Goal: Task Accomplishment & Management: Manage account settings

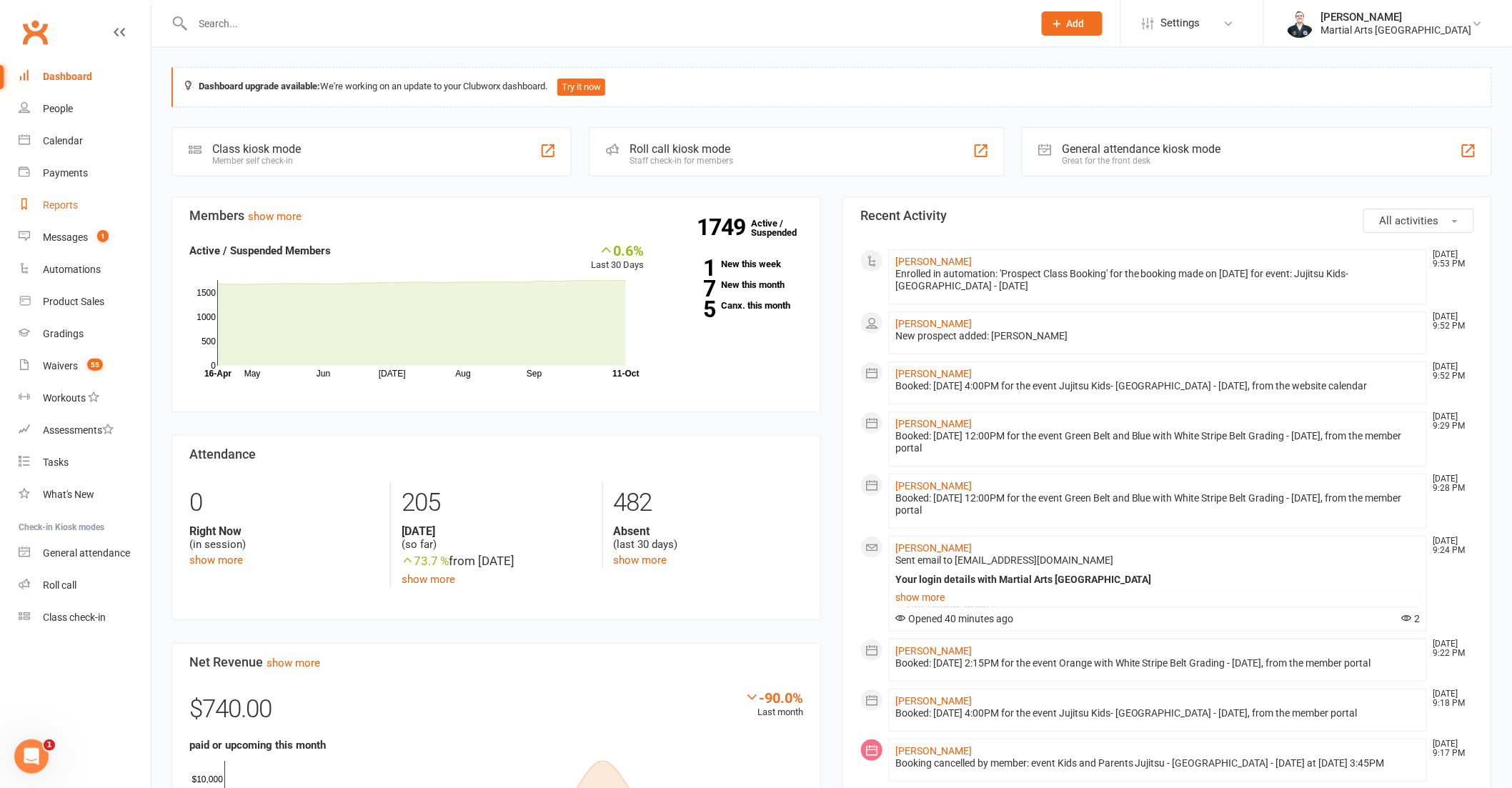
click at [106, 211] on link "Reports" at bounding box center [84, 205] width 132 height 32
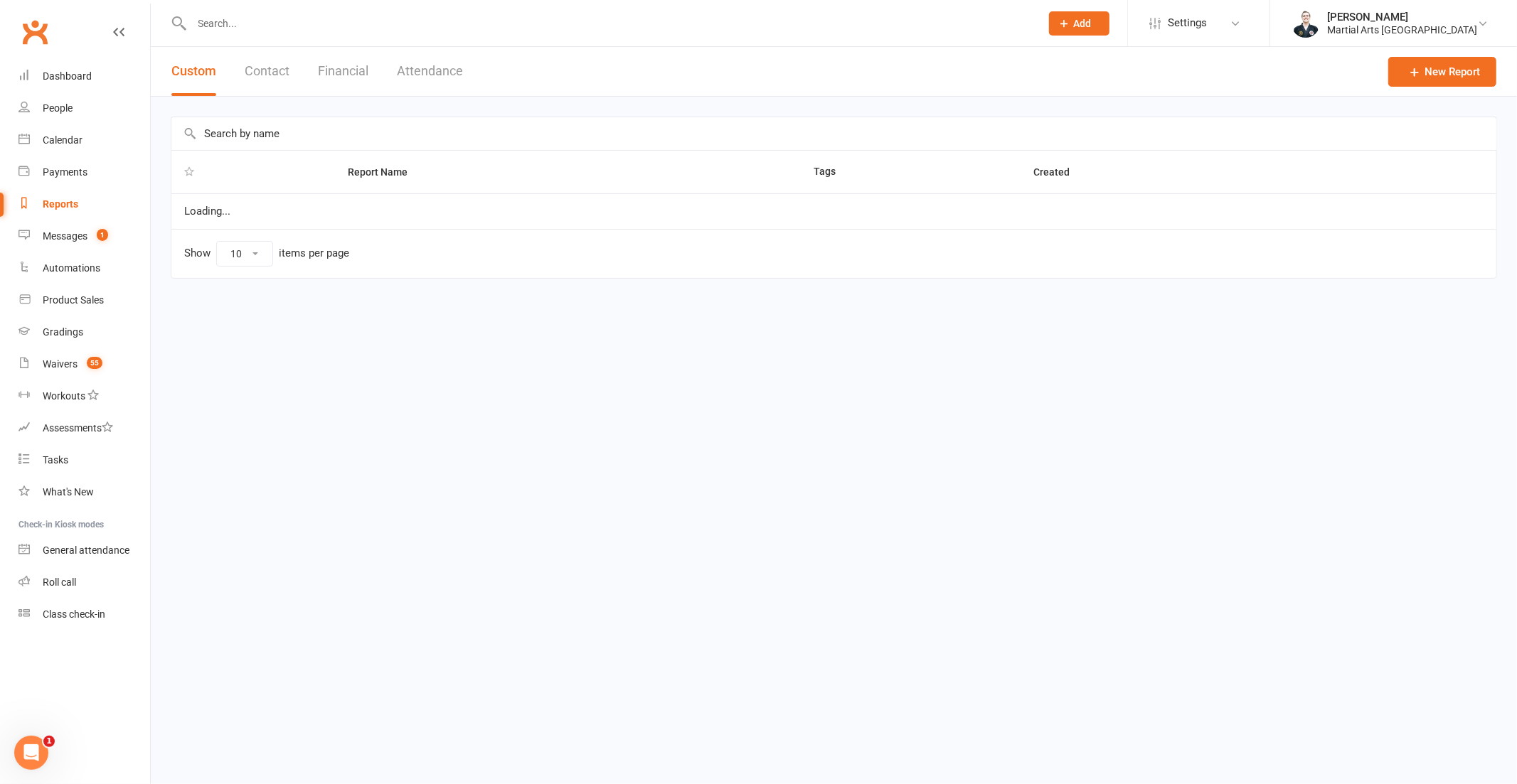
select select "100"
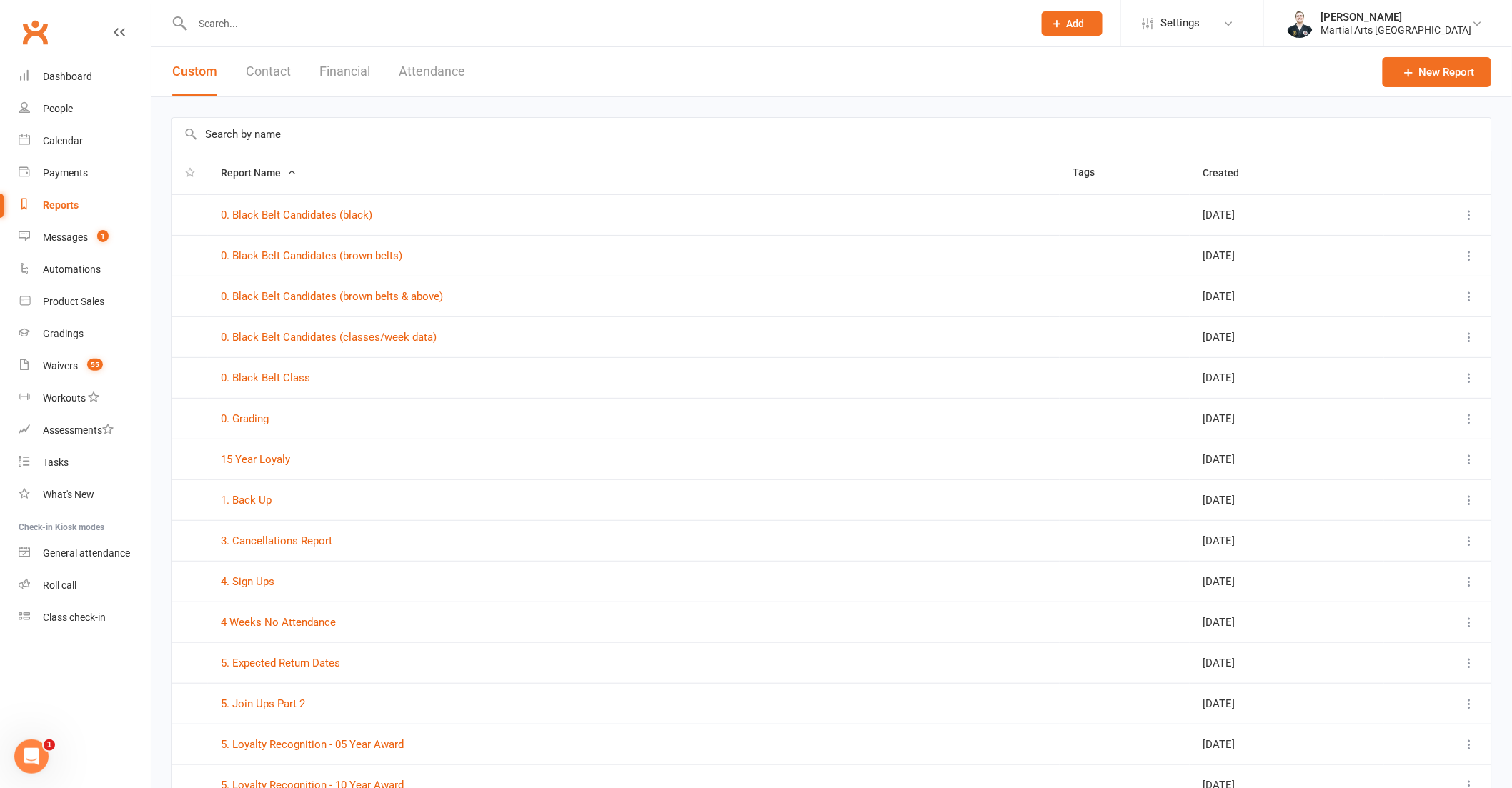
click at [333, 136] on input "text" at bounding box center [832, 134] width 1319 height 33
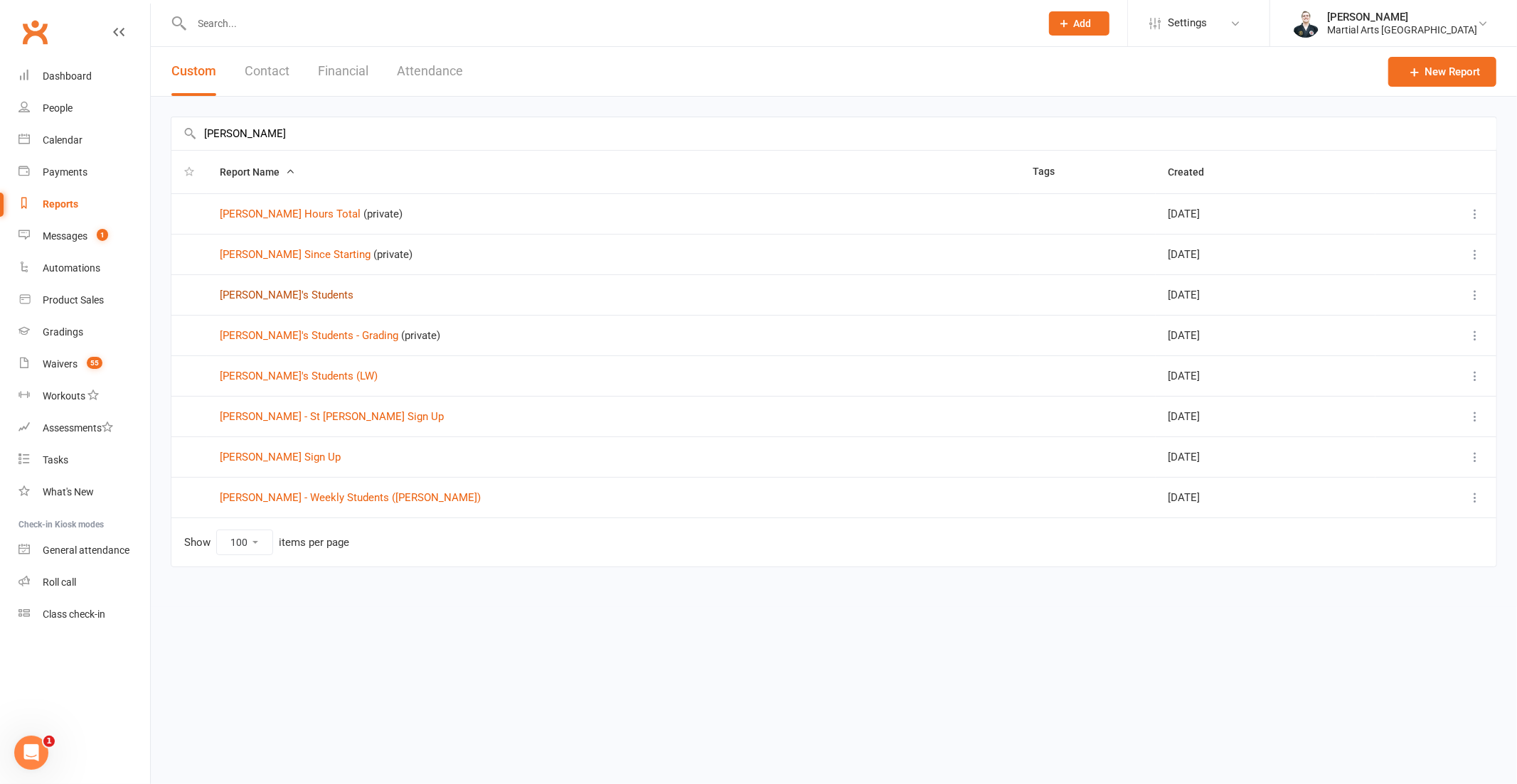
type input "[PERSON_NAME]"
click at [268, 298] on link "[PERSON_NAME]'s Students" at bounding box center [286, 295] width 134 height 13
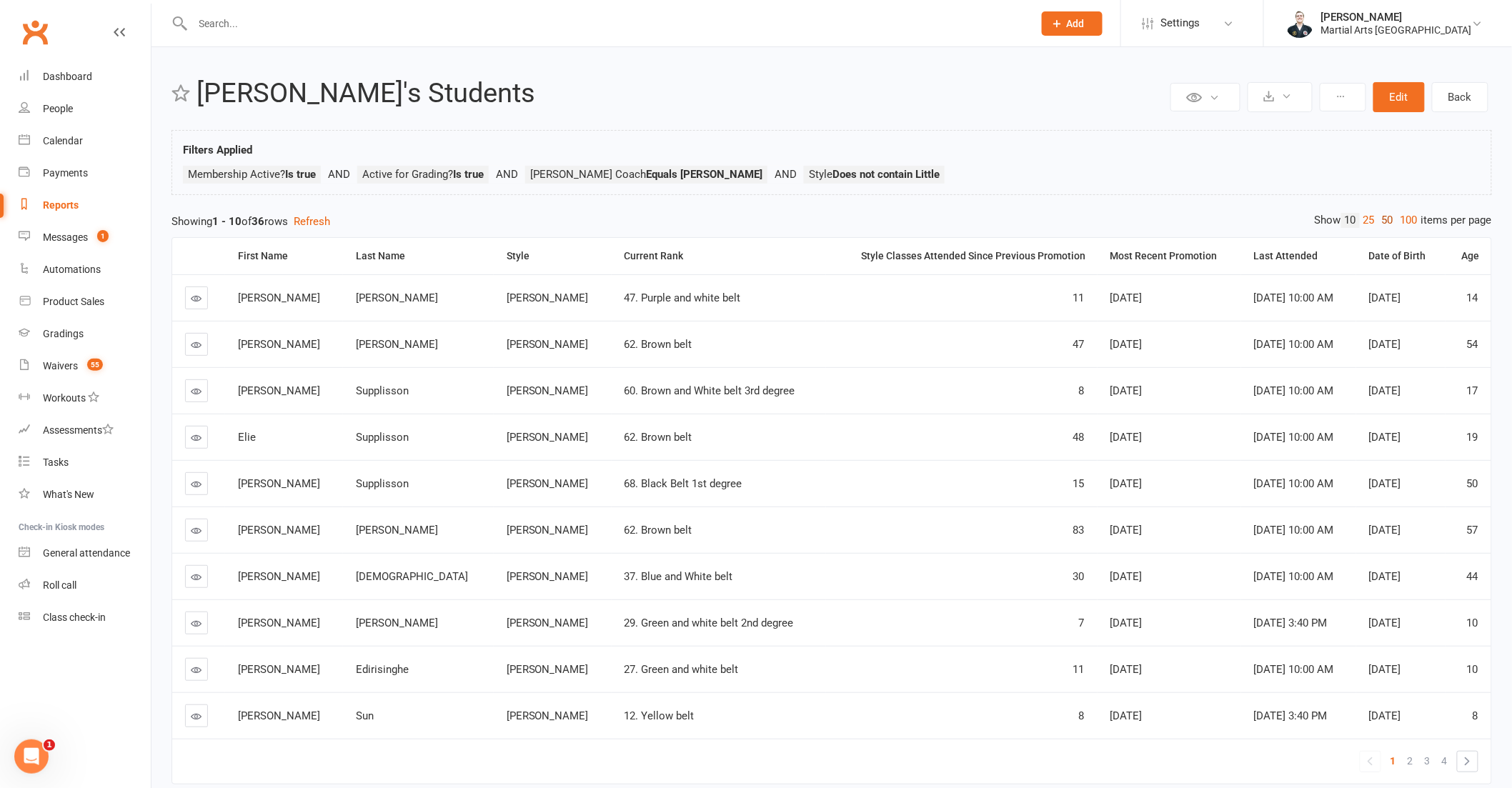
click at [1390, 223] on link "50" at bounding box center [1387, 221] width 18 height 15
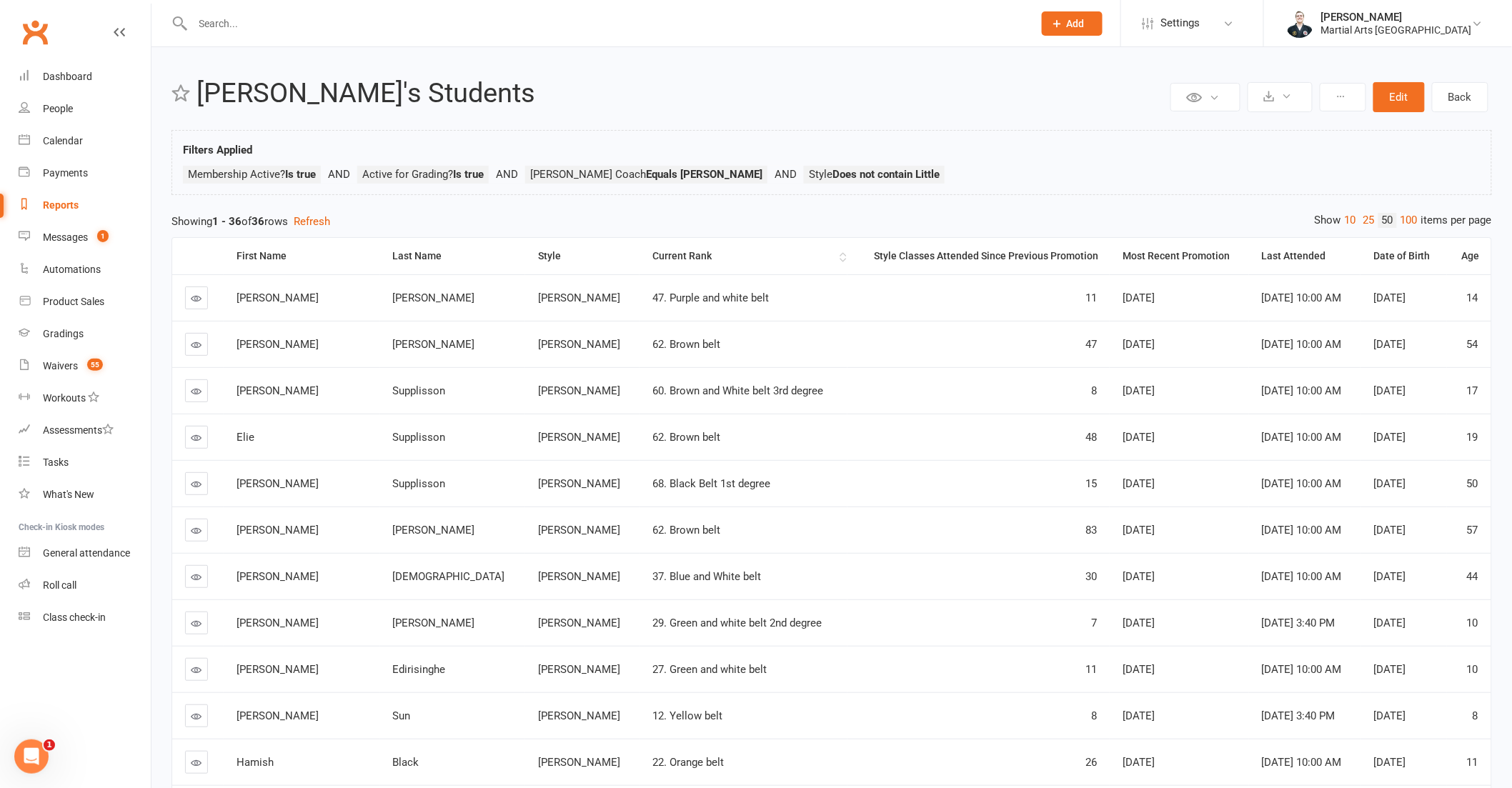
click at [652, 262] on div "Current Rank" at bounding box center [744, 256] width 184 height 11
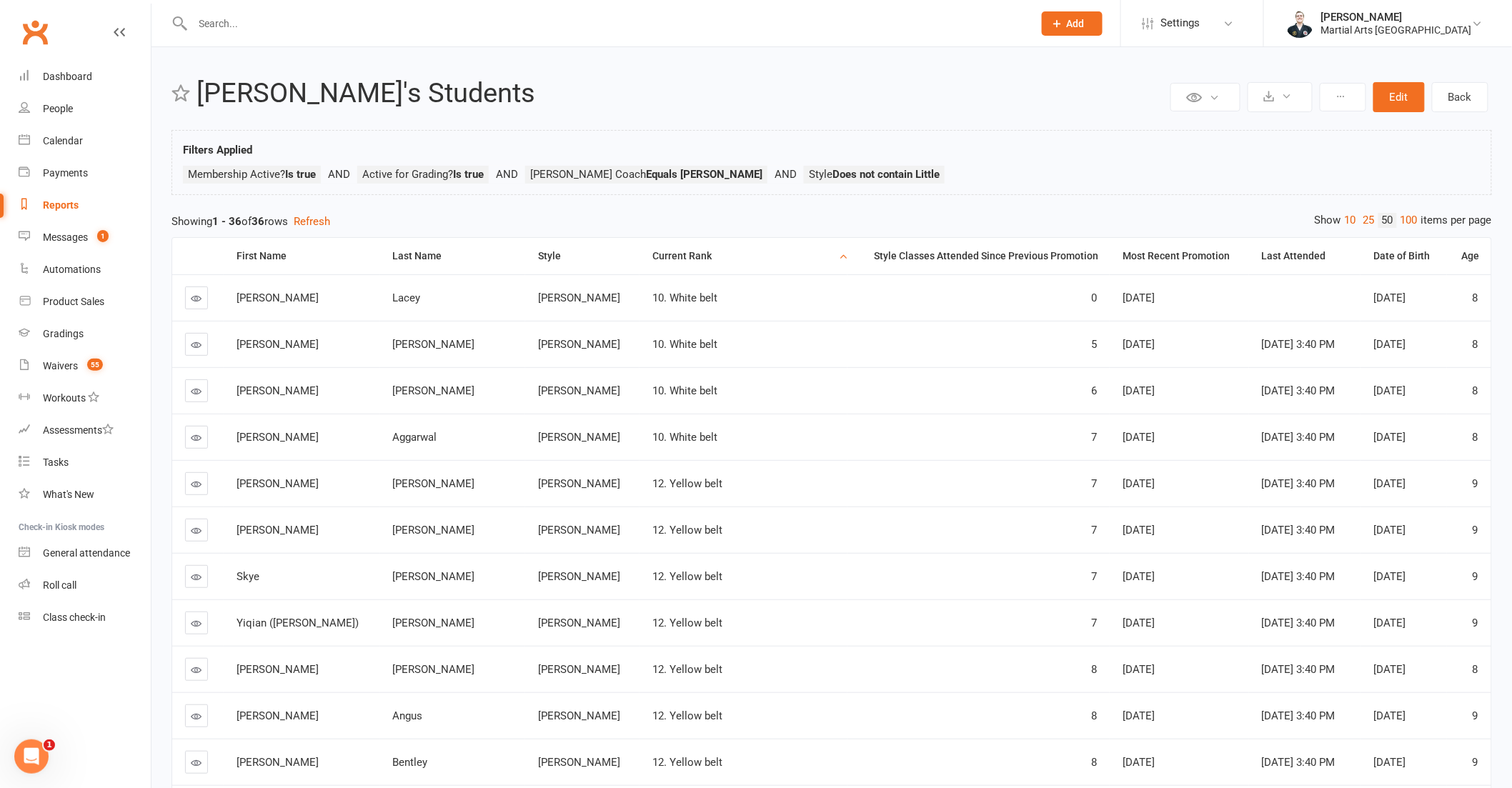
click at [656, 257] on div "Current Rank" at bounding box center [744, 256] width 184 height 11
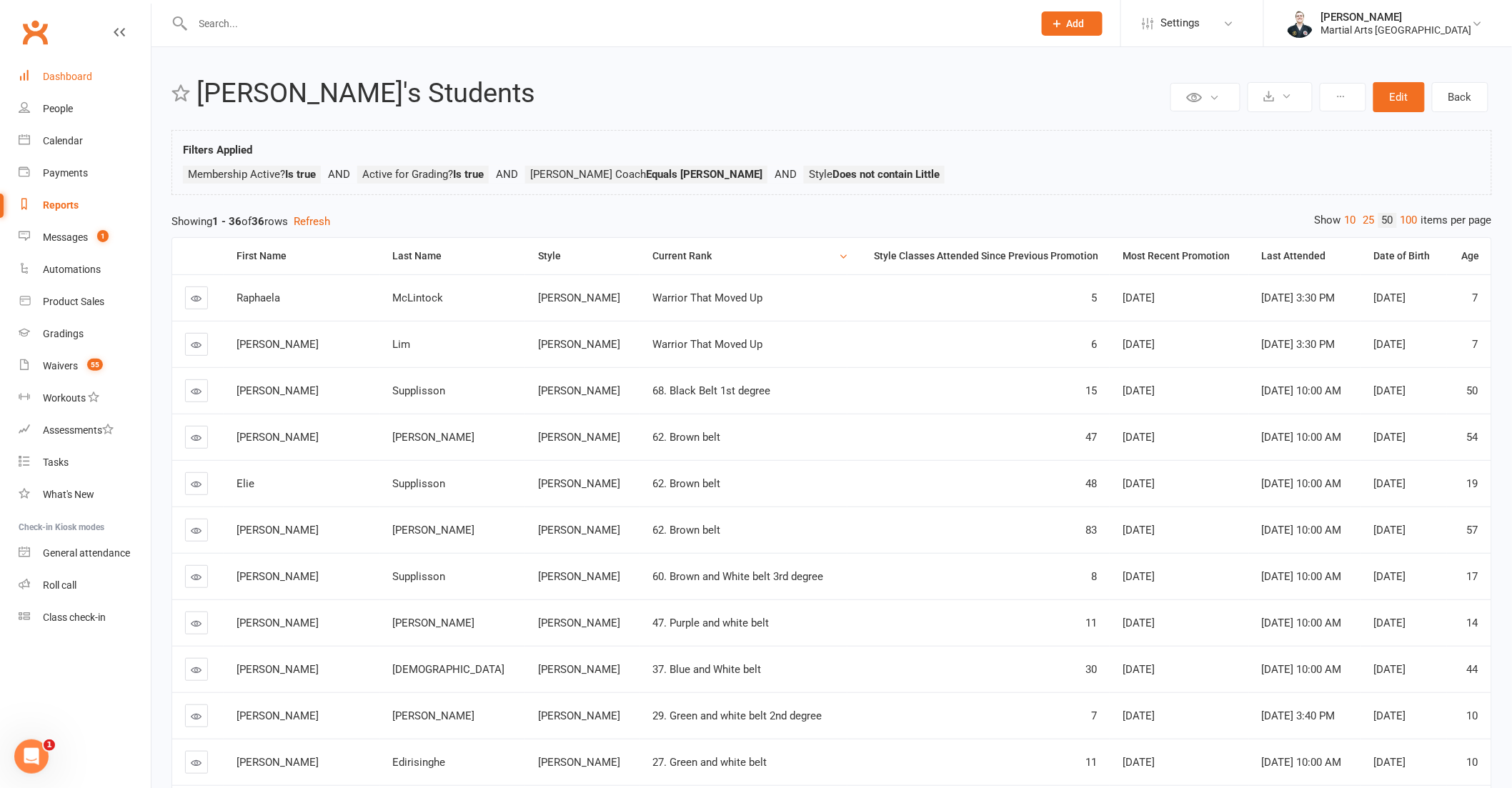
click at [96, 81] on link "Dashboard" at bounding box center [84, 77] width 132 height 32
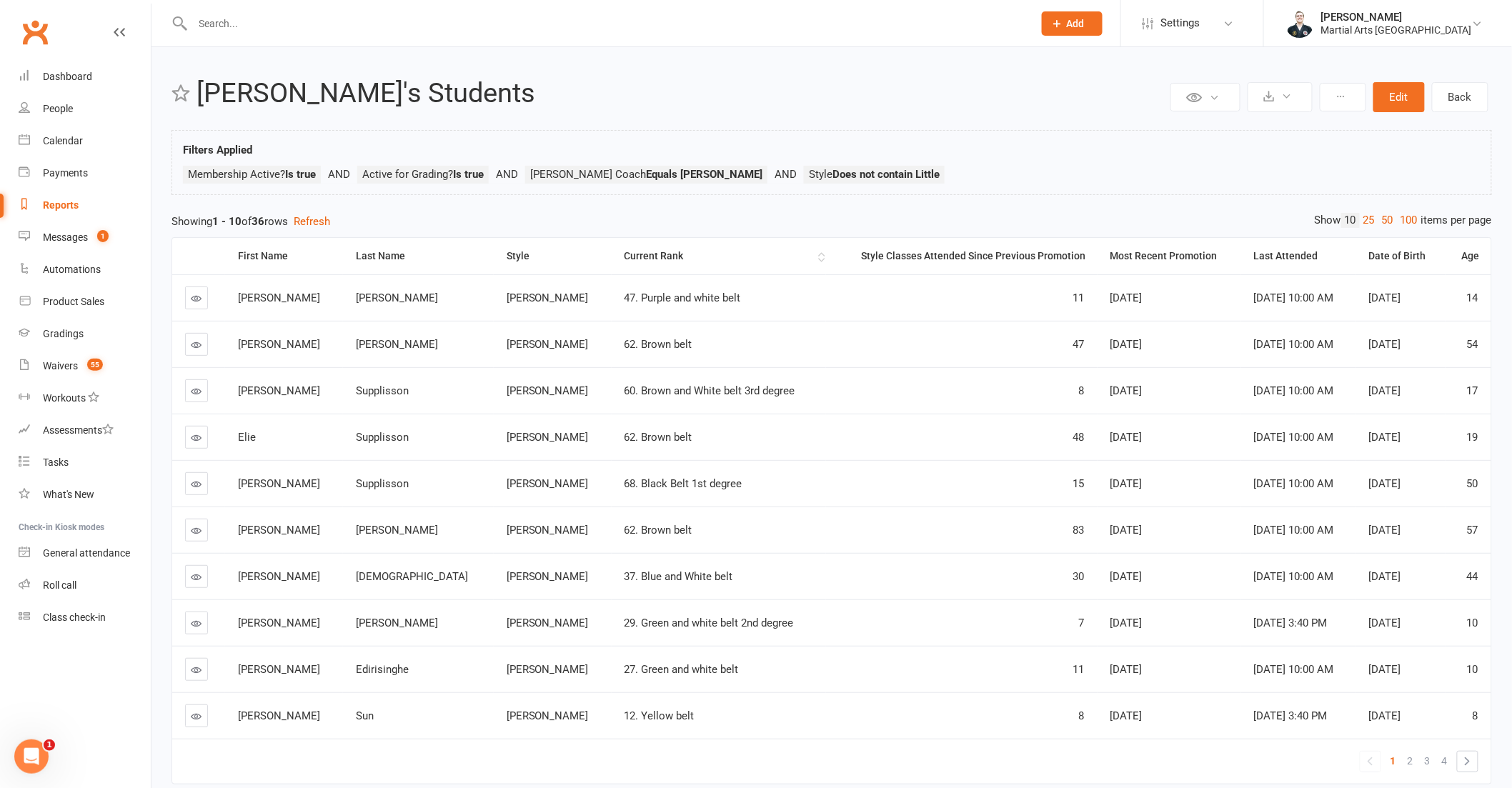
click at [630, 254] on div "Current Rank" at bounding box center [719, 256] width 190 height 11
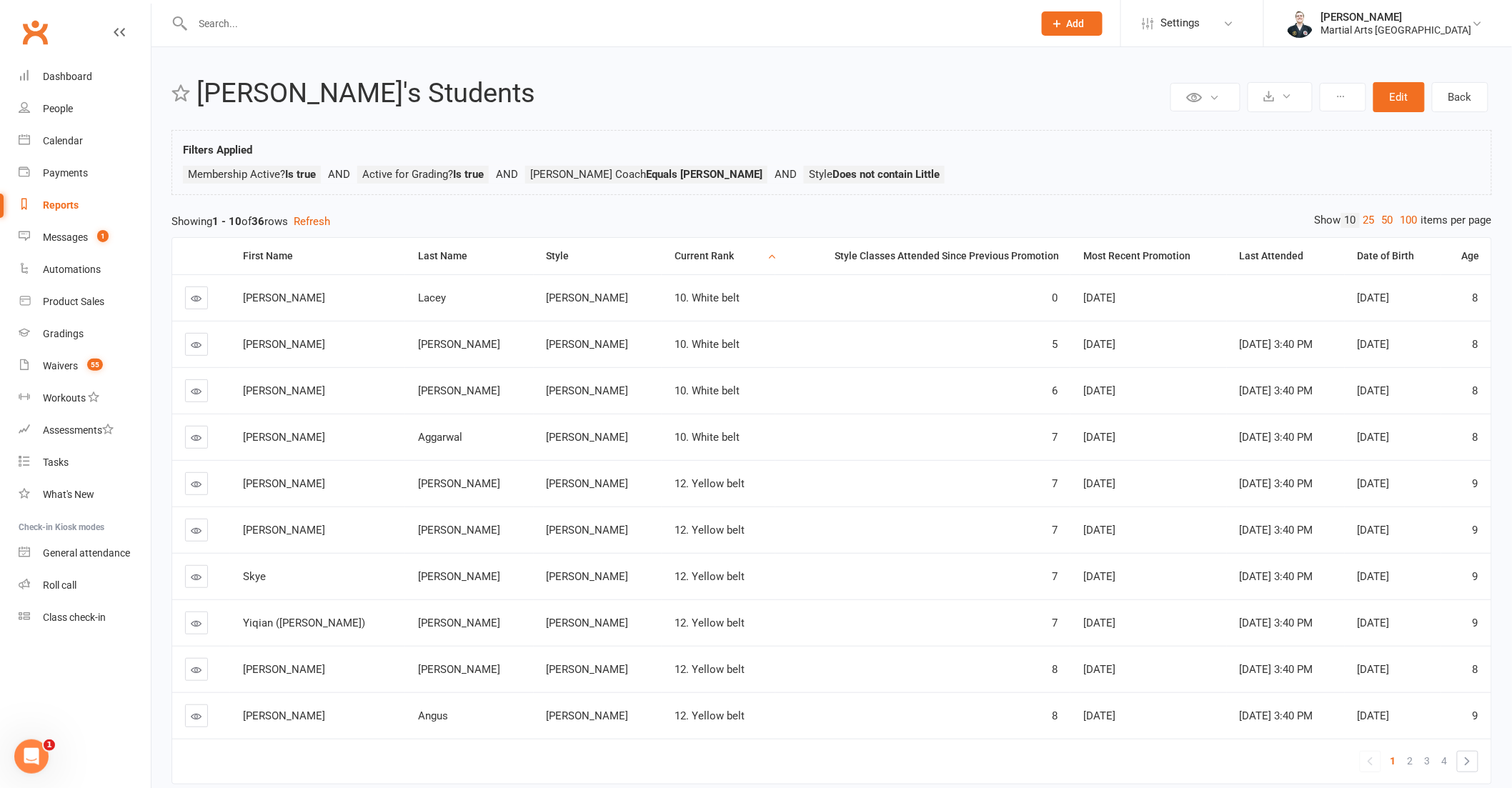
click at [674, 260] on div "Current Rank" at bounding box center [719, 256] width 89 height 11
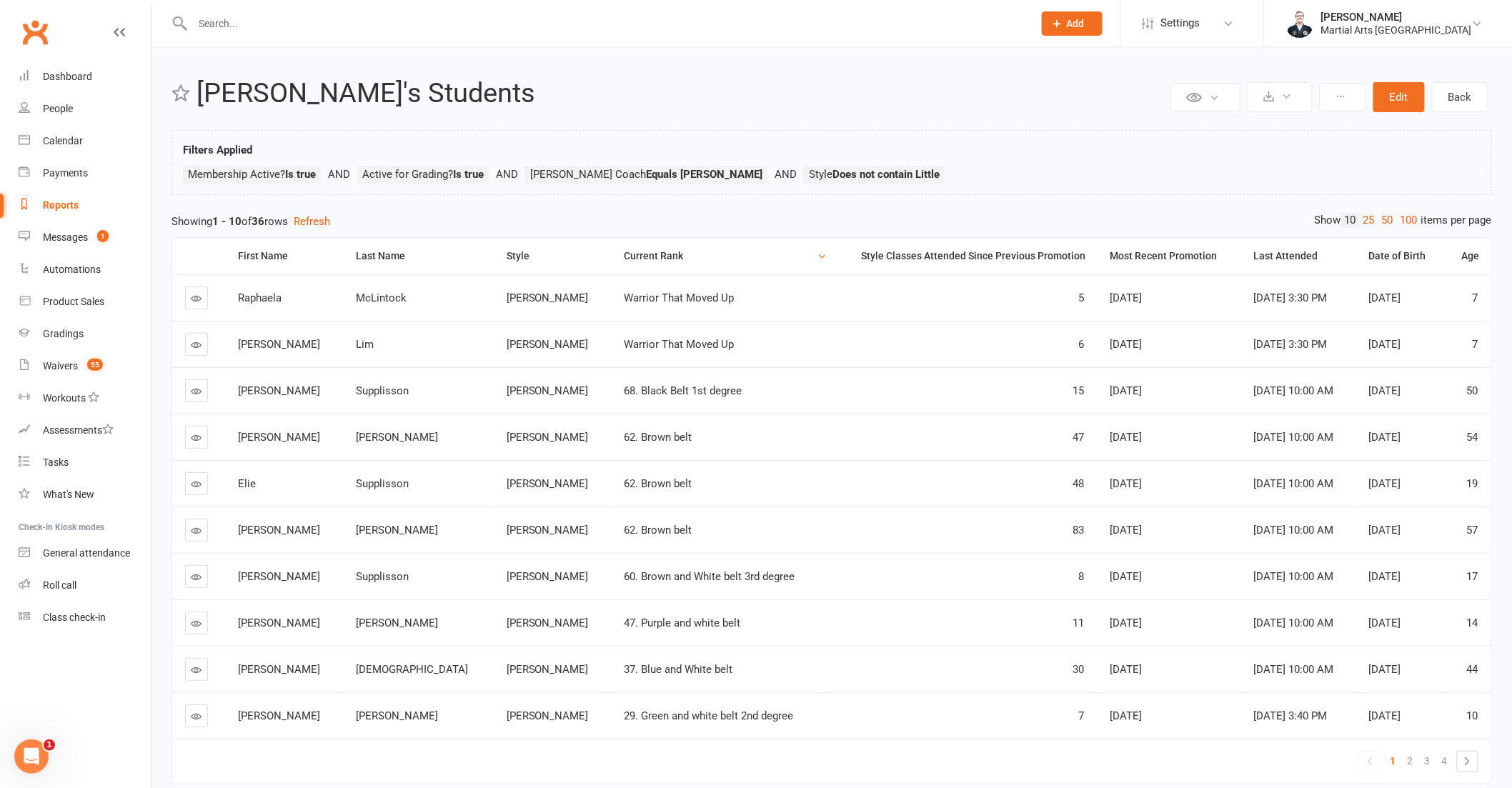
click at [196, 298] on icon at bounding box center [196, 298] width 11 height 11
click at [195, 345] on icon at bounding box center [196, 345] width 11 height 11
click at [95, 216] on link "Reports" at bounding box center [84, 205] width 132 height 32
select select "100"
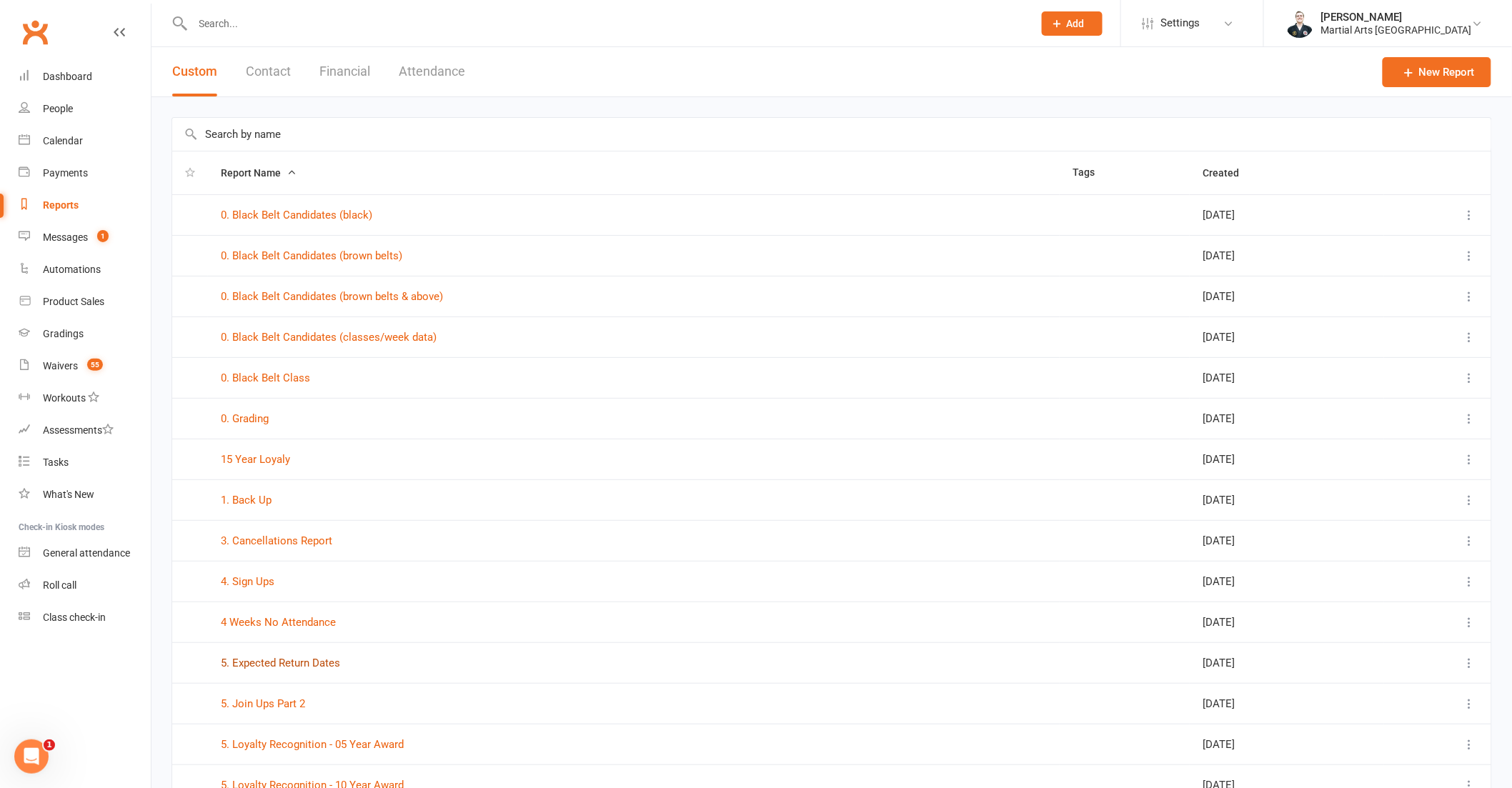
click at [315, 666] on link "5. Expected Return Dates" at bounding box center [280, 663] width 119 height 13
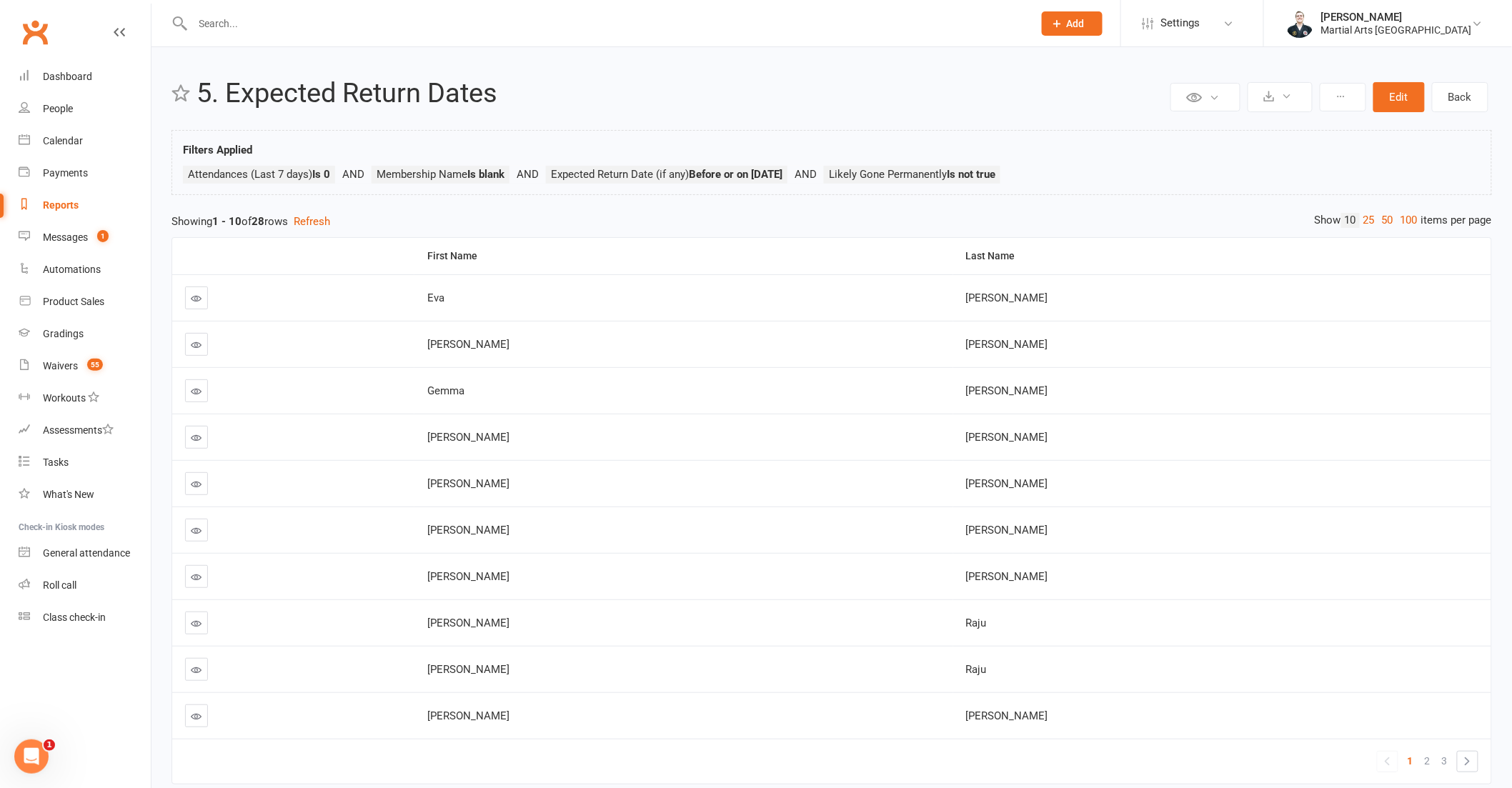
click at [84, 213] on link "Reports" at bounding box center [84, 205] width 132 height 32
select select "100"
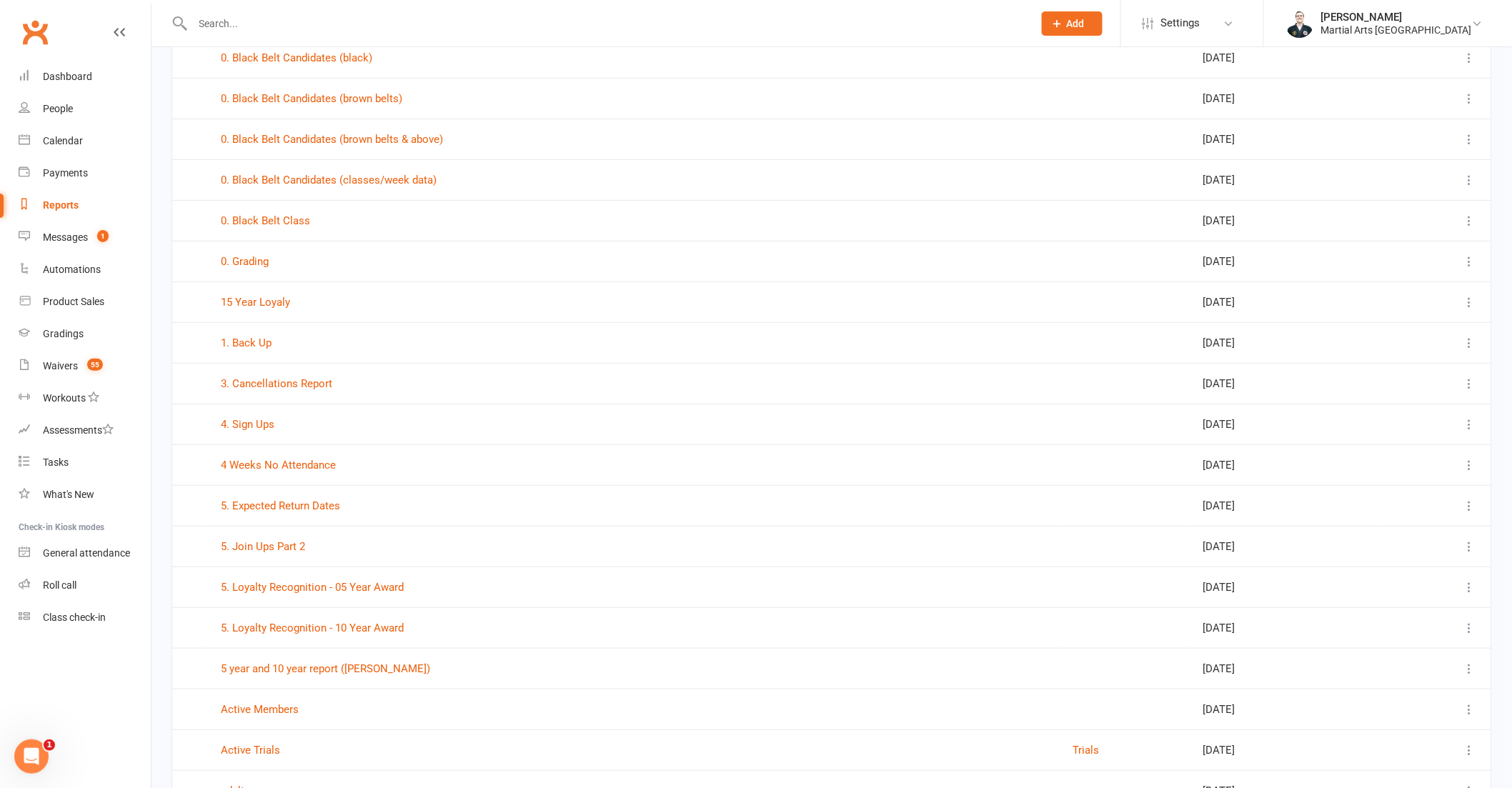
scroll to position [158, 0]
click at [374, 588] on link "5. Loyalty Recognition - 05 Year Award" at bounding box center [312, 586] width 183 height 13
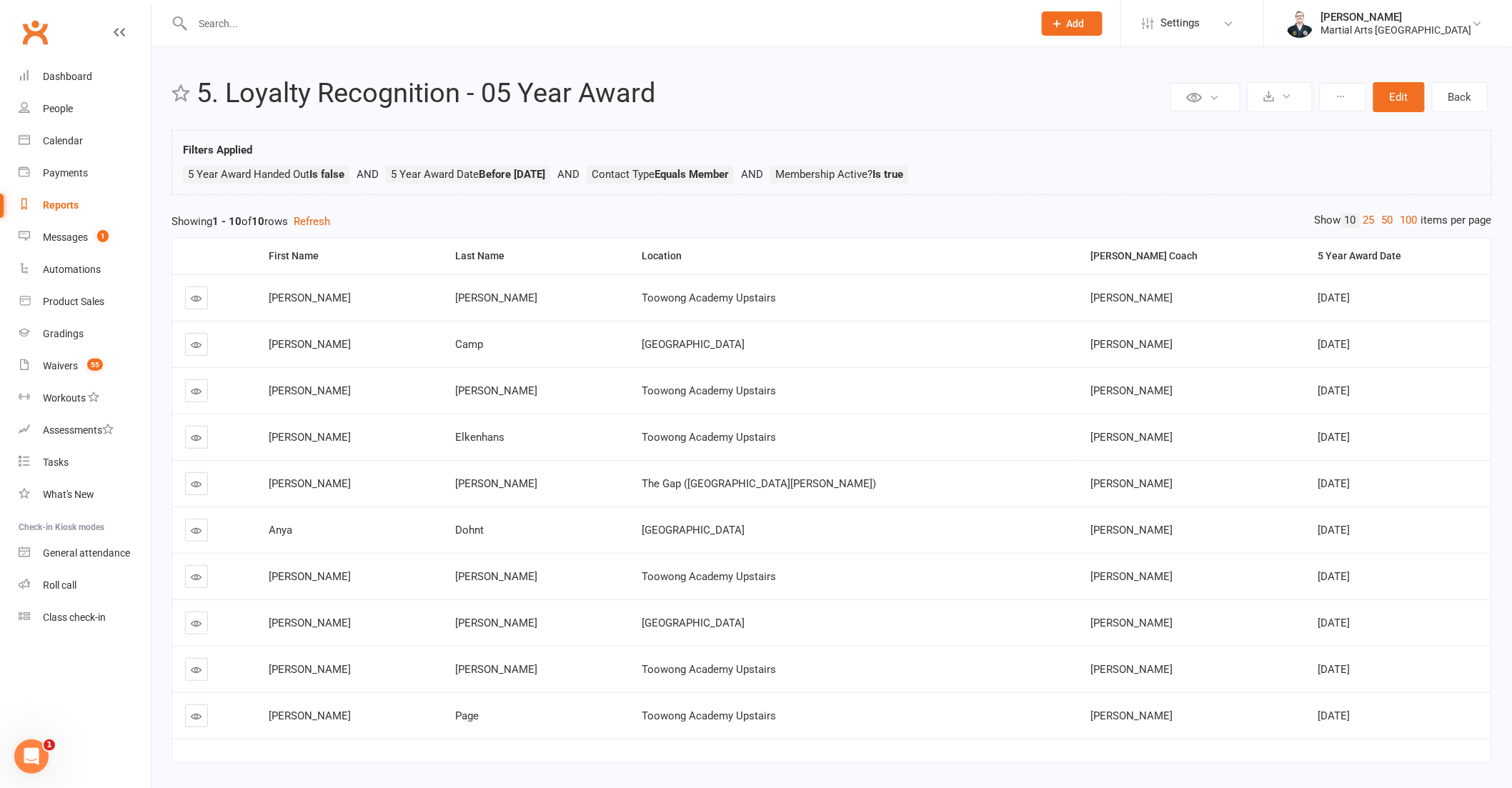
click at [89, 209] on link "Reports" at bounding box center [84, 205] width 132 height 32
select select "100"
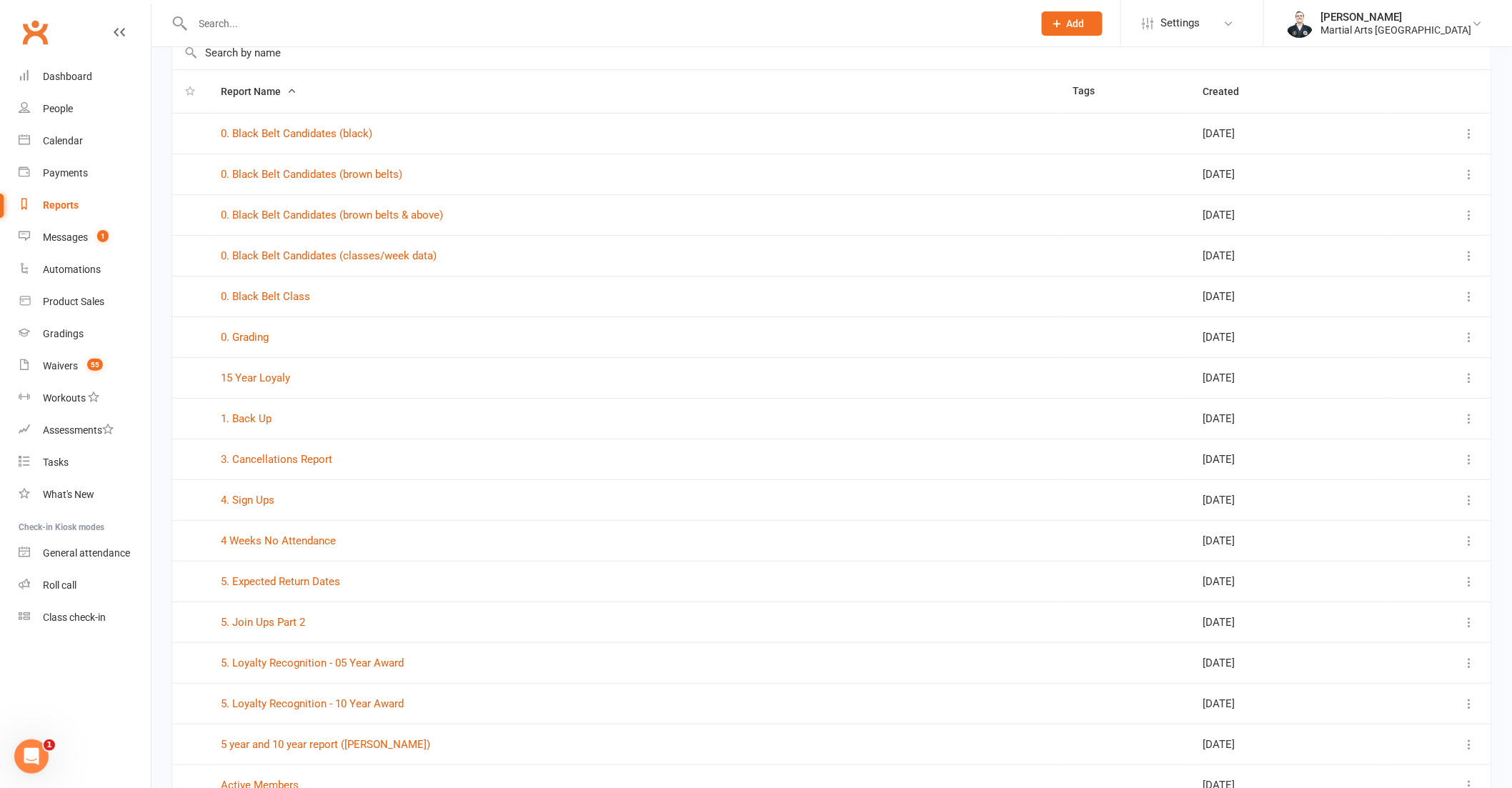
scroll to position [238, 0]
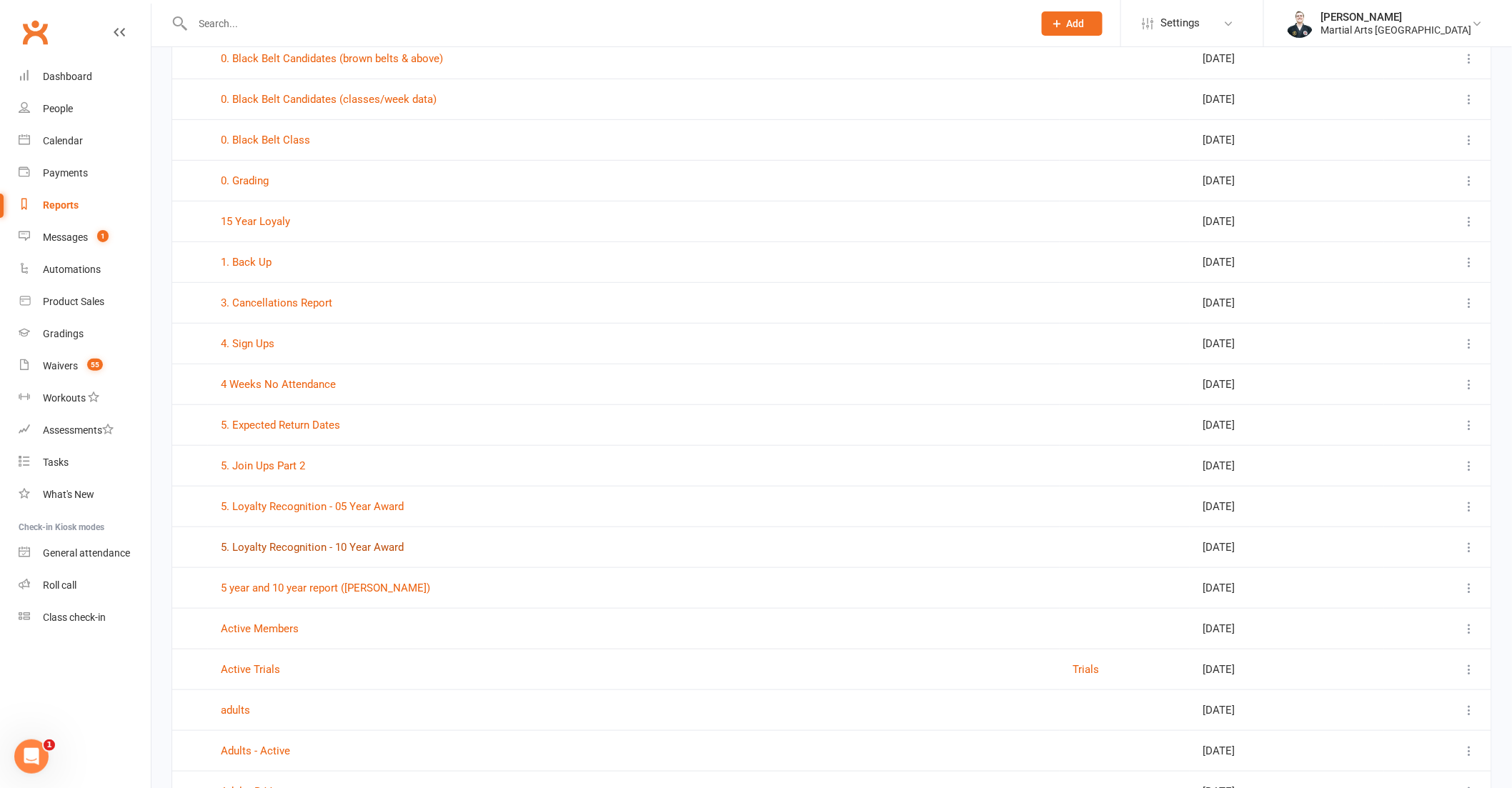
click at [386, 545] on link "5. Loyalty Recognition - 10 Year Award" at bounding box center [312, 548] width 183 height 13
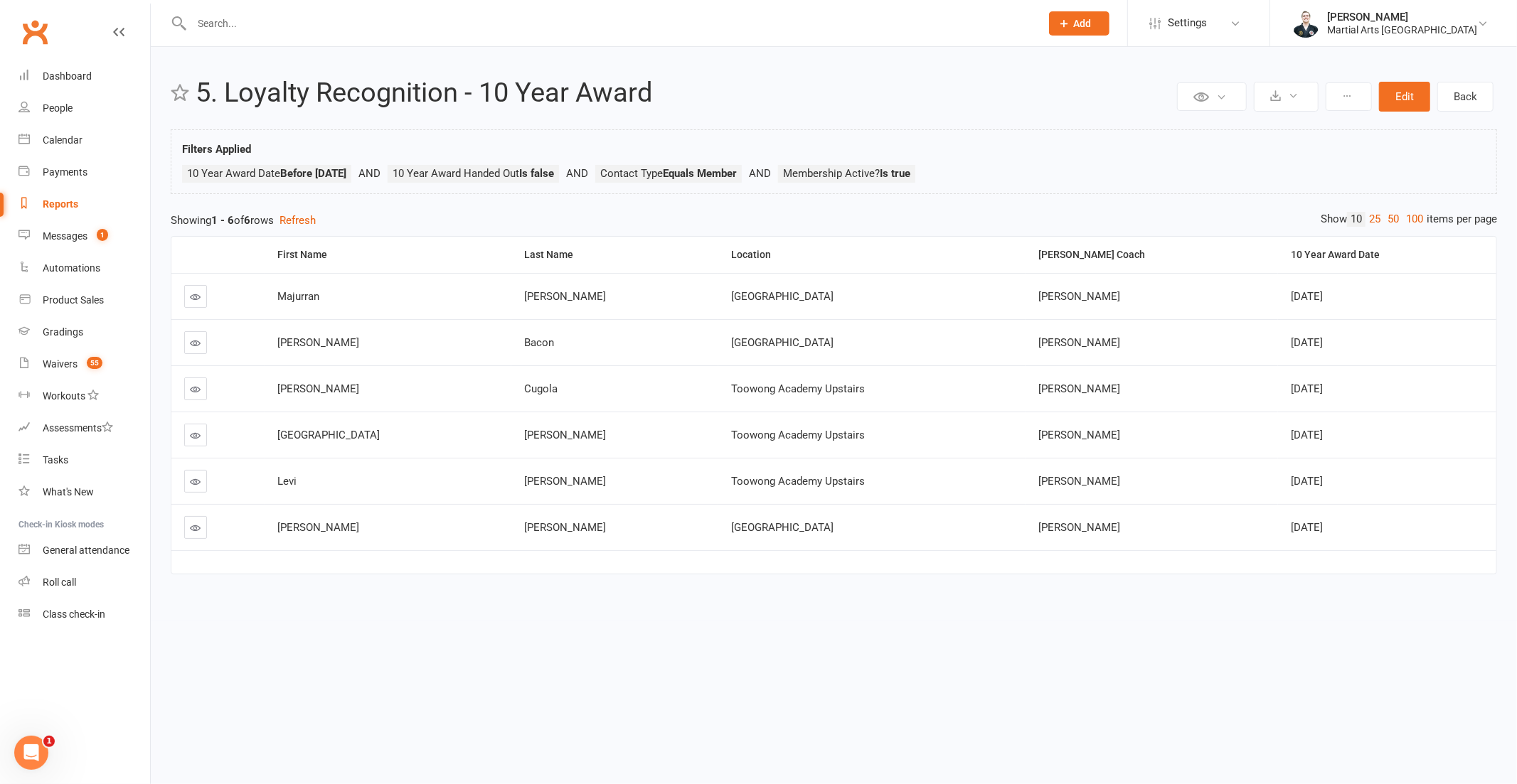
click at [62, 195] on link "Reports" at bounding box center [84, 204] width 131 height 32
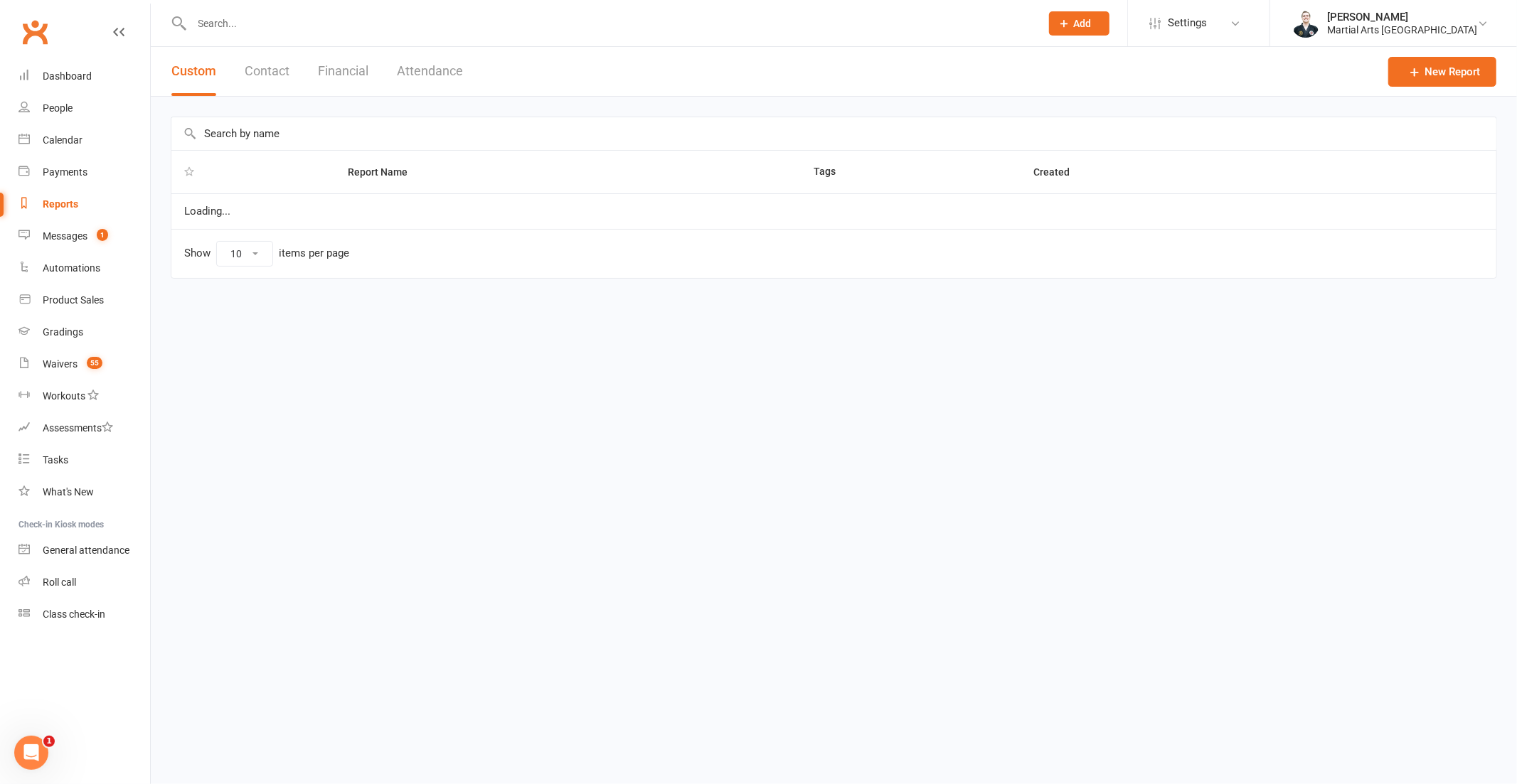
select select "100"
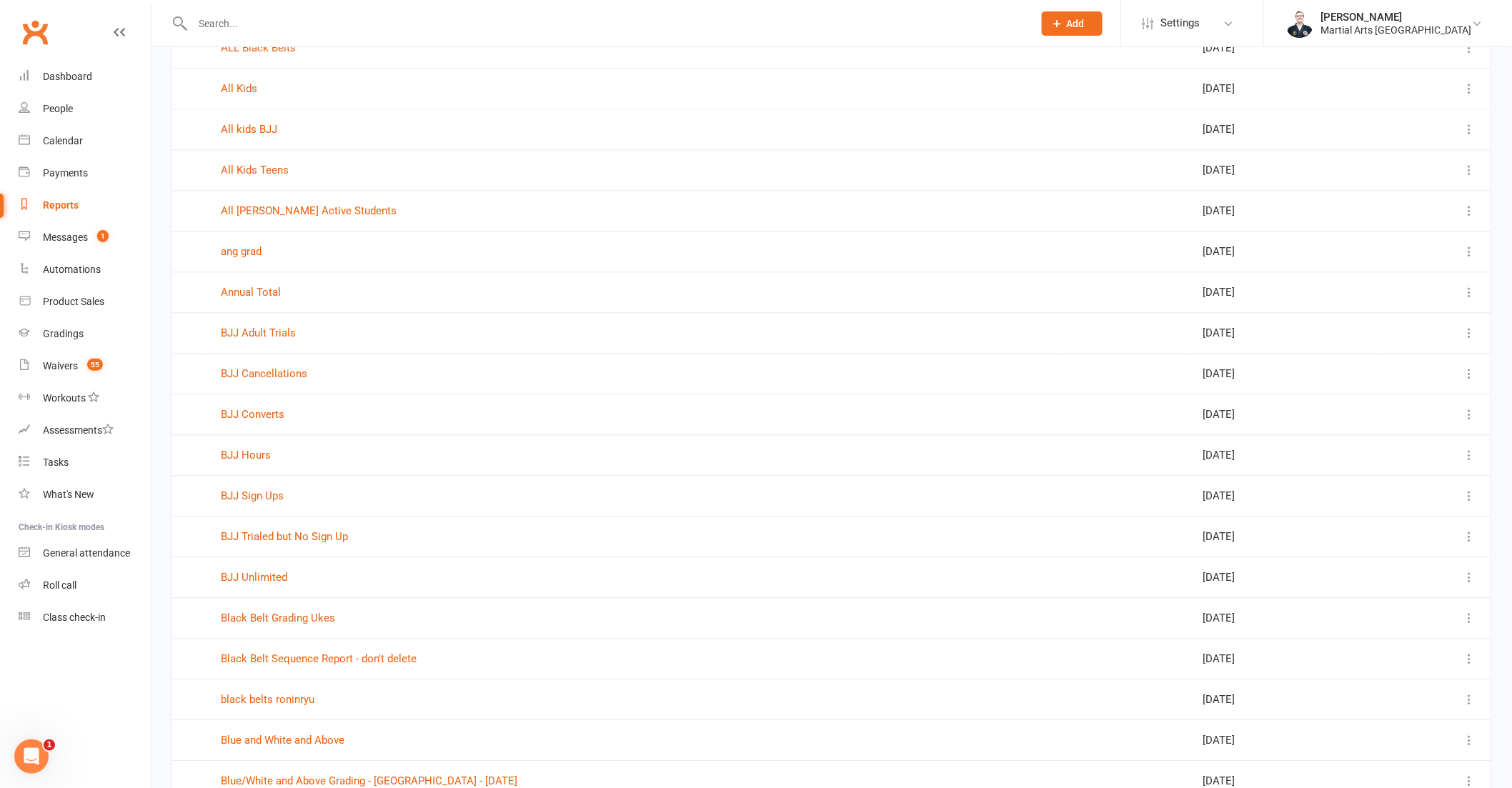
scroll to position [1509, 0]
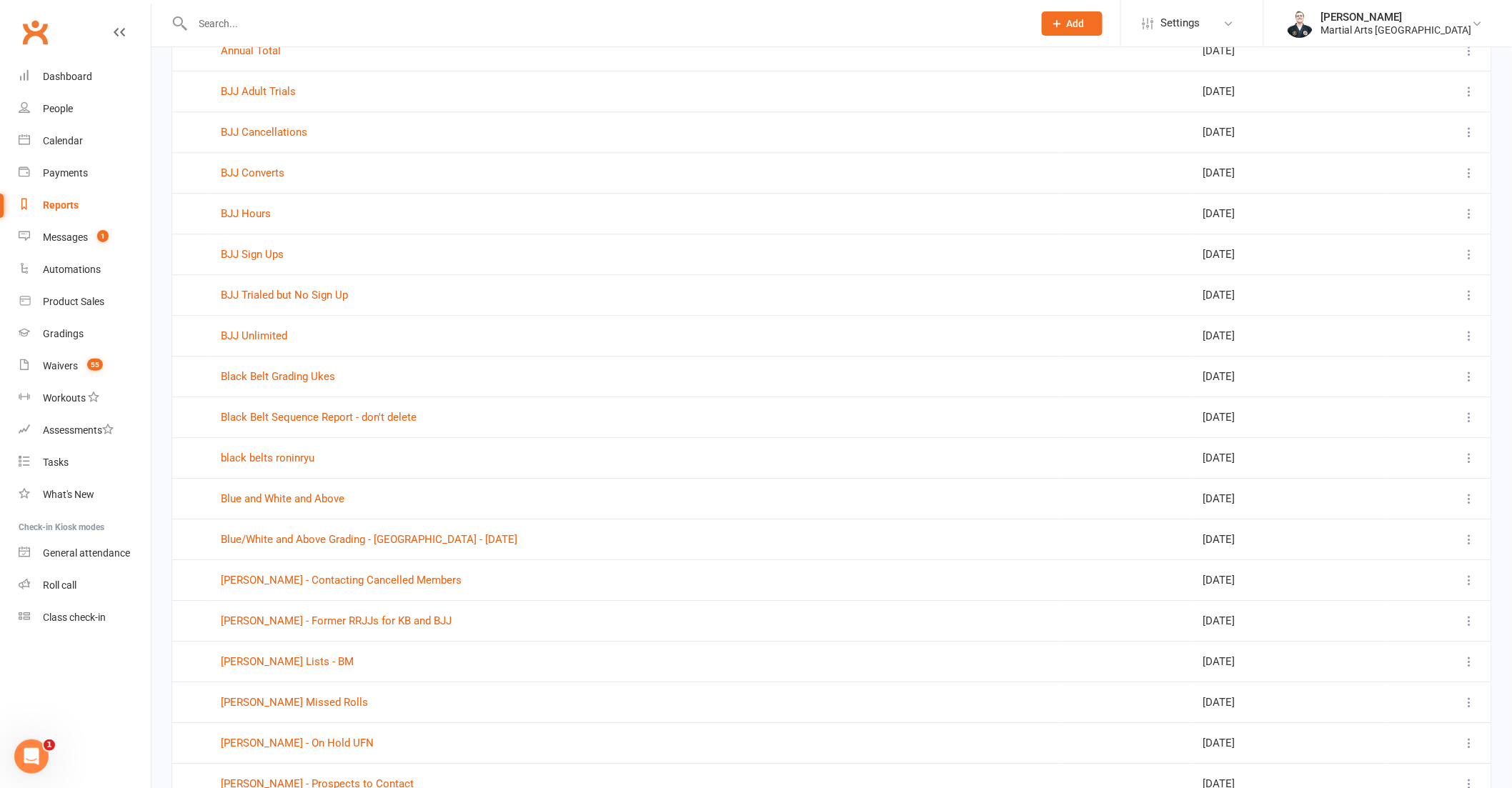
click at [281, 286] on td "BJJ Trialed but No Sign Up" at bounding box center [634, 295] width 852 height 41
click at [287, 298] on link "BJJ Trialed but No Sign Up" at bounding box center [284, 295] width 128 height 13
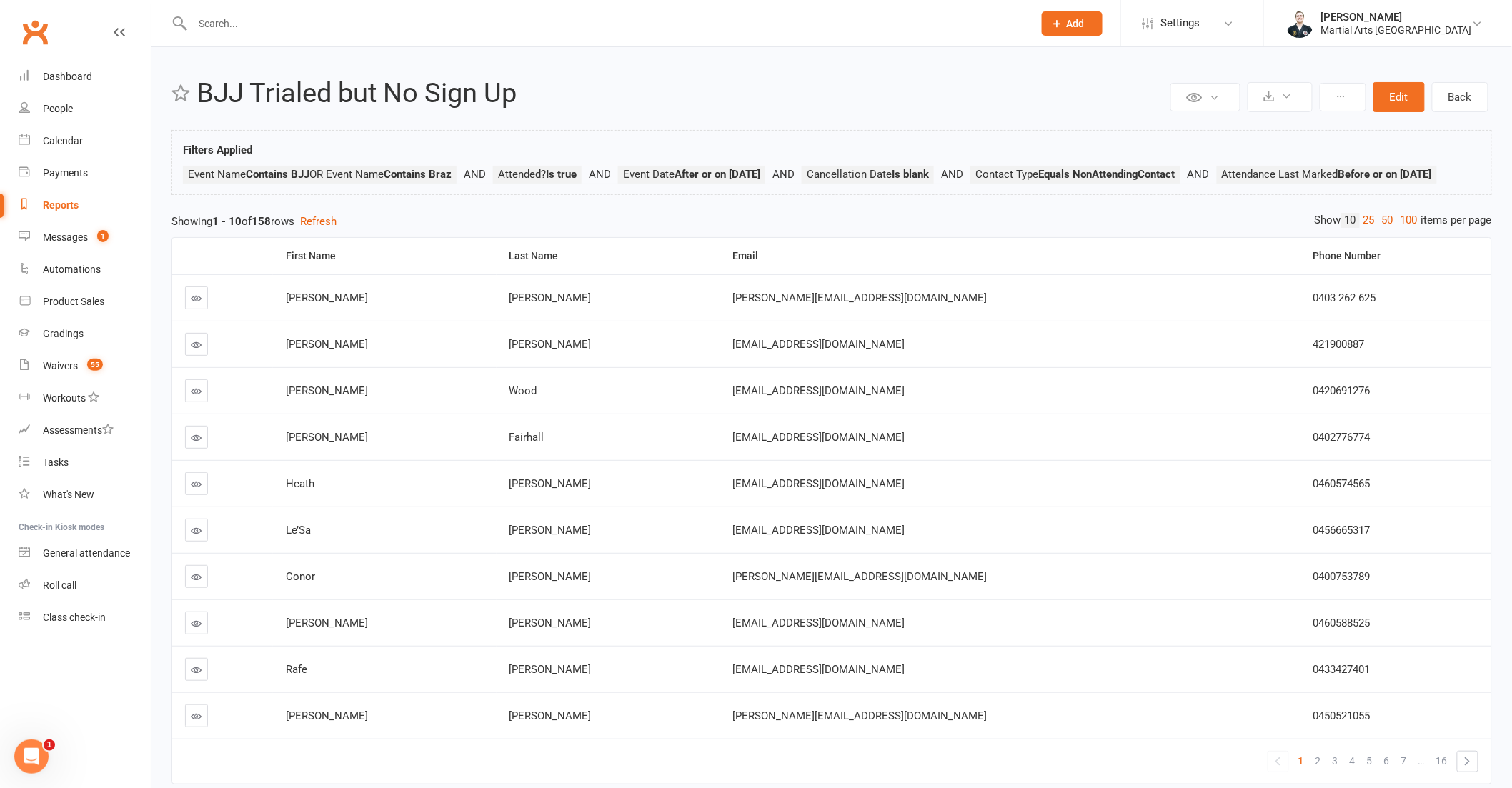
click at [73, 202] on div "Reports" at bounding box center [60, 205] width 36 height 12
select select "100"
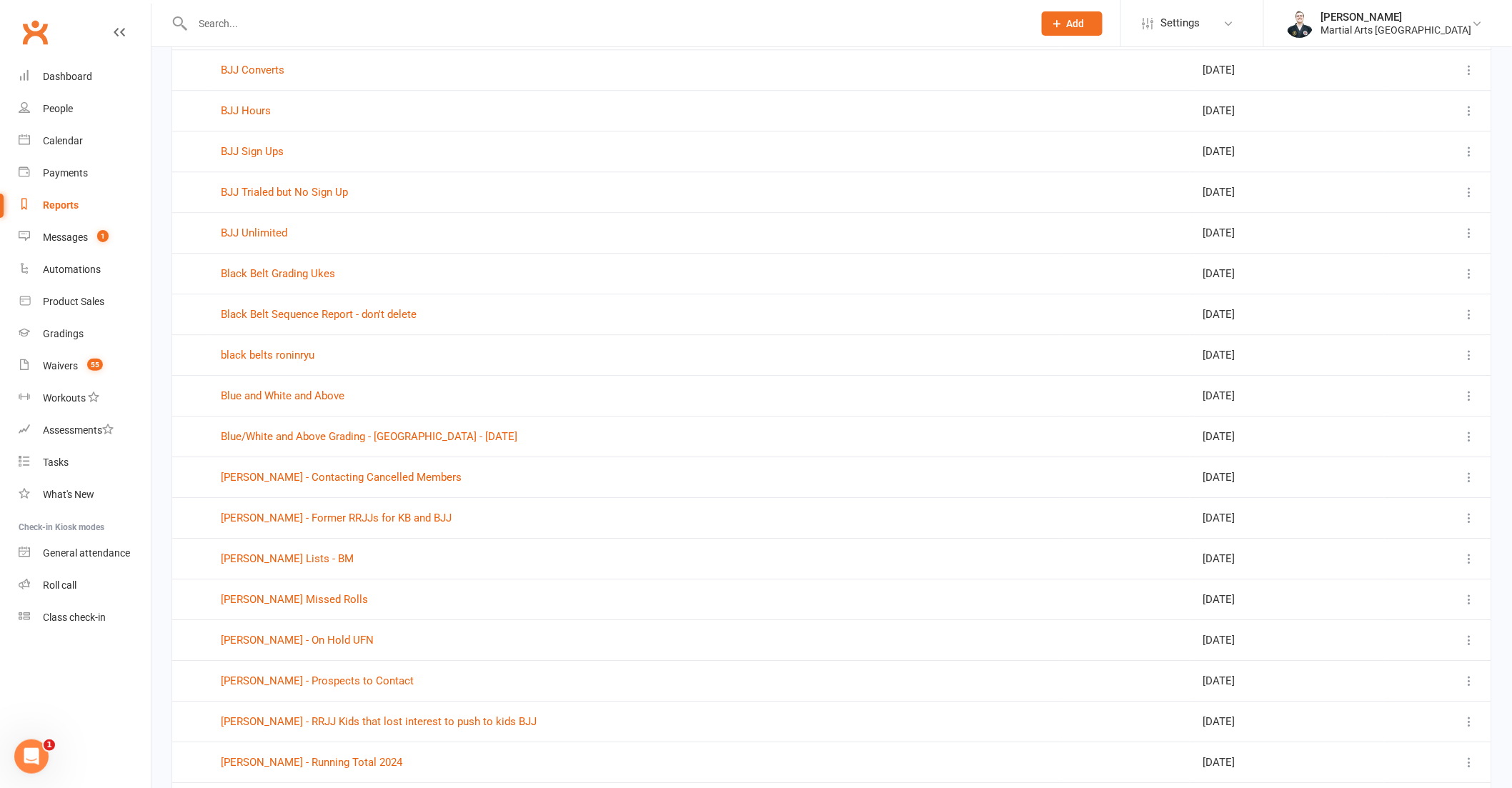
scroll to position [1667, 0]
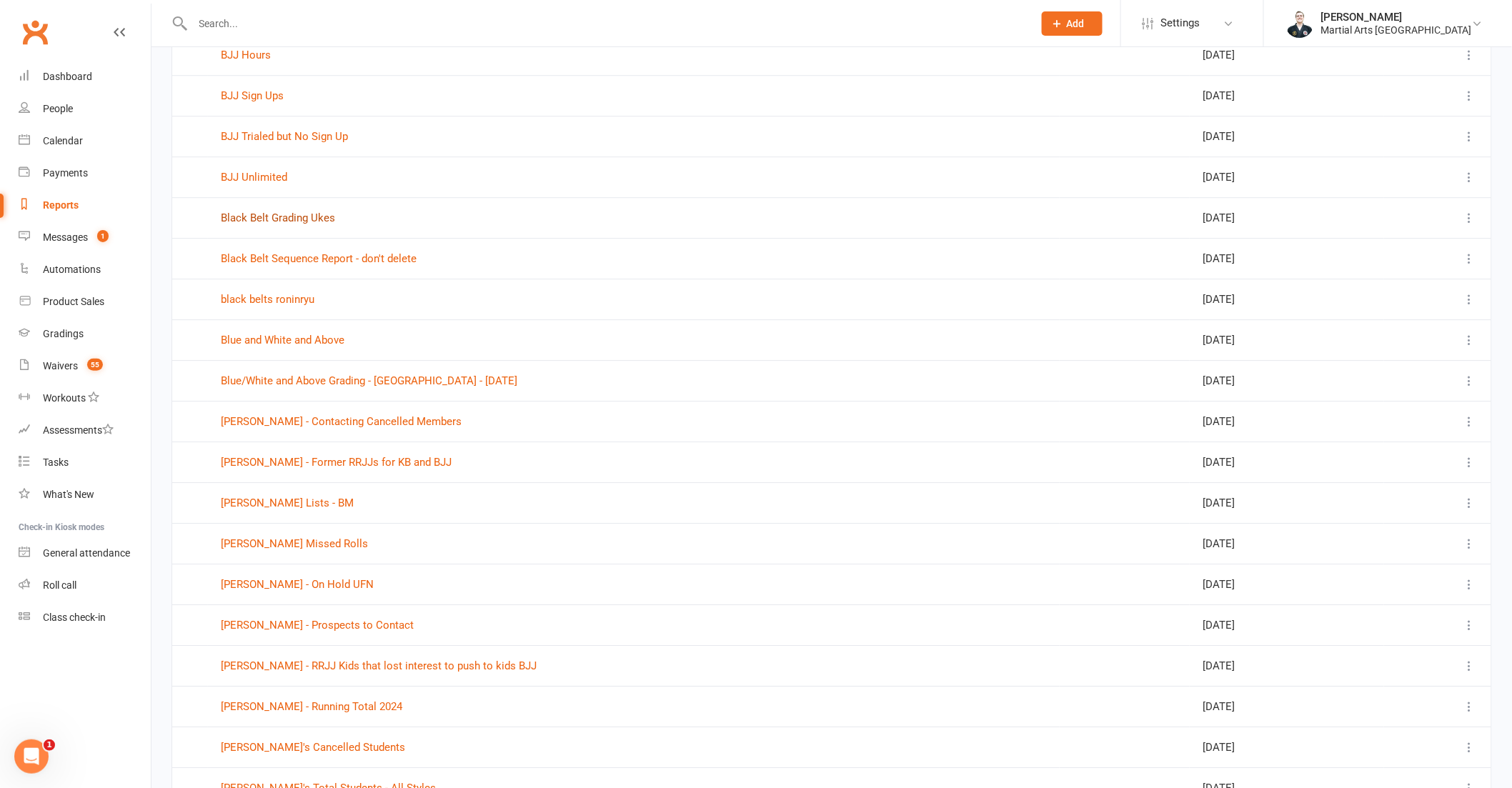
click at [316, 224] on link "Black Belt Grading Ukes" at bounding box center [278, 218] width 114 height 13
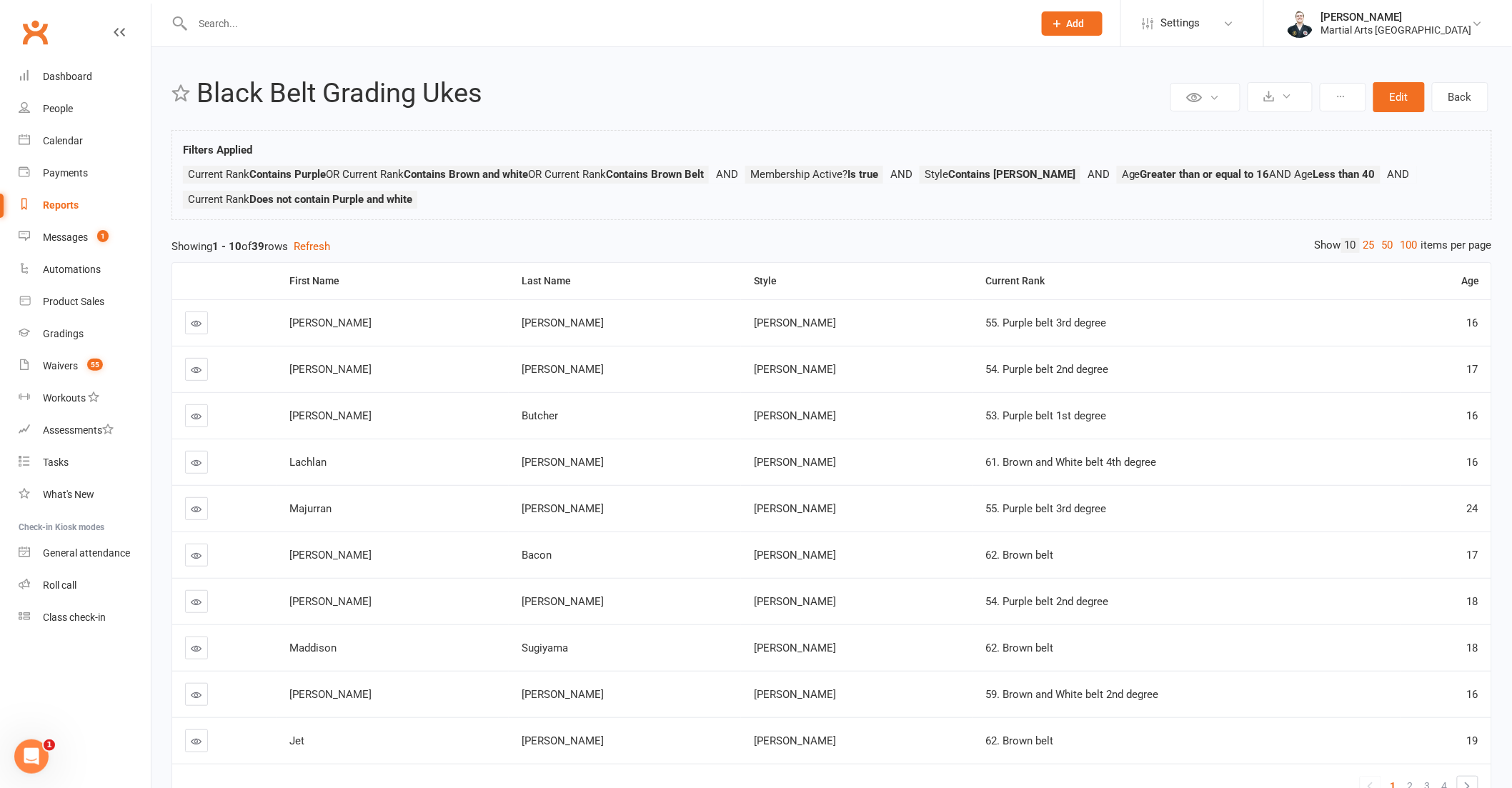
click at [110, 201] on link "Reports" at bounding box center [84, 205] width 132 height 32
select select "100"
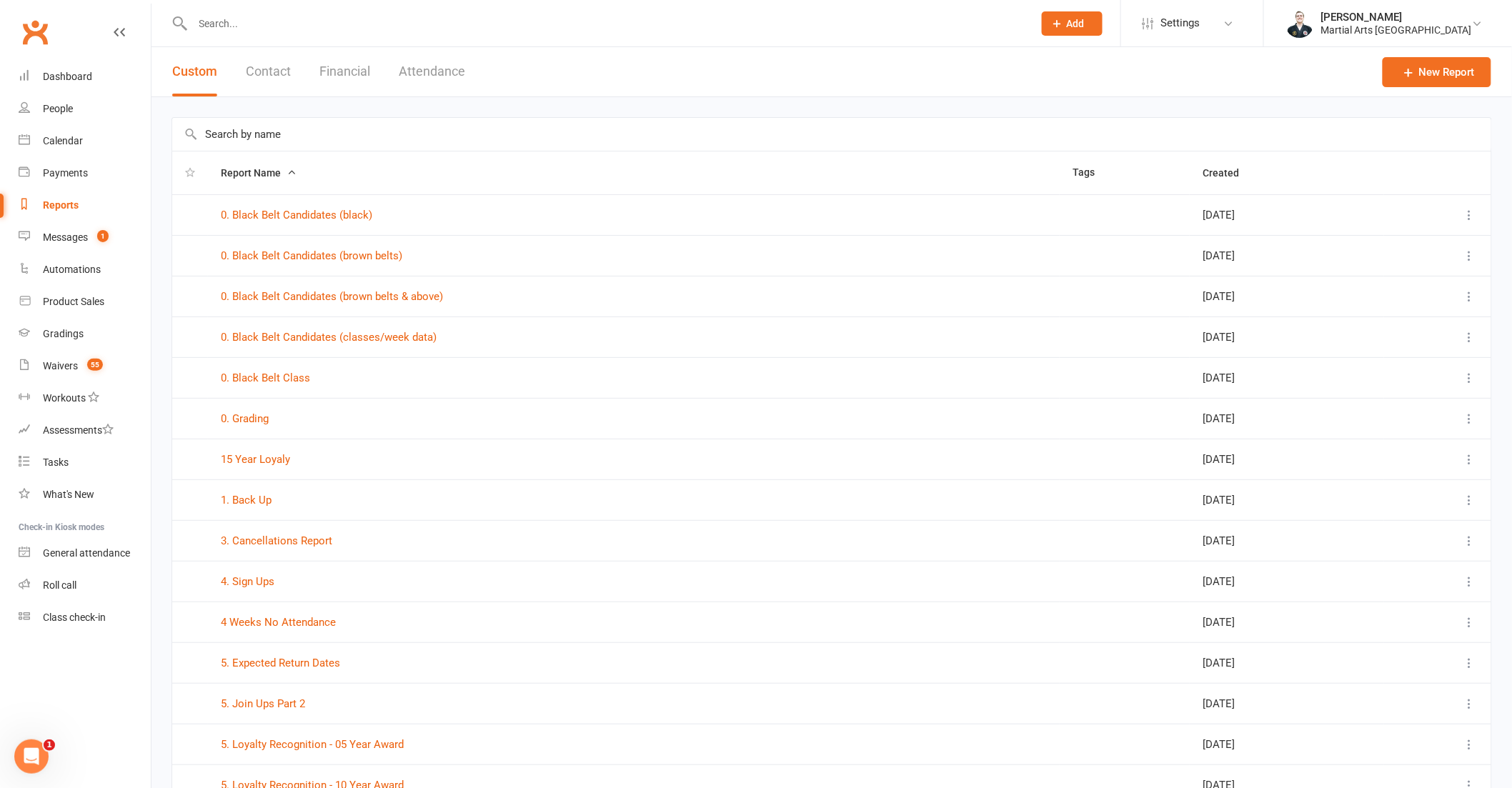
click at [380, 265] on td "0. Black Belt Candidates (brown belts)" at bounding box center [634, 256] width 852 height 41
click at [390, 259] on link "0. Black Belt Candidates (brown belts)" at bounding box center [311, 256] width 182 height 13
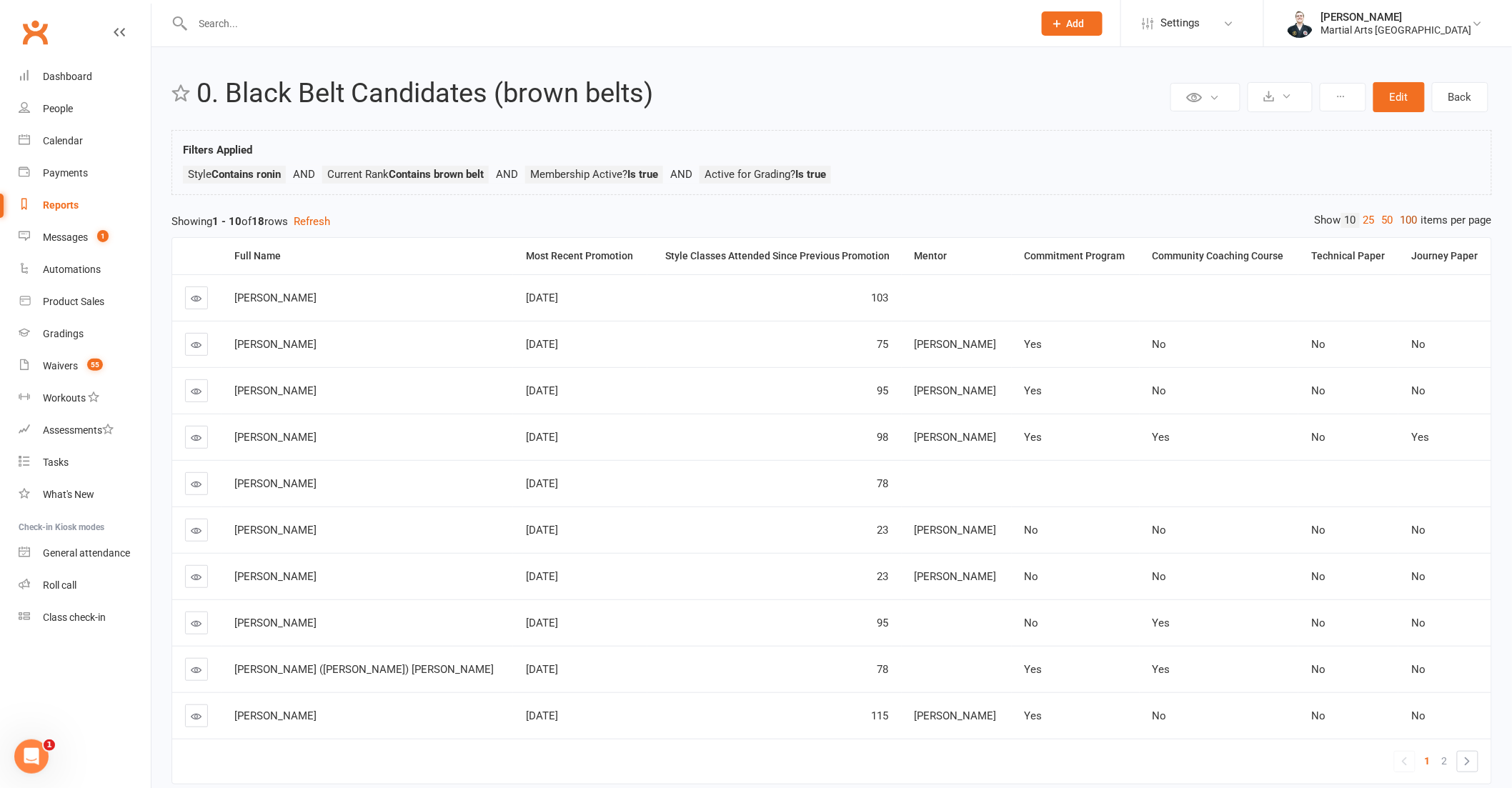
click at [1404, 226] on link "100" at bounding box center [1409, 221] width 24 height 15
click at [1476, 98] on link "Back" at bounding box center [1460, 97] width 56 height 30
select select "100"
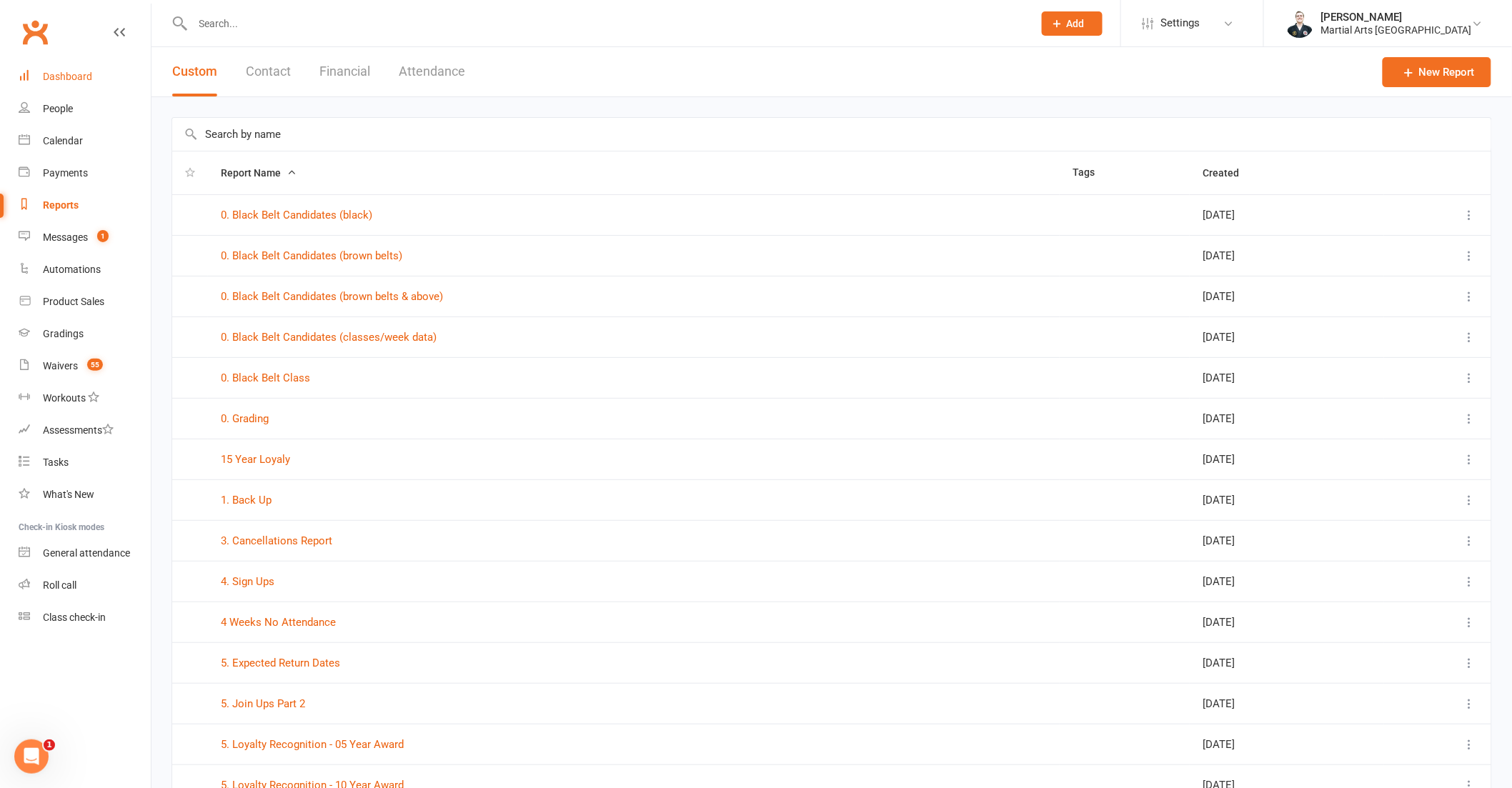
click at [101, 73] on link "Dashboard" at bounding box center [84, 77] width 132 height 32
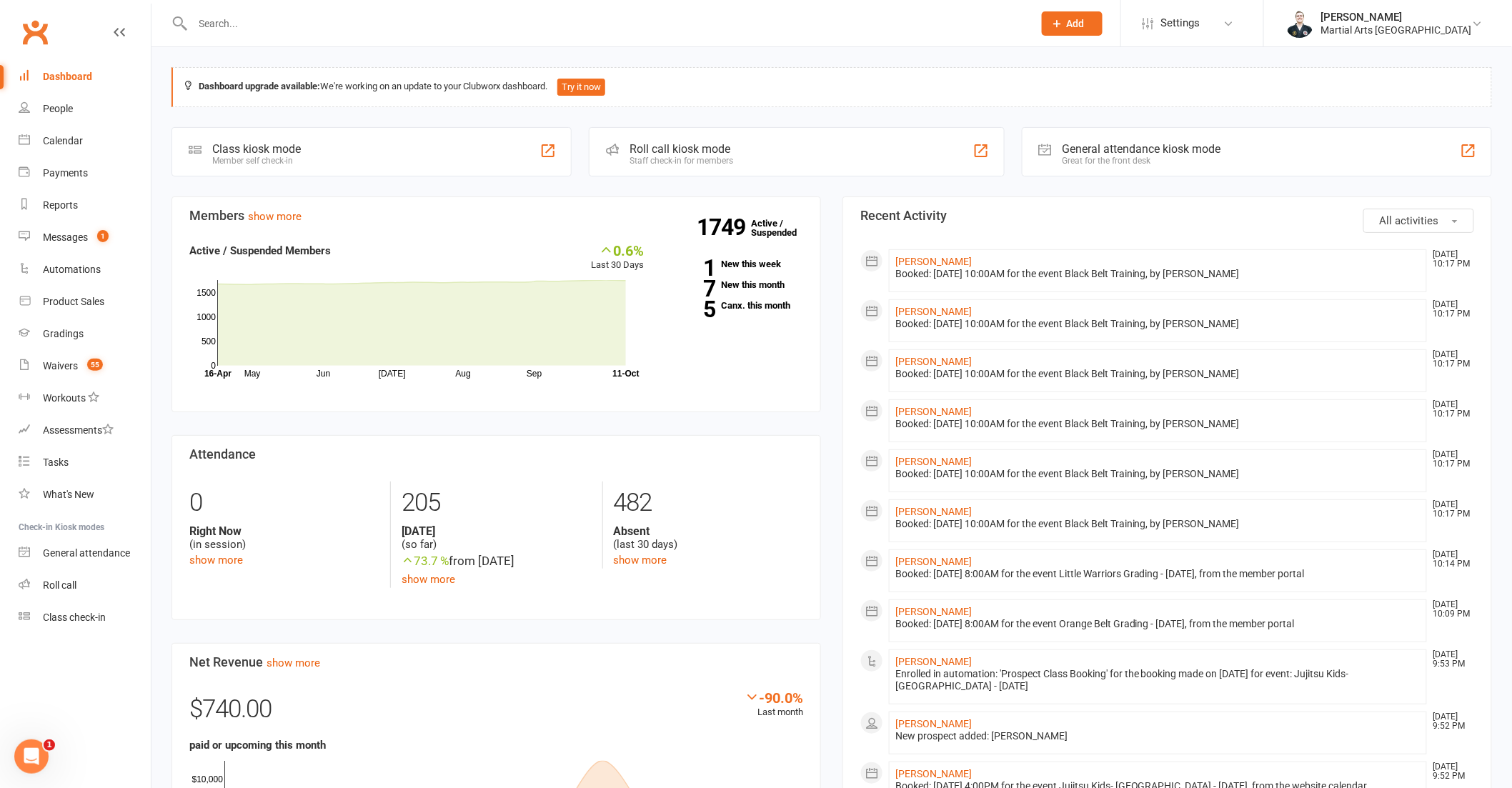
click at [91, 77] on link "Dashboard" at bounding box center [84, 77] width 132 height 32
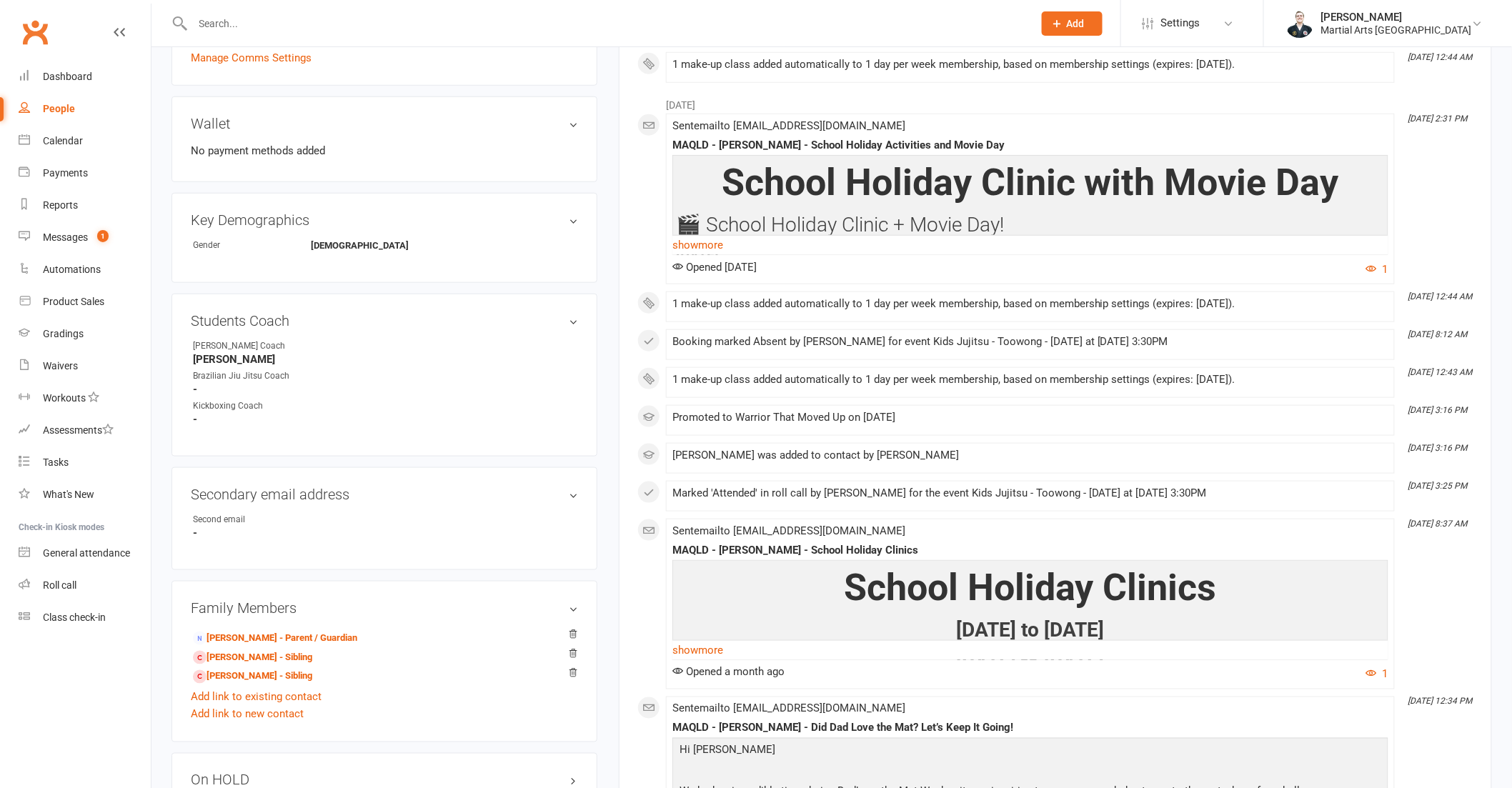
scroll to position [476, 0]
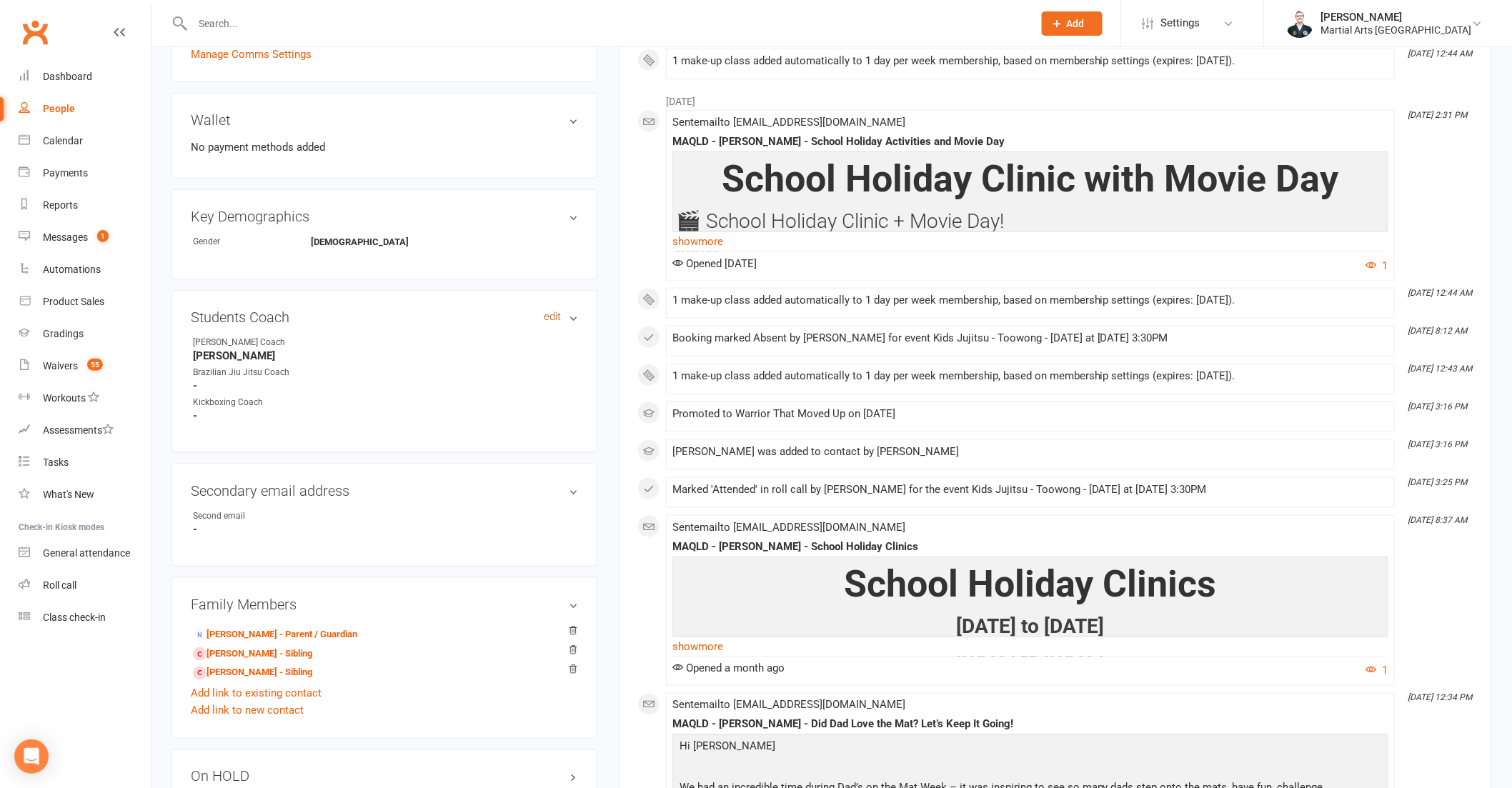
click at [544, 313] on link "edit" at bounding box center [552, 317] width 17 height 12
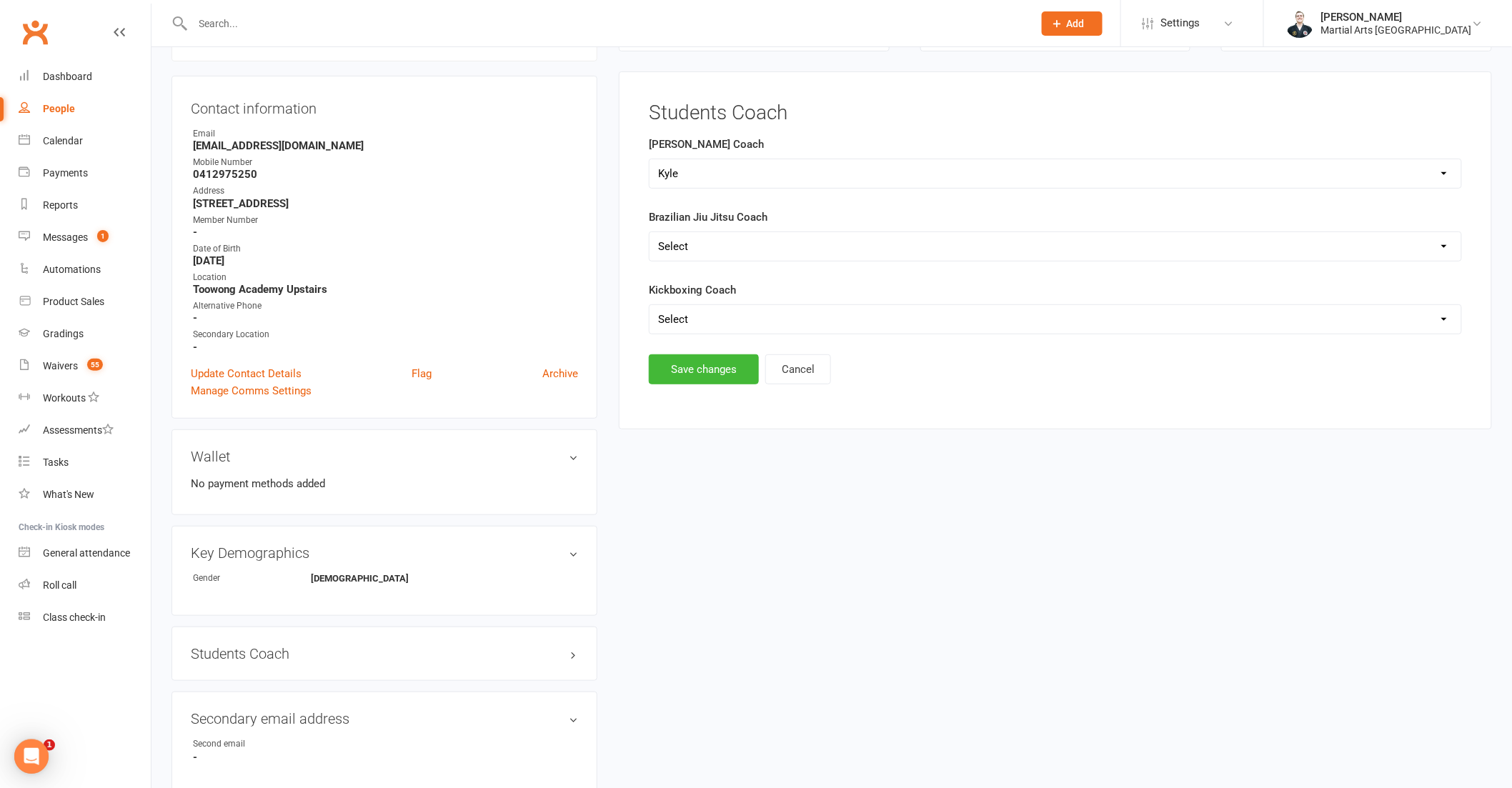
scroll to position [0, 0]
click at [729, 177] on select "Select [PERSON_NAME] [PERSON_NAME] [PERSON_NAME] [PERSON_NAME]" at bounding box center [1055, 173] width 811 height 29
select select "[PERSON_NAME]"
click at [649, 159] on select "Select [PERSON_NAME] [PERSON_NAME] [PERSON_NAME] [PERSON_NAME]" at bounding box center [1055, 173] width 811 height 29
click at [715, 370] on button "Save changes" at bounding box center [704, 369] width 110 height 30
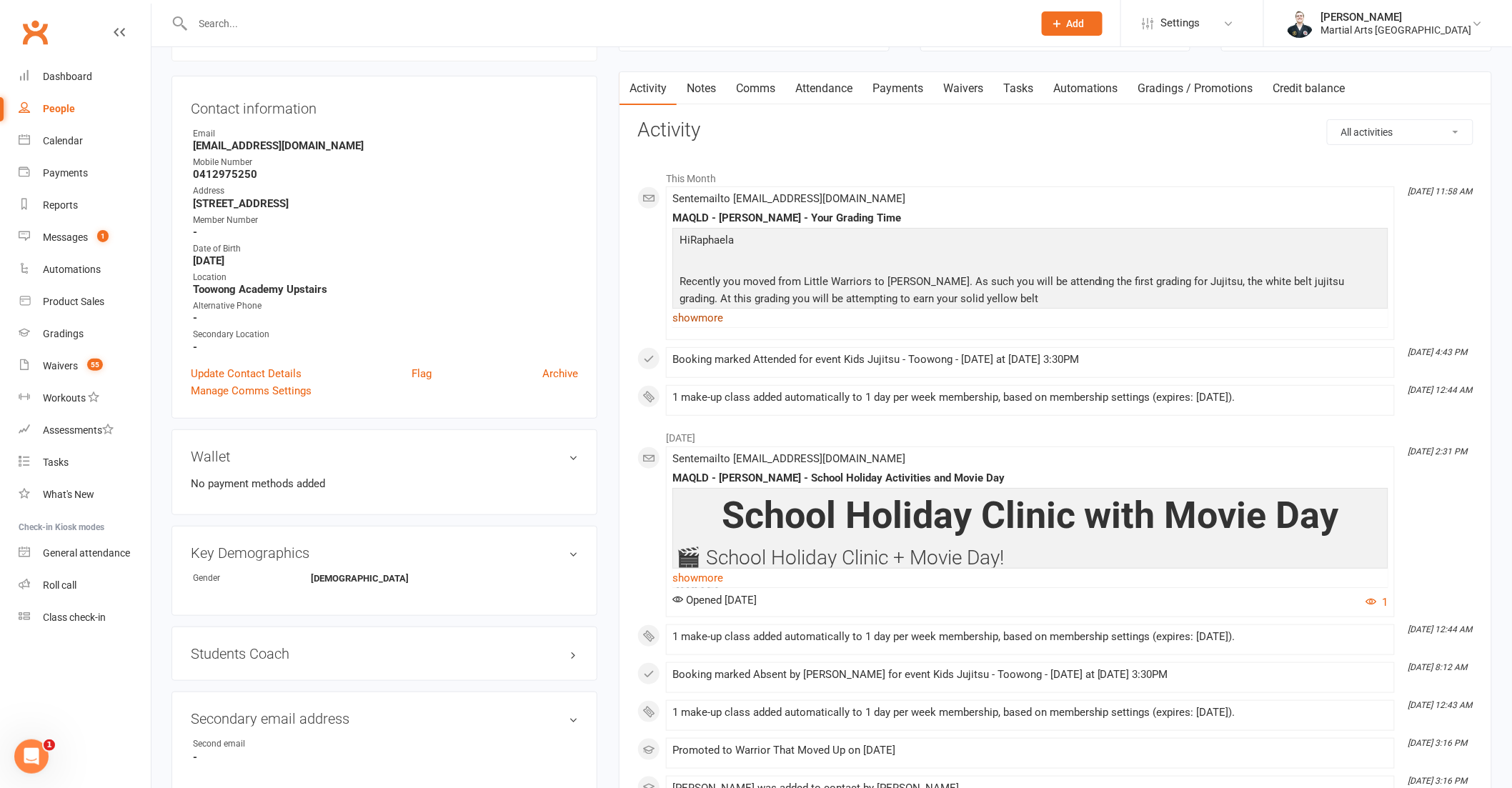
click at [698, 310] on link "show more" at bounding box center [1030, 317] width 716 height 20
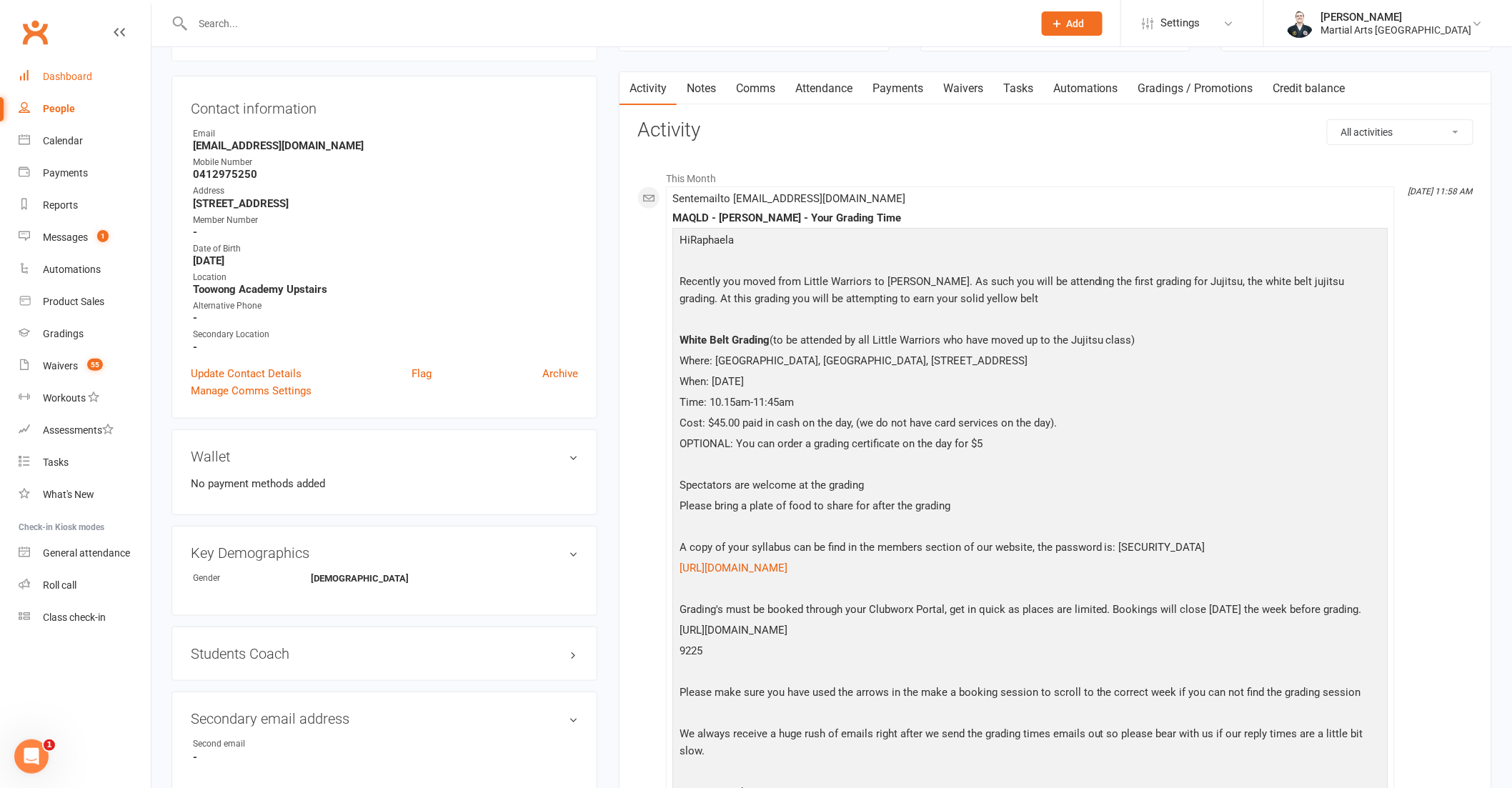
click at [81, 70] on link "Dashboard" at bounding box center [84, 77] width 132 height 32
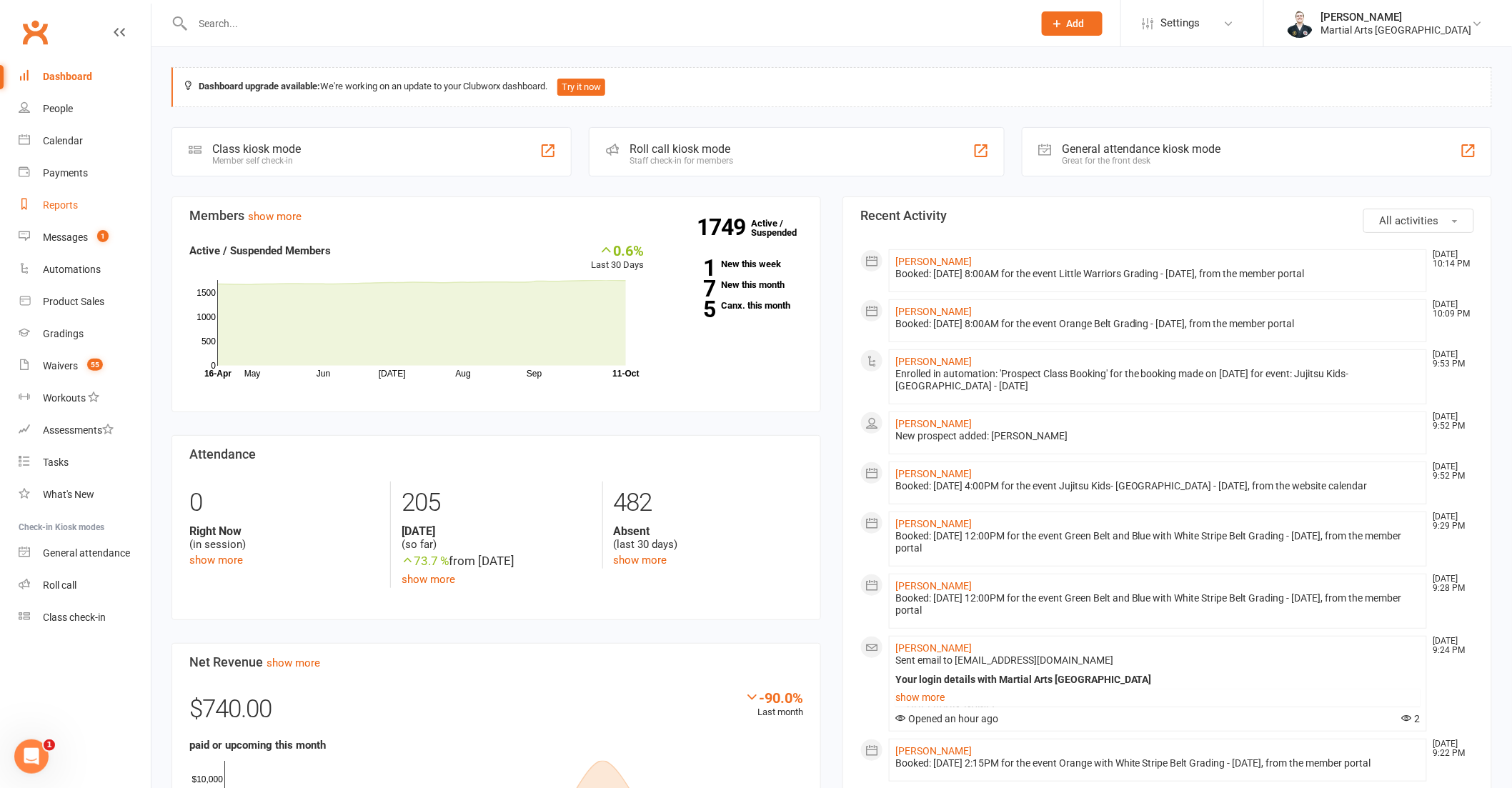
click at [67, 203] on div "Reports" at bounding box center [60, 205] width 35 height 12
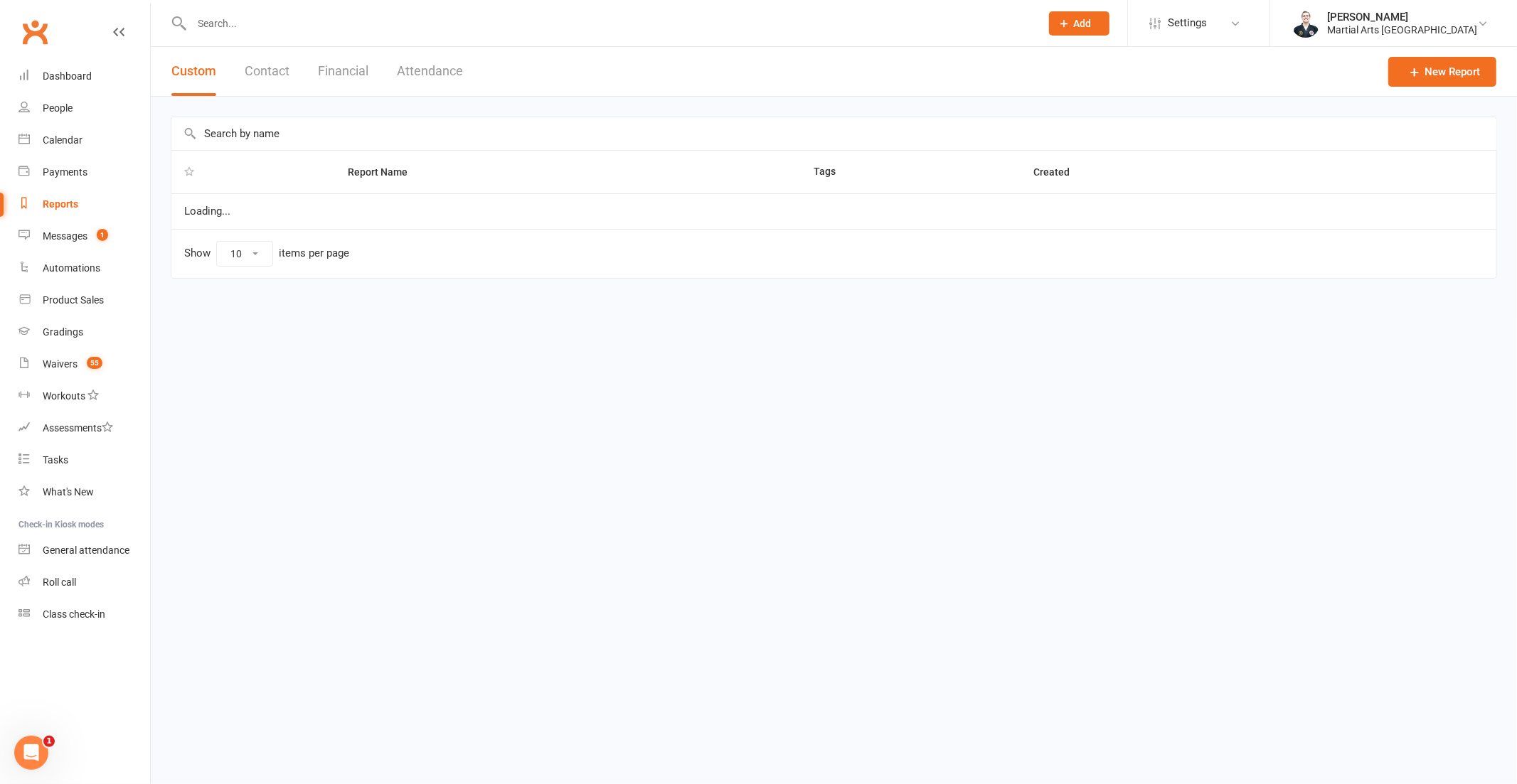
select select "100"
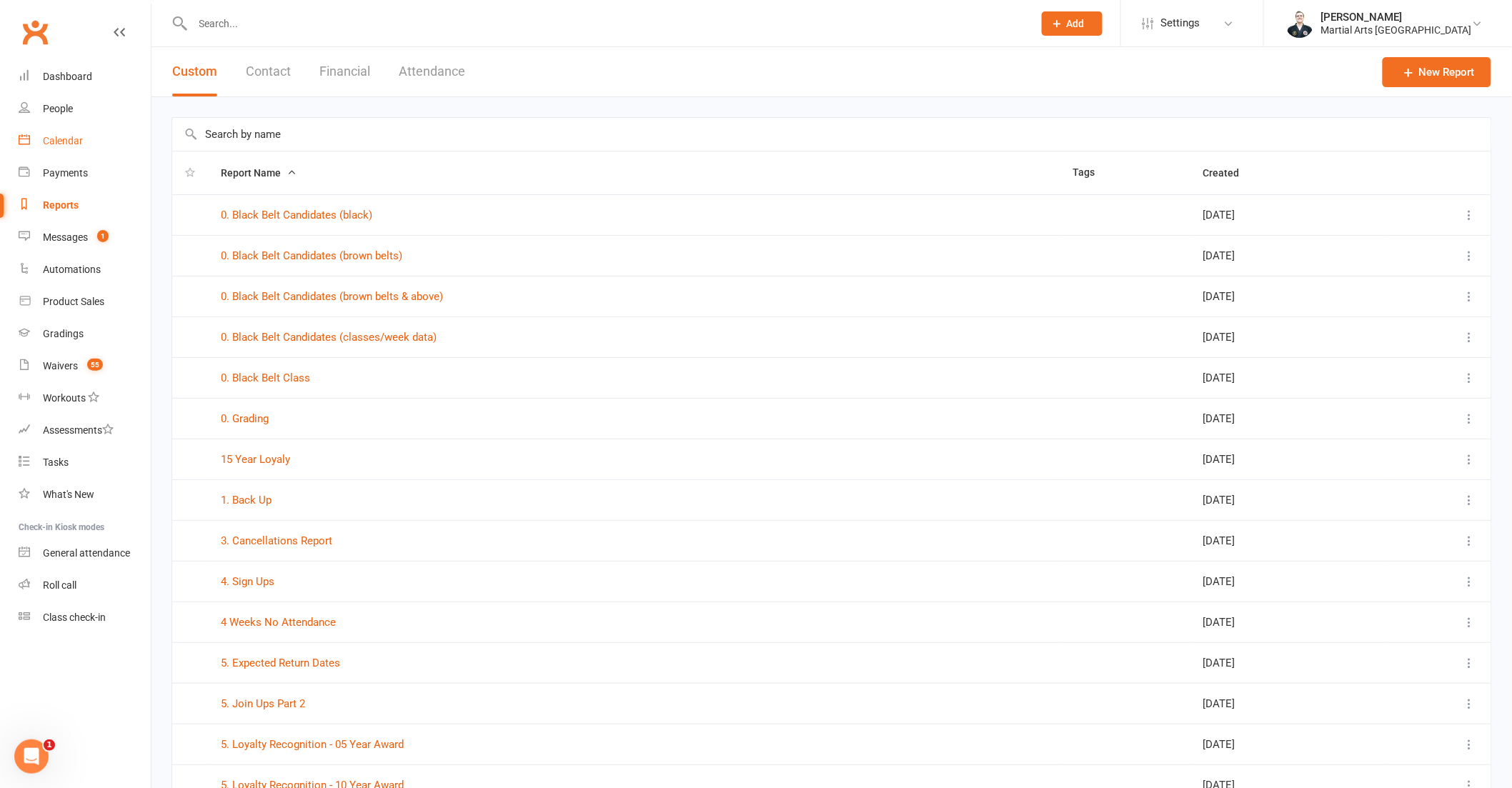
click at [94, 139] on link "Calendar" at bounding box center [84, 141] width 132 height 32
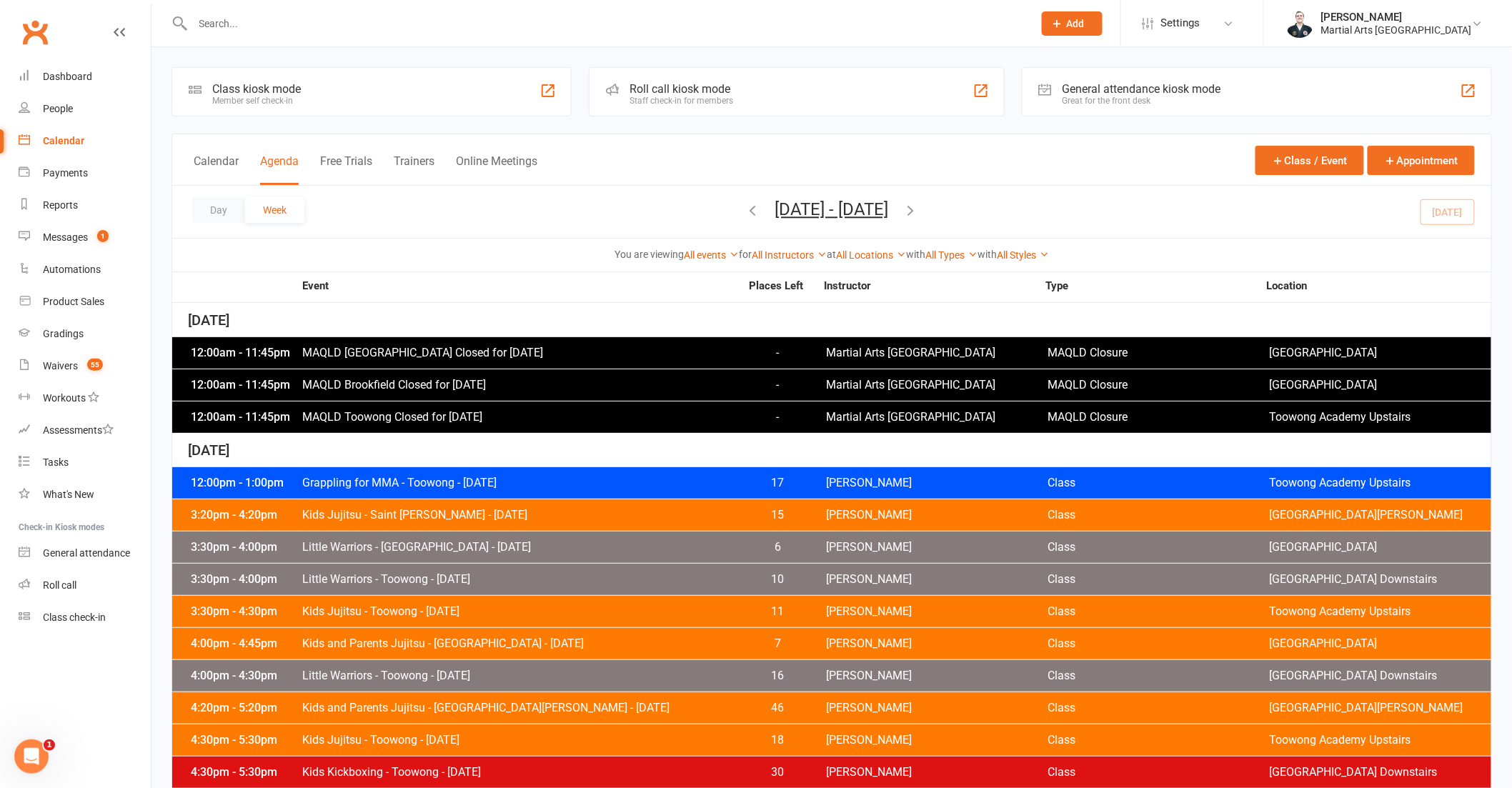
click at [919, 206] on icon "button" at bounding box center [910, 210] width 15 height 15
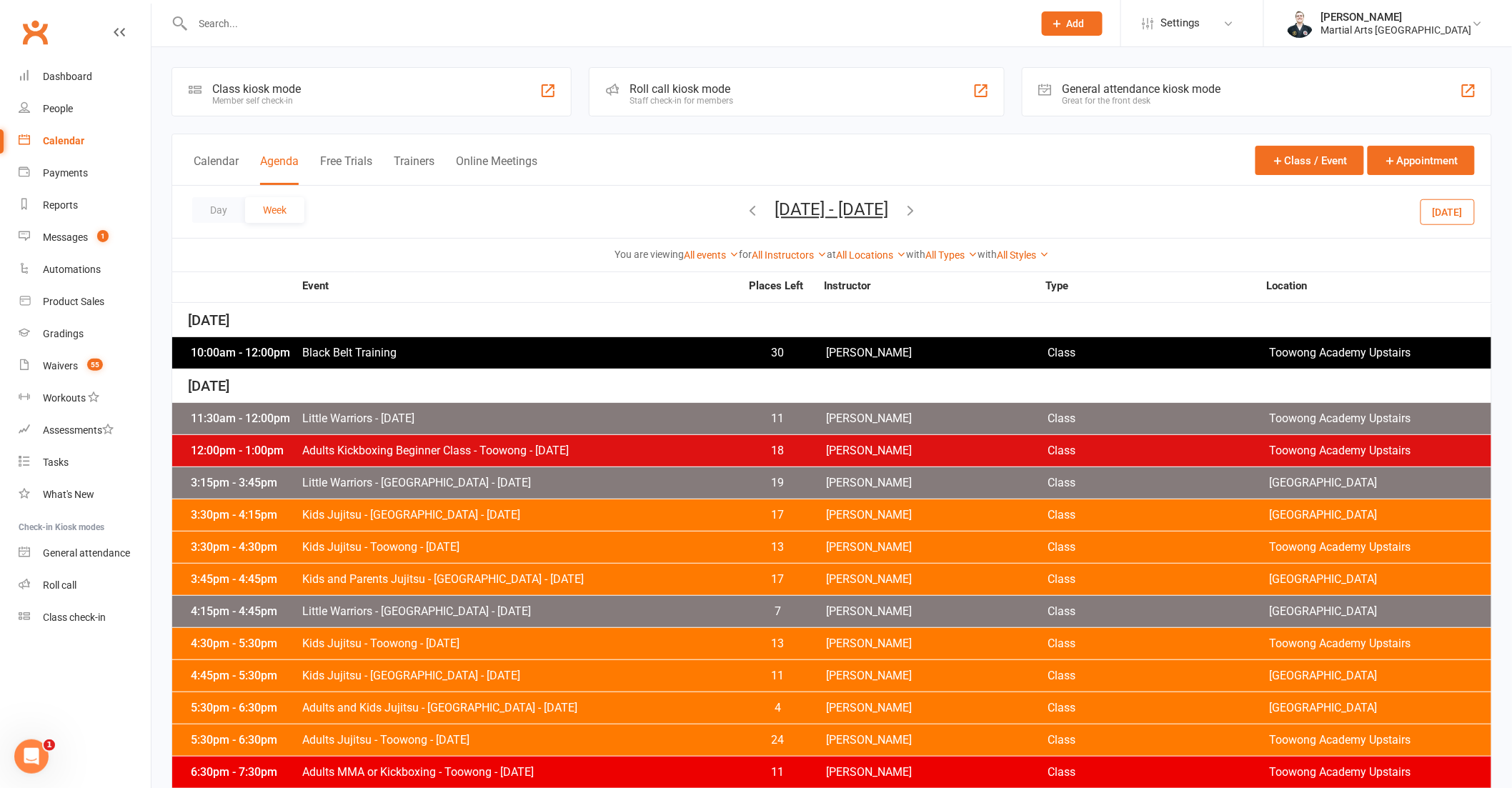
click at [389, 354] on span "Black Belt Training" at bounding box center [520, 353] width 439 height 12
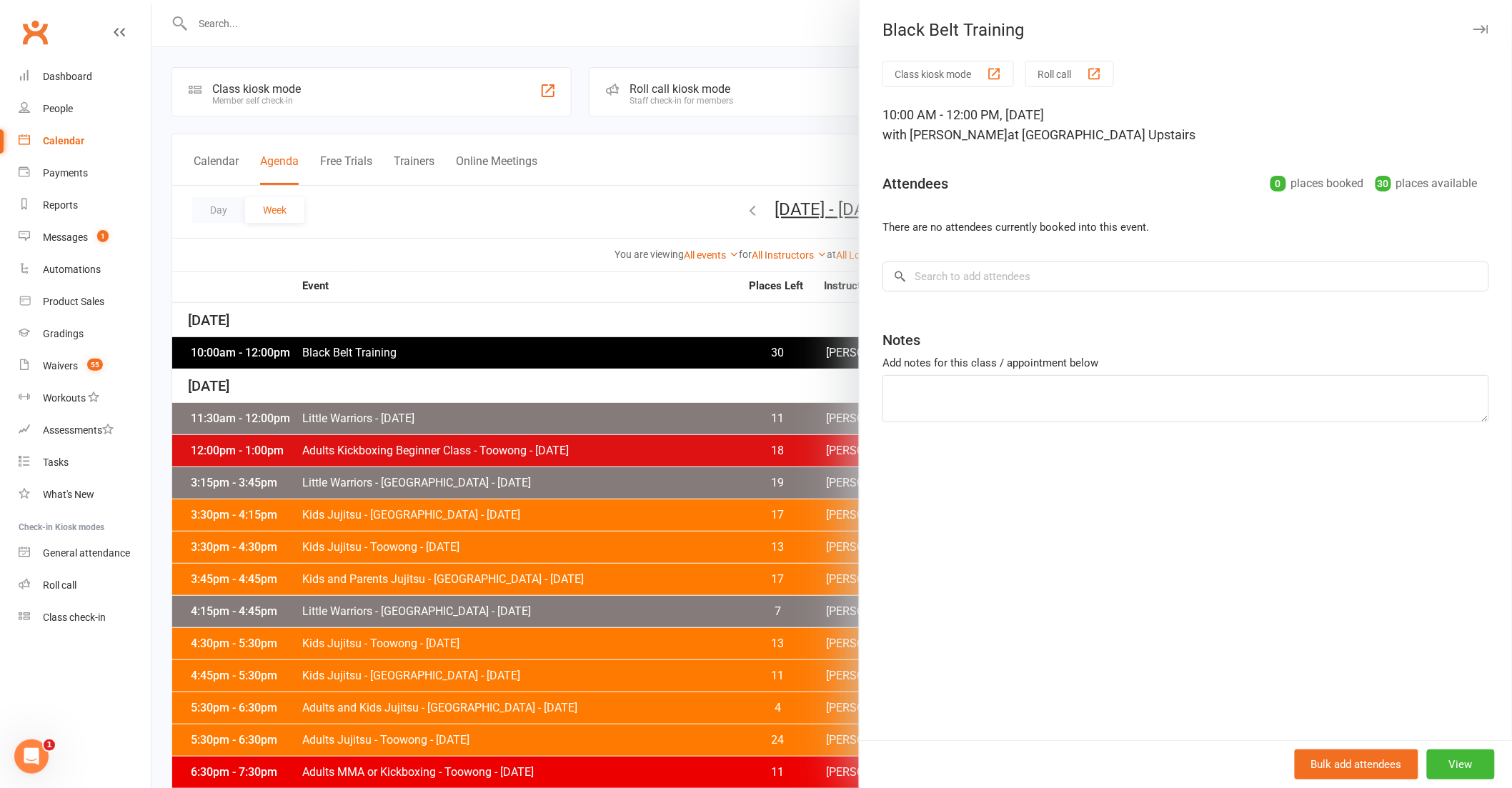
click at [533, 355] on div at bounding box center [832, 394] width 1360 height 788
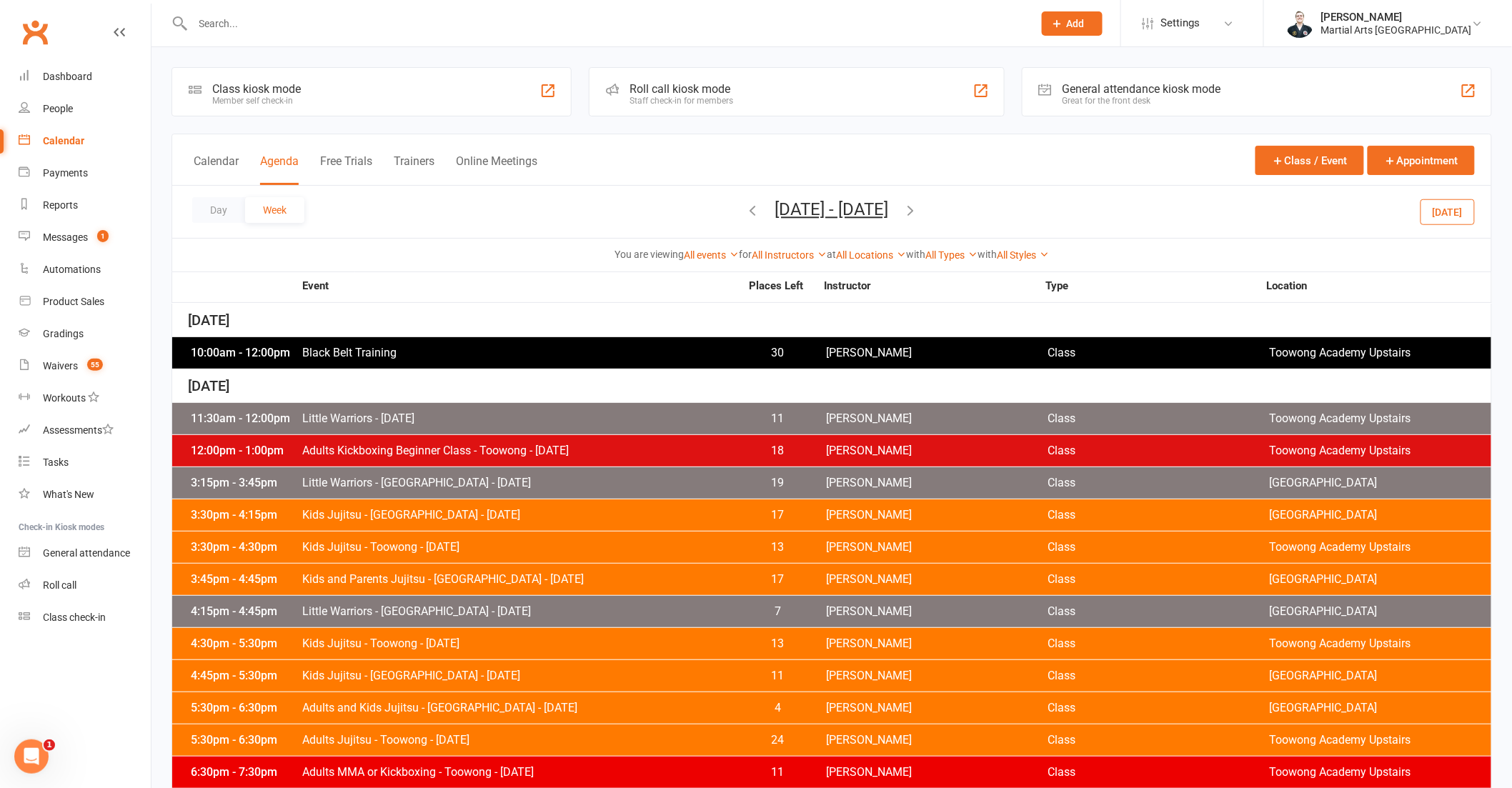
click at [903, 210] on span "[DATE] - [DATE] [DATE] Sun Mon Tue Wed Thu Fri Sat 28 29 30 01 02 03 04 05 06 0…" at bounding box center [832, 212] width 142 height 25
click at [919, 208] on icon "button" at bounding box center [910, 210] width 15 height 15
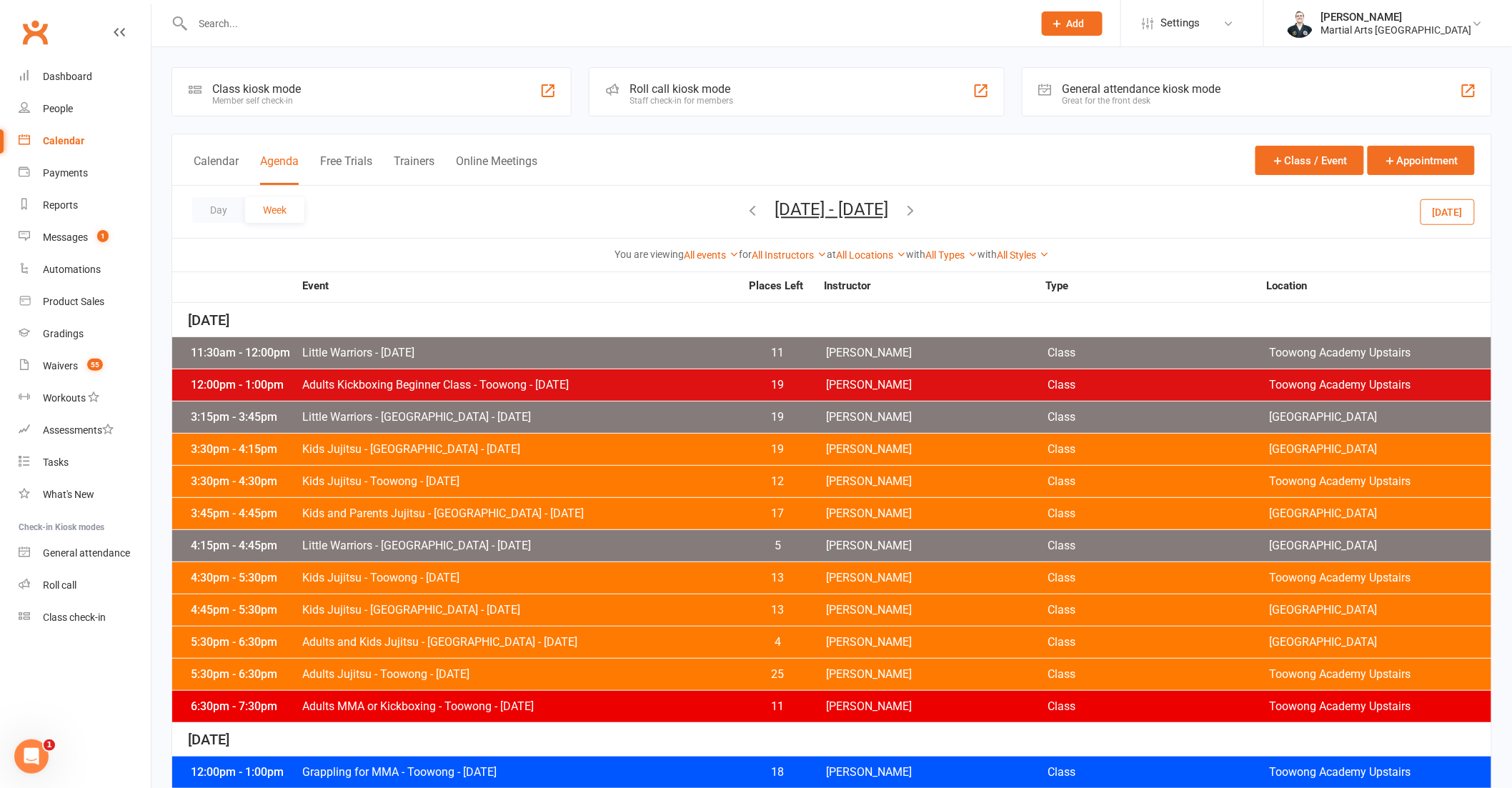
click at [745, 203] on icon "button" at bounding box center [753, 210] width 15 height 15
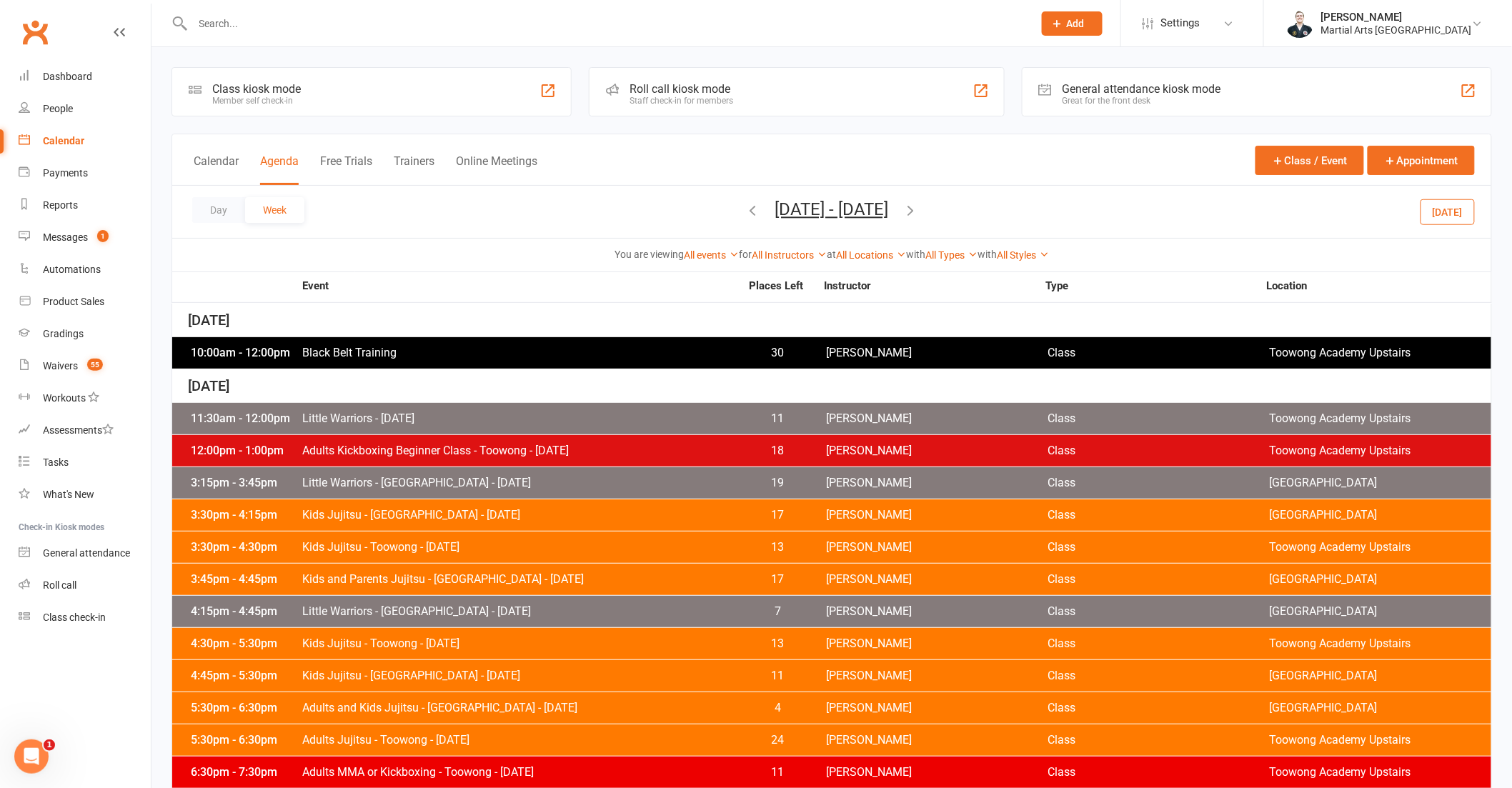
click at [498, 338] on div "10:00am - 12:00pm Black Belt Training 30 [PERSON_NAME] Class [GEOGRAPHIC_DATA] …" at bounding box center [832, 353] width 1319 height 32
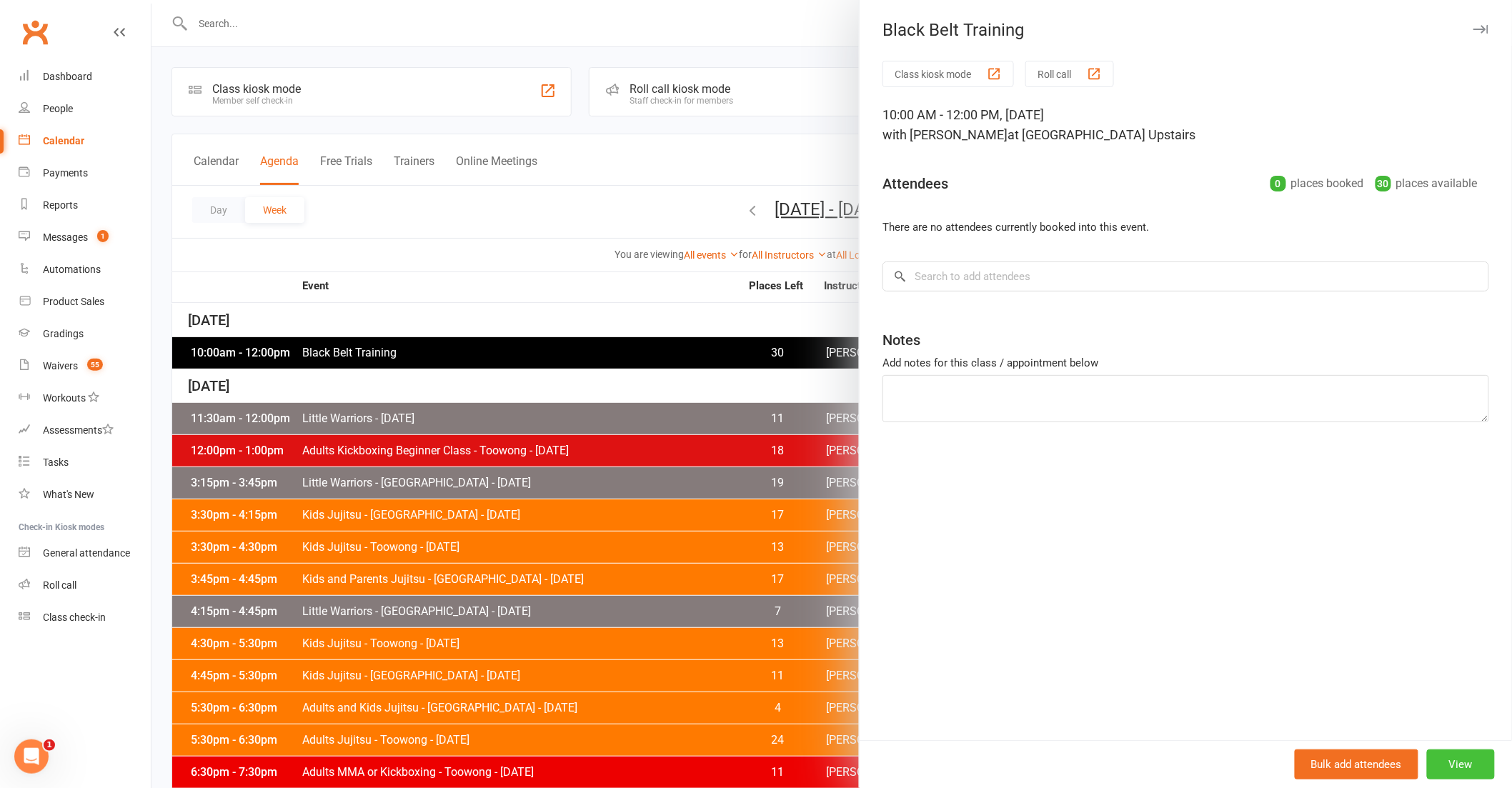
click at [1443, 759] on button "View" at bounding box center [1461, 765] width 68 height 30
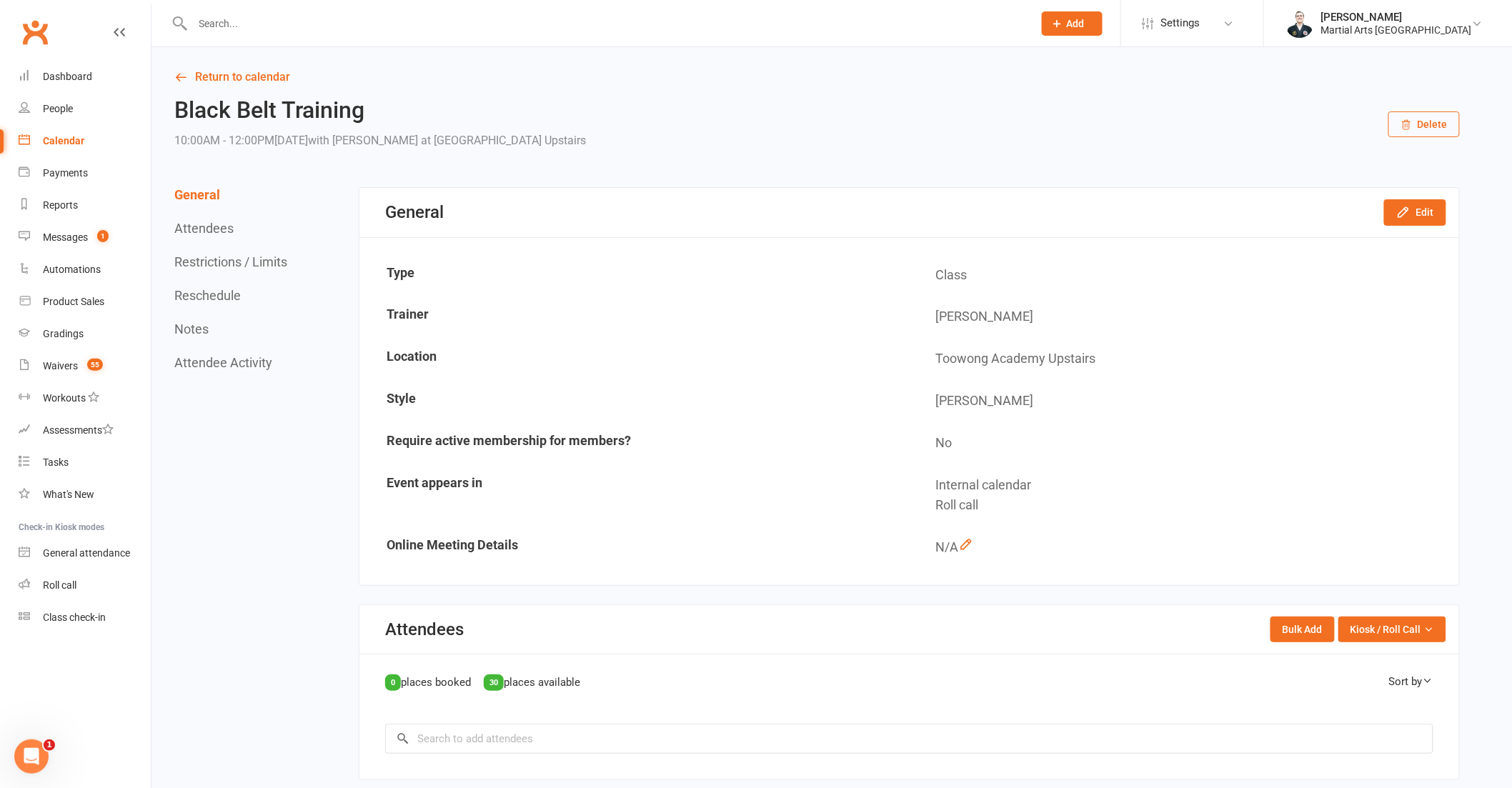
click at [200, 293] on button "Reschedule" at bounding box center [207, 295] width 67 height 15
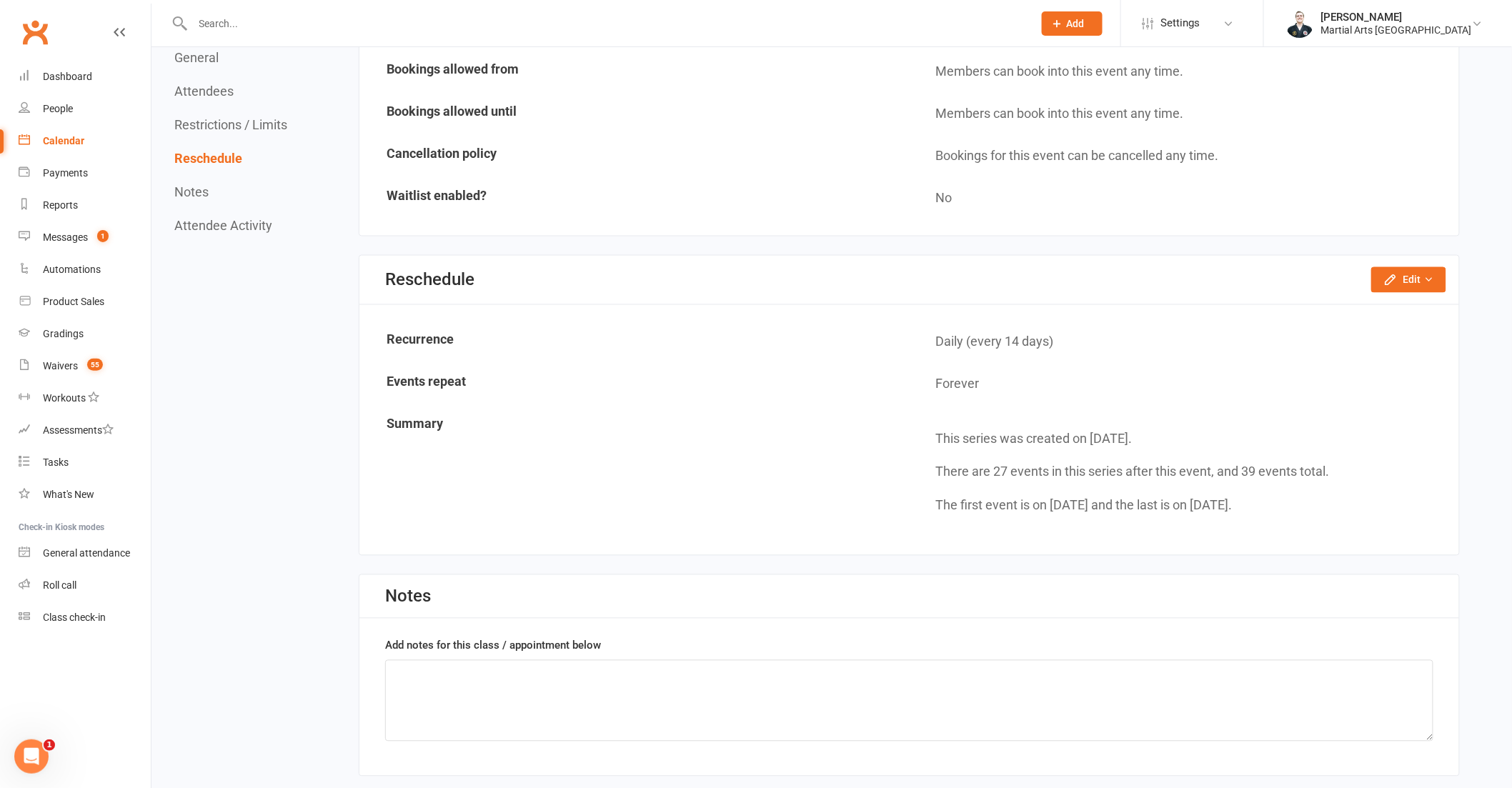
scroll to position [900, 0]
click at [1407, 268] on button "Edit" at bounding box center [1409, 279] width 75 height 26
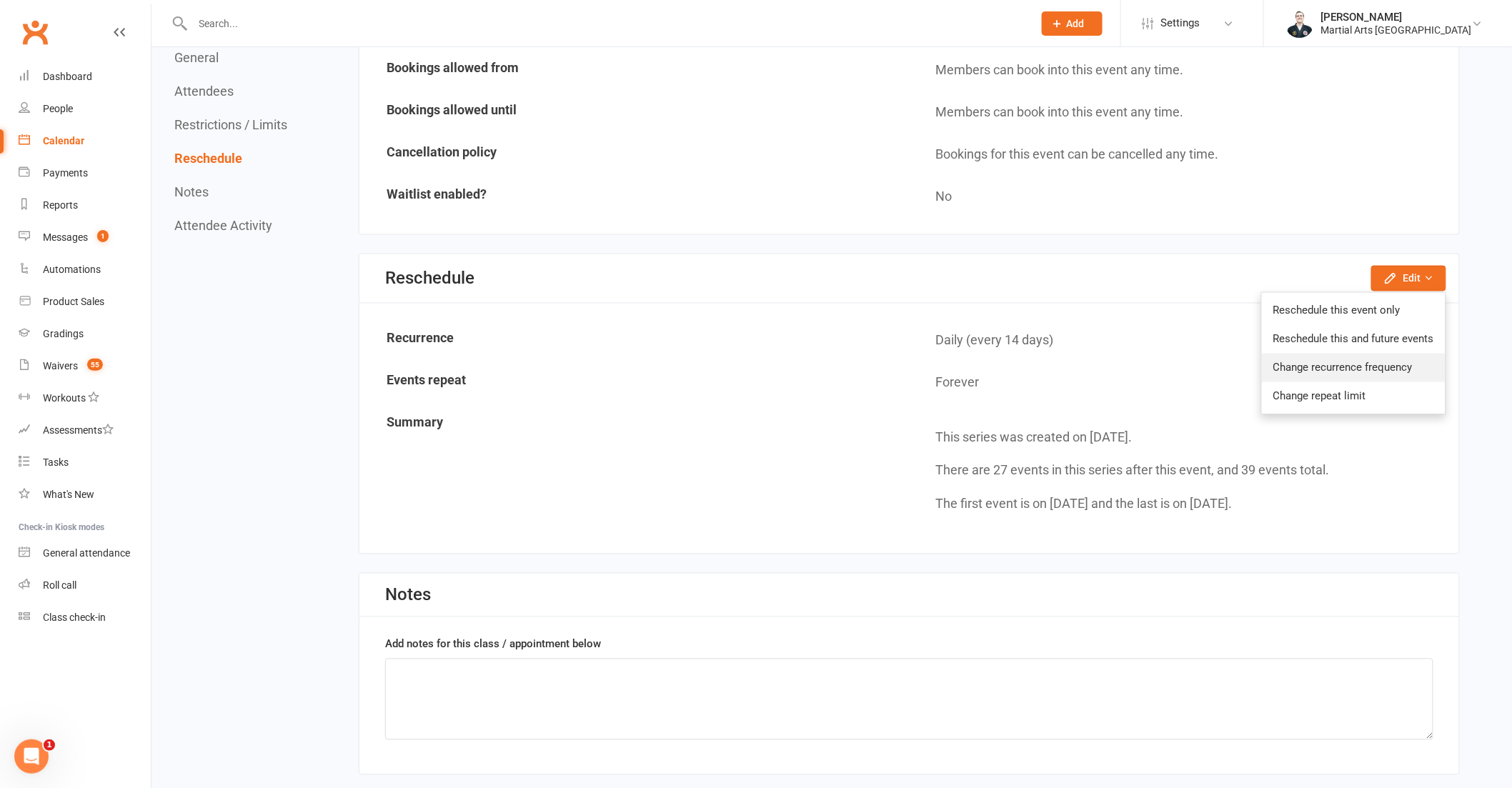
click at [1391, 357] on link "Change recurrence frequency" at bounding box center [1354, 368] width 184 height 29
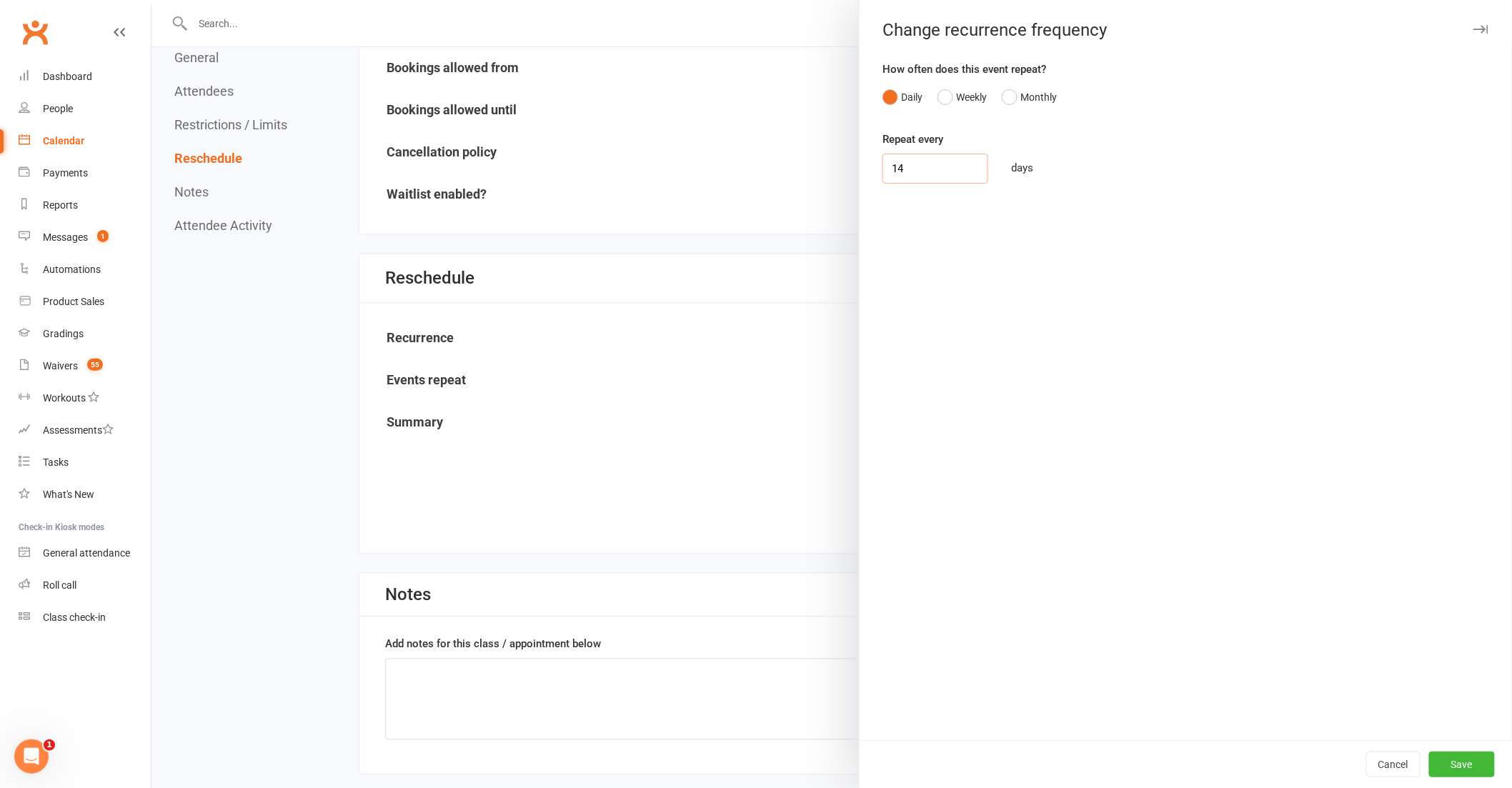
drag, startPoint x: 920, startPoint y: 166, endPoint x: 818, endPoint y: 173, distance: 102.2
click at [818, 0] on div "Change recurrence frequency How often does this event repeat? Daily Weekly Mont…" at bounding box center [832, 0] width 1360 height 0
type input "7"
click at [962, 100] on button "Weekly" at bounding box center [962, 97] width 49 height 27
click at [918, 175] on div "Sun" at bounding box center [927, 177] width 18 height 15
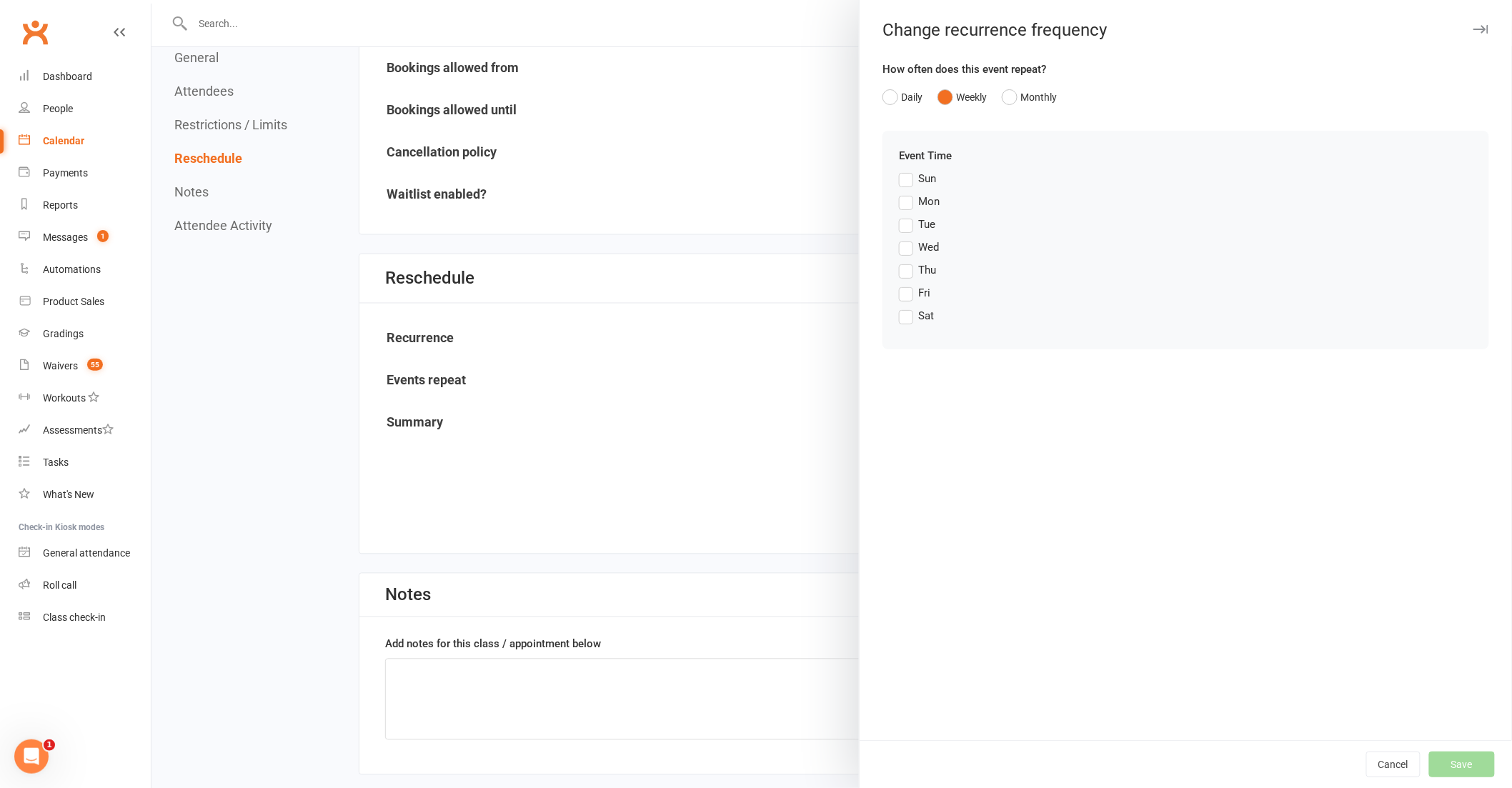
click at [908, 170] on input "Sun" at bounding box center [903, 170] width 10 height 0
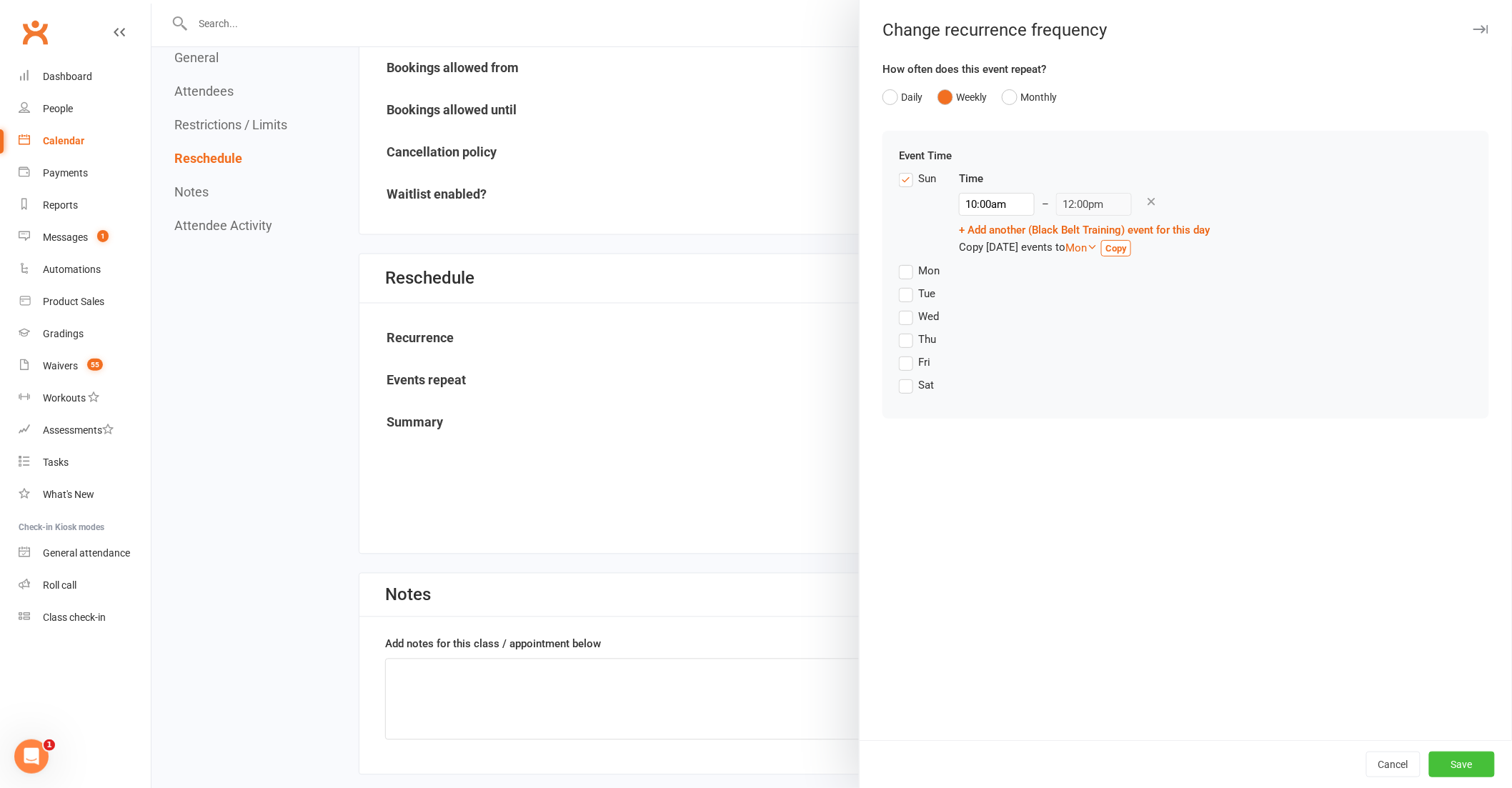
click at [1466, 757] on button "Save" at bounding box center [1462, 765] width 66 height 26
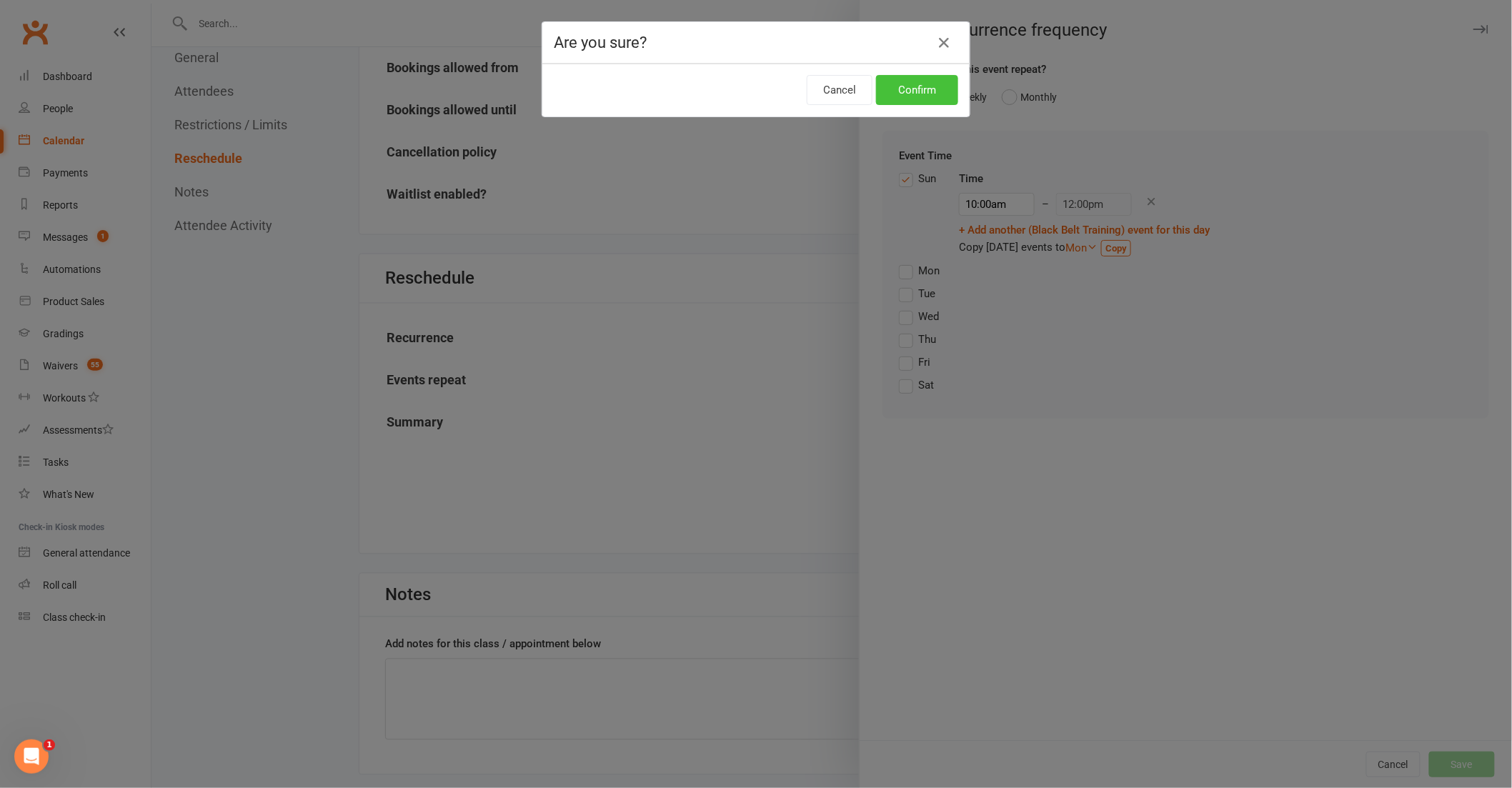
click at [940, 96] on button "Confirm" at bounding box center [917, 89] width 82 height 30
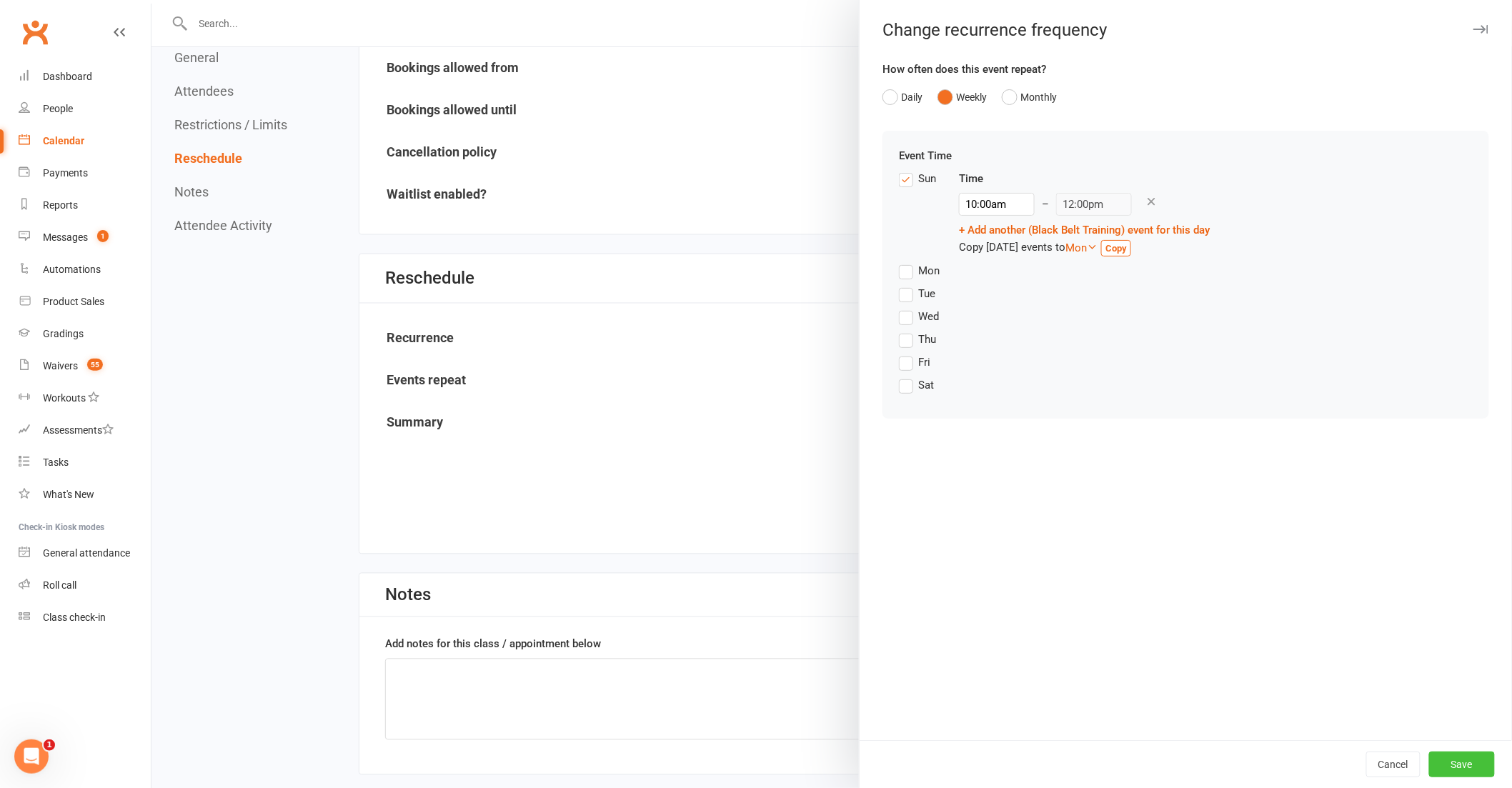
click at [1432, 755] on button "Save" at bounding box center [1462, 765] width 66 height 26
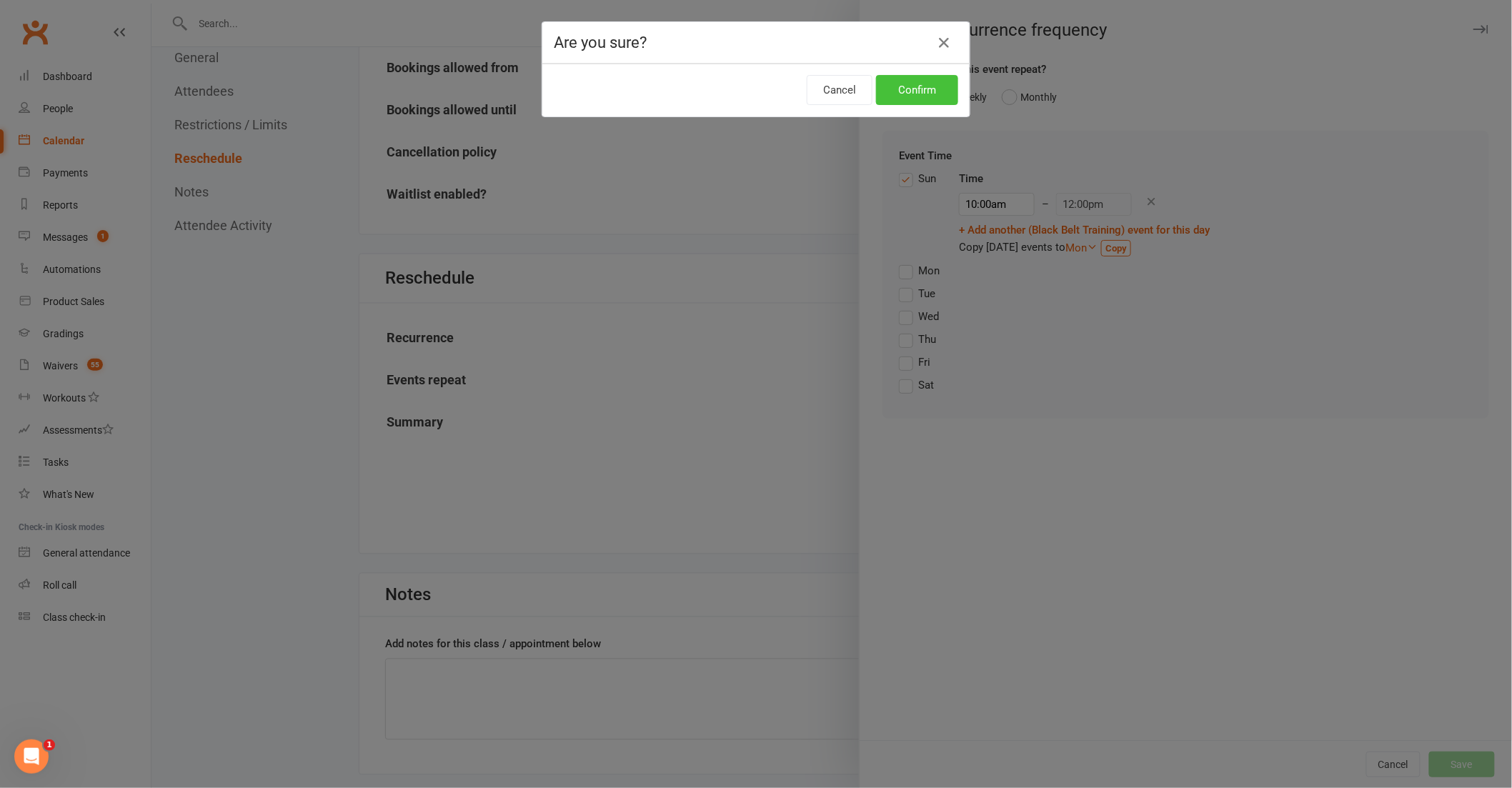
click at [905, 101] on button "Confirm" at bounding box center [917, 89] width 82 height 30
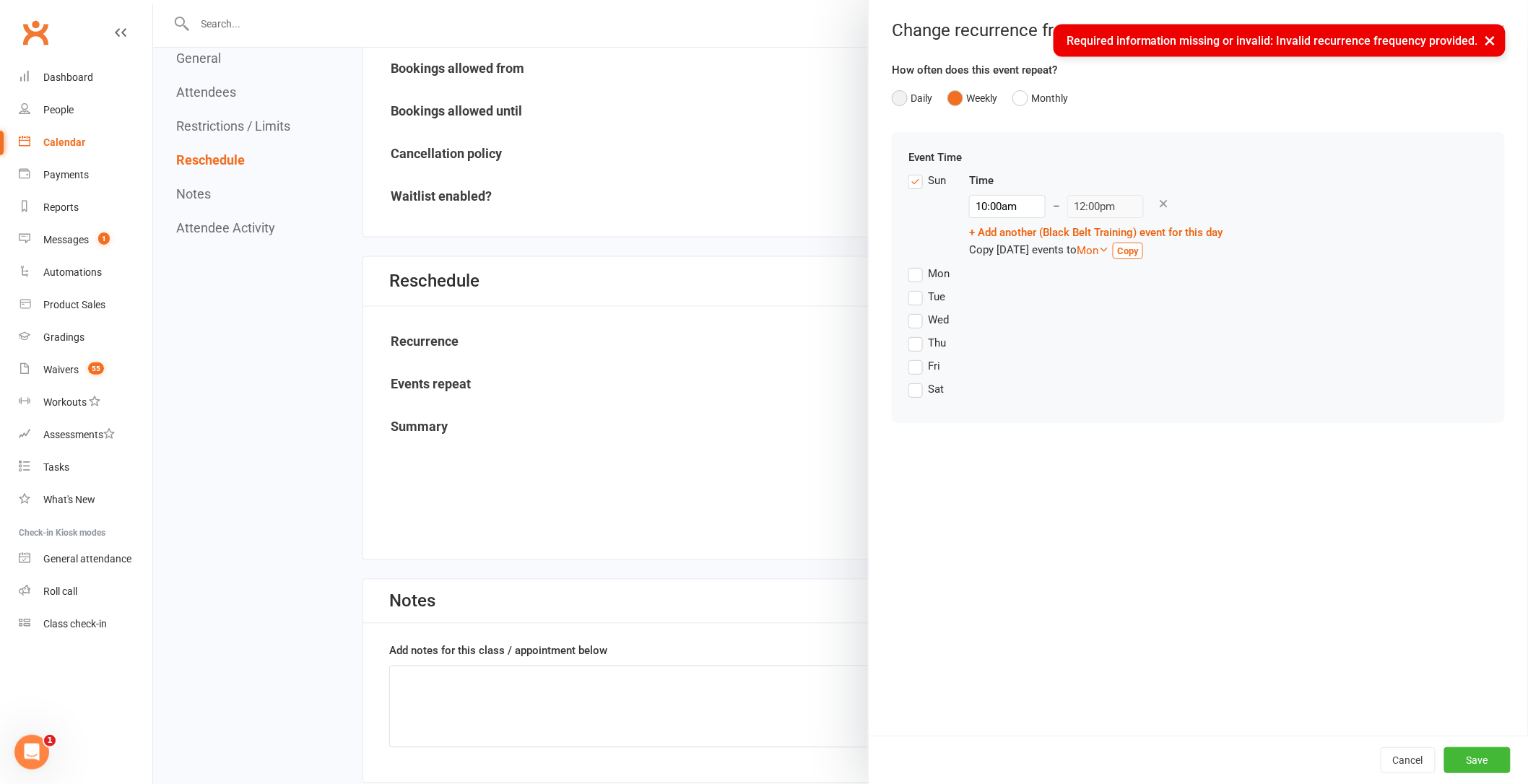
click at [907, 94] on button "Daily" at bounding box center [912, 98] width 41 height 27
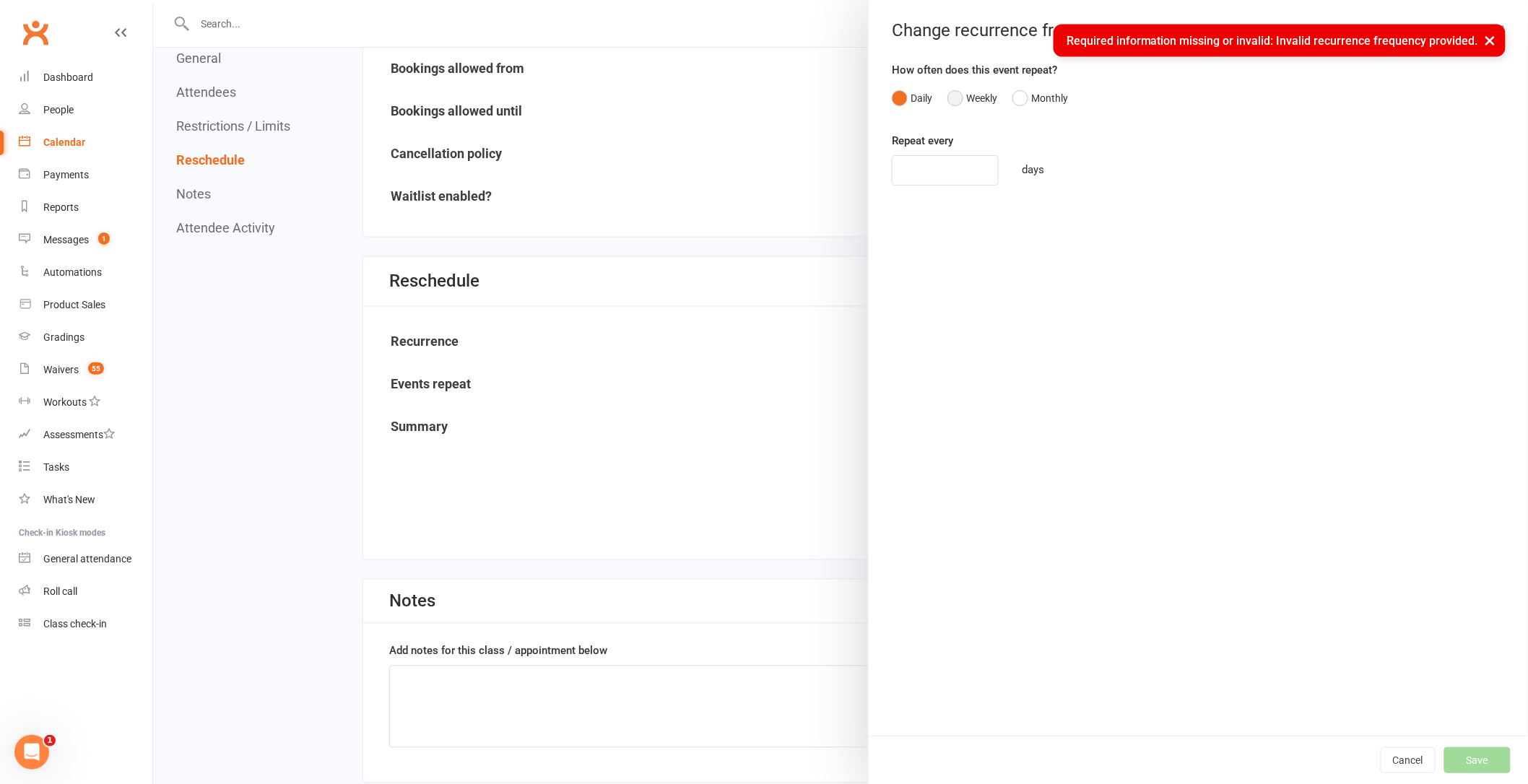
click at [958, 94] on button "Weekly" at bounding box center [972, 98] width 50 height 27
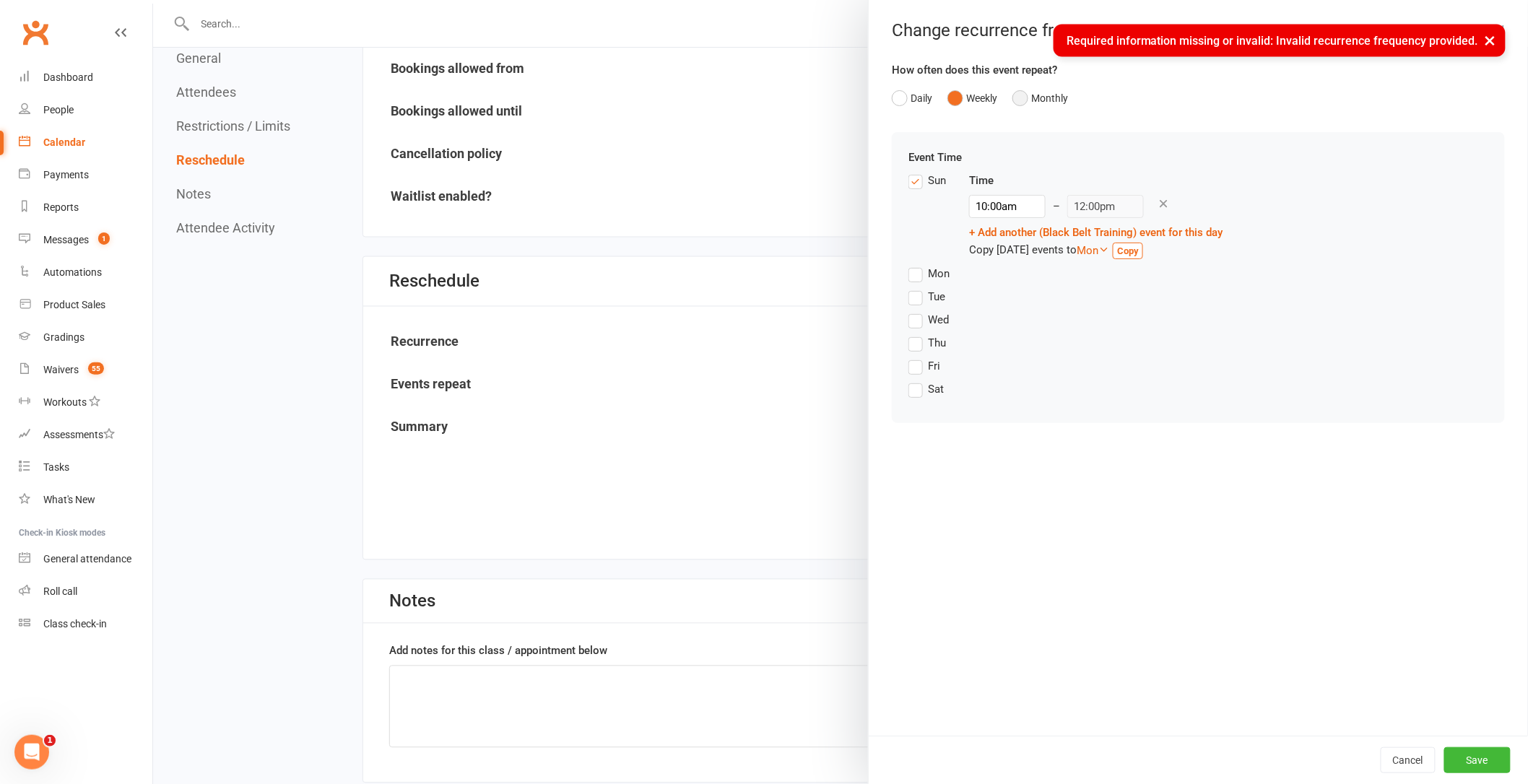
click at [1029, 97] on button "Monthly" at bounding box center [1040, 98] width 56 height 27
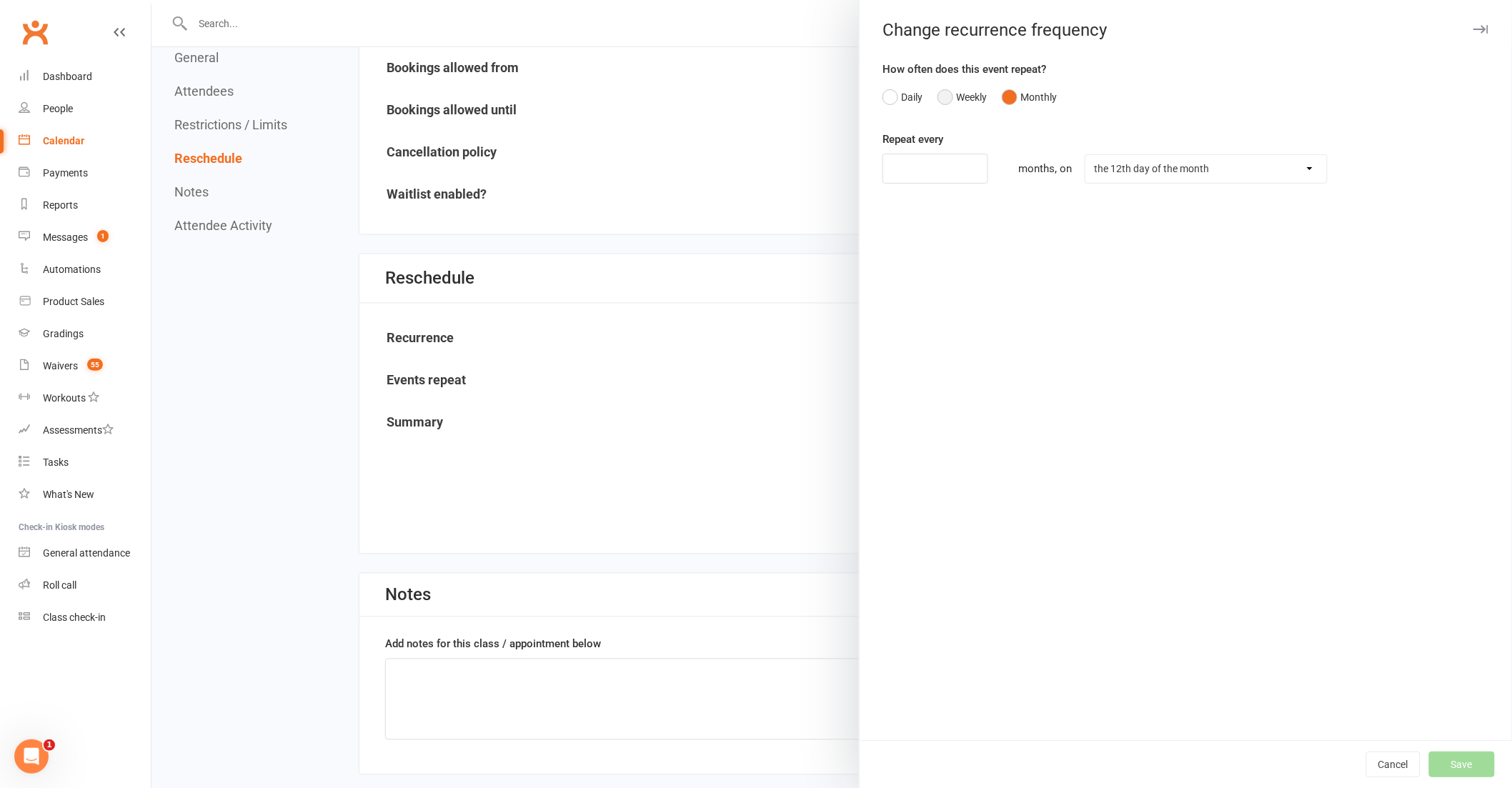
click at [955, 97] on button "Weekly" at bounding box center [962, 97] width 49 height 27
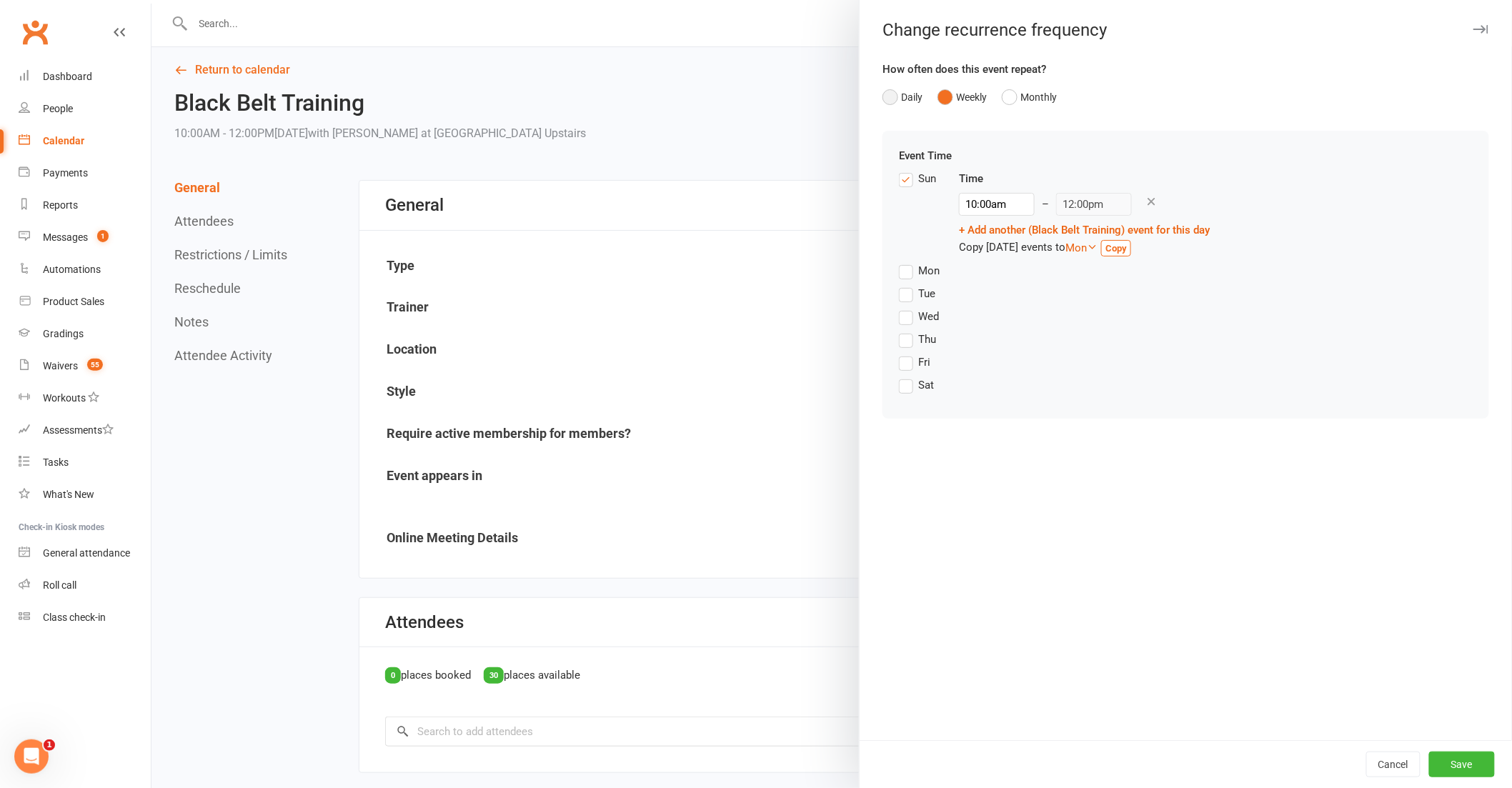
scroll to position [0, 0]
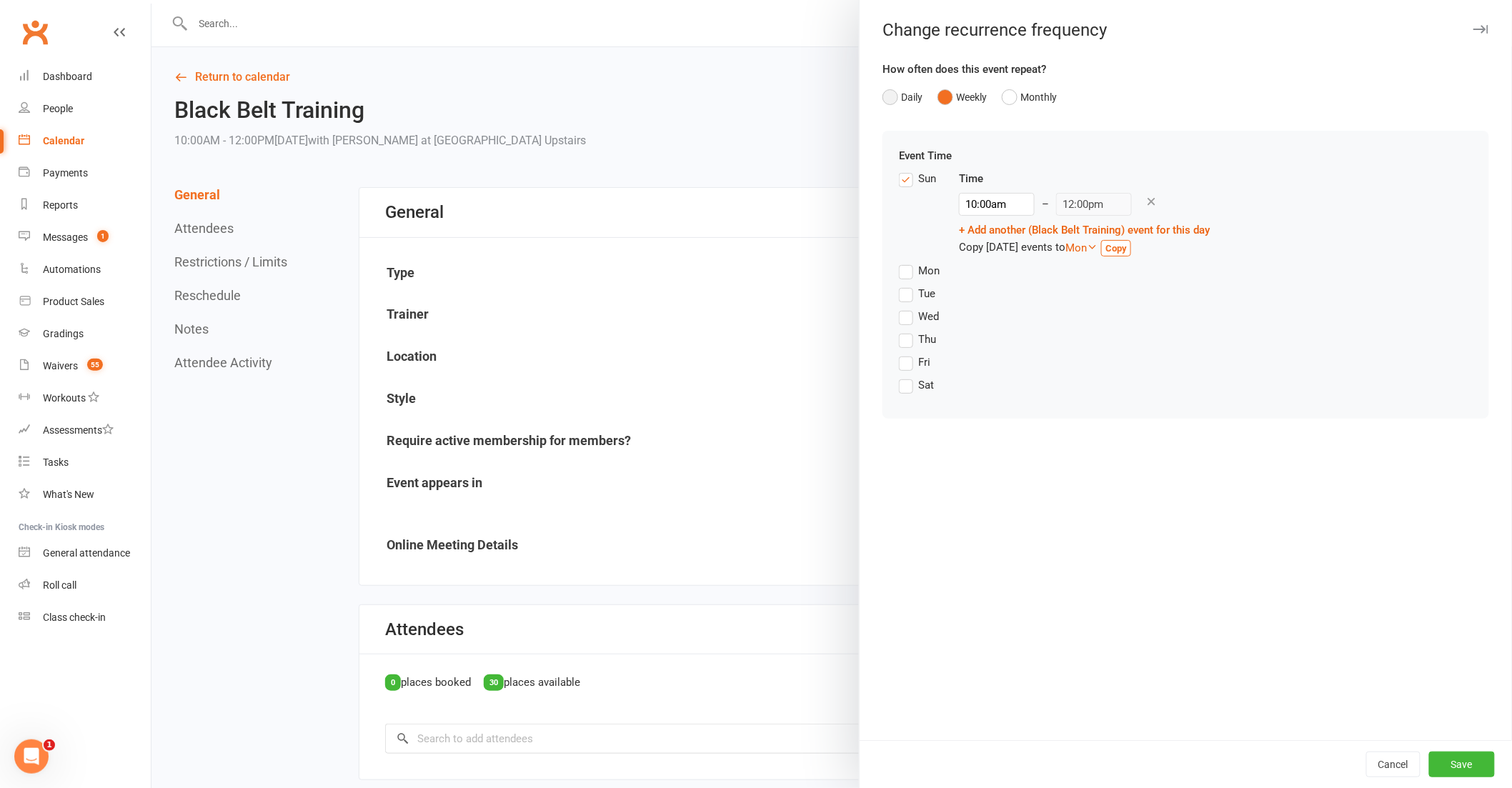
click at [904, 107] on button "Daily" at bounding box center [902, 97] width 40 height 27
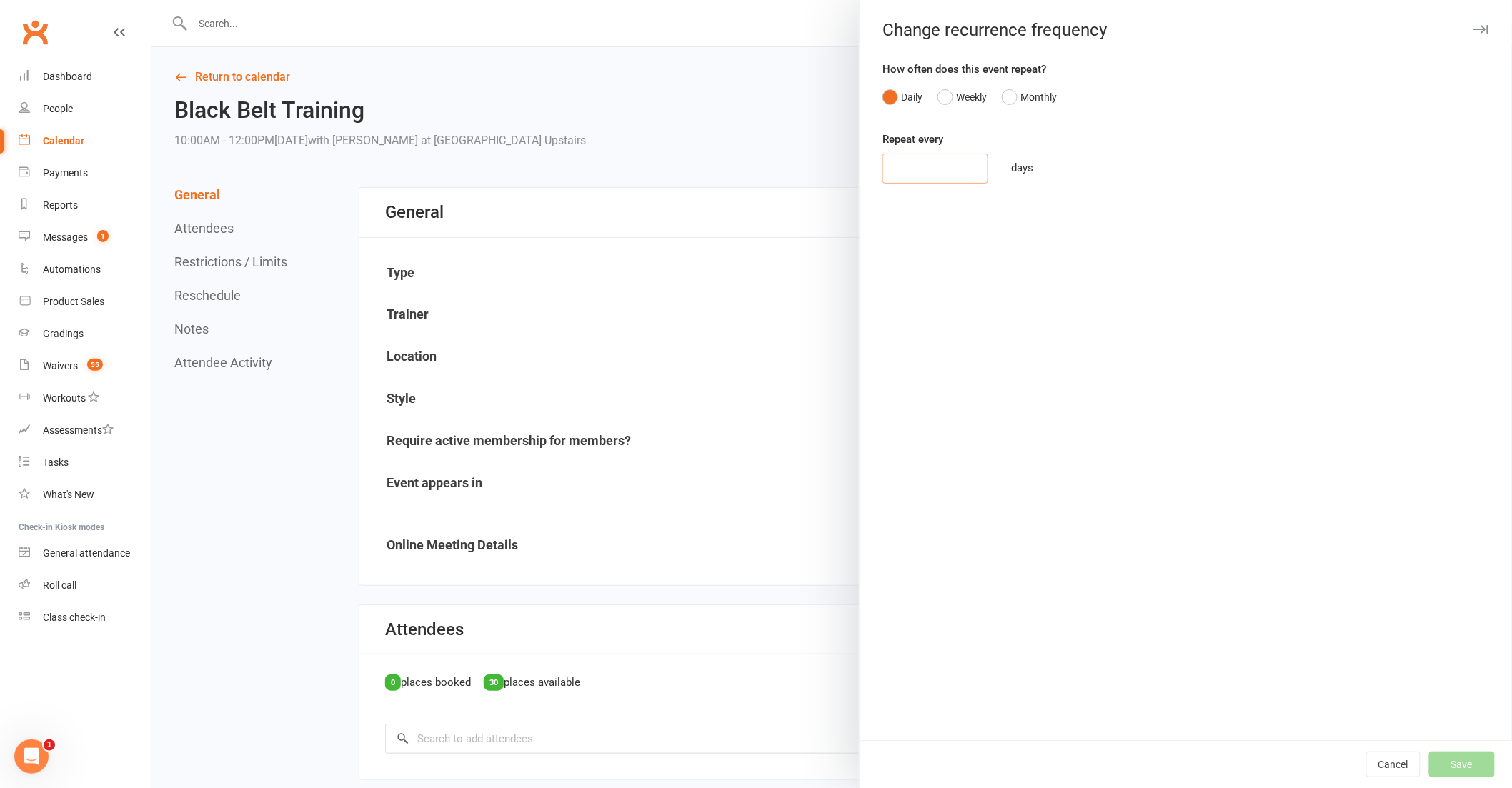
click at [924, 166] on input "number" at bounding box center [935, 169] width 106 height 30
type input "7"
click at [1429, 759] on button "Save" at bounding box center [1462, 765] width 66 height 26
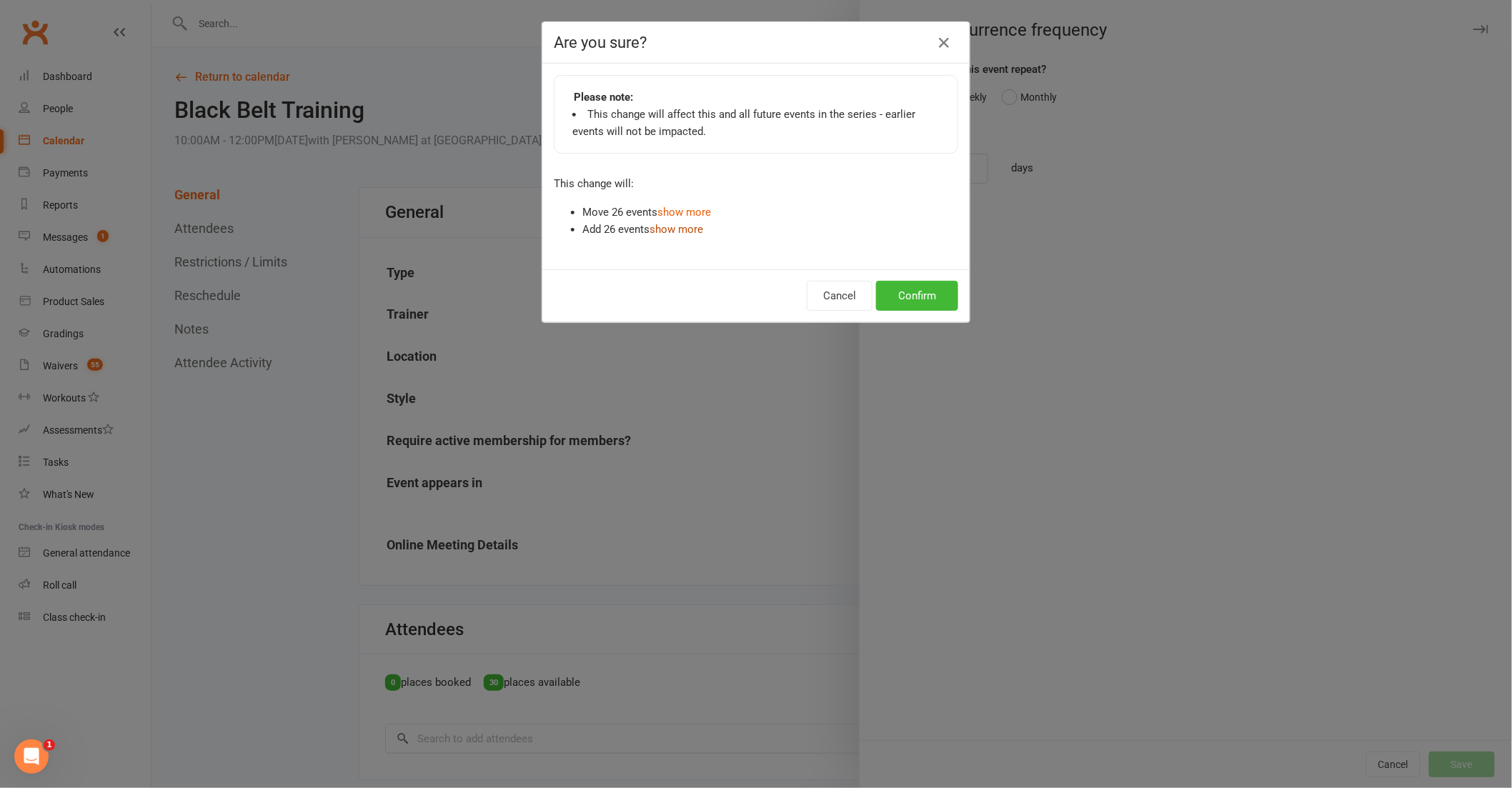
click at [671, 230] on link "show more" at bounding box center [676, 229] width 54 height 13
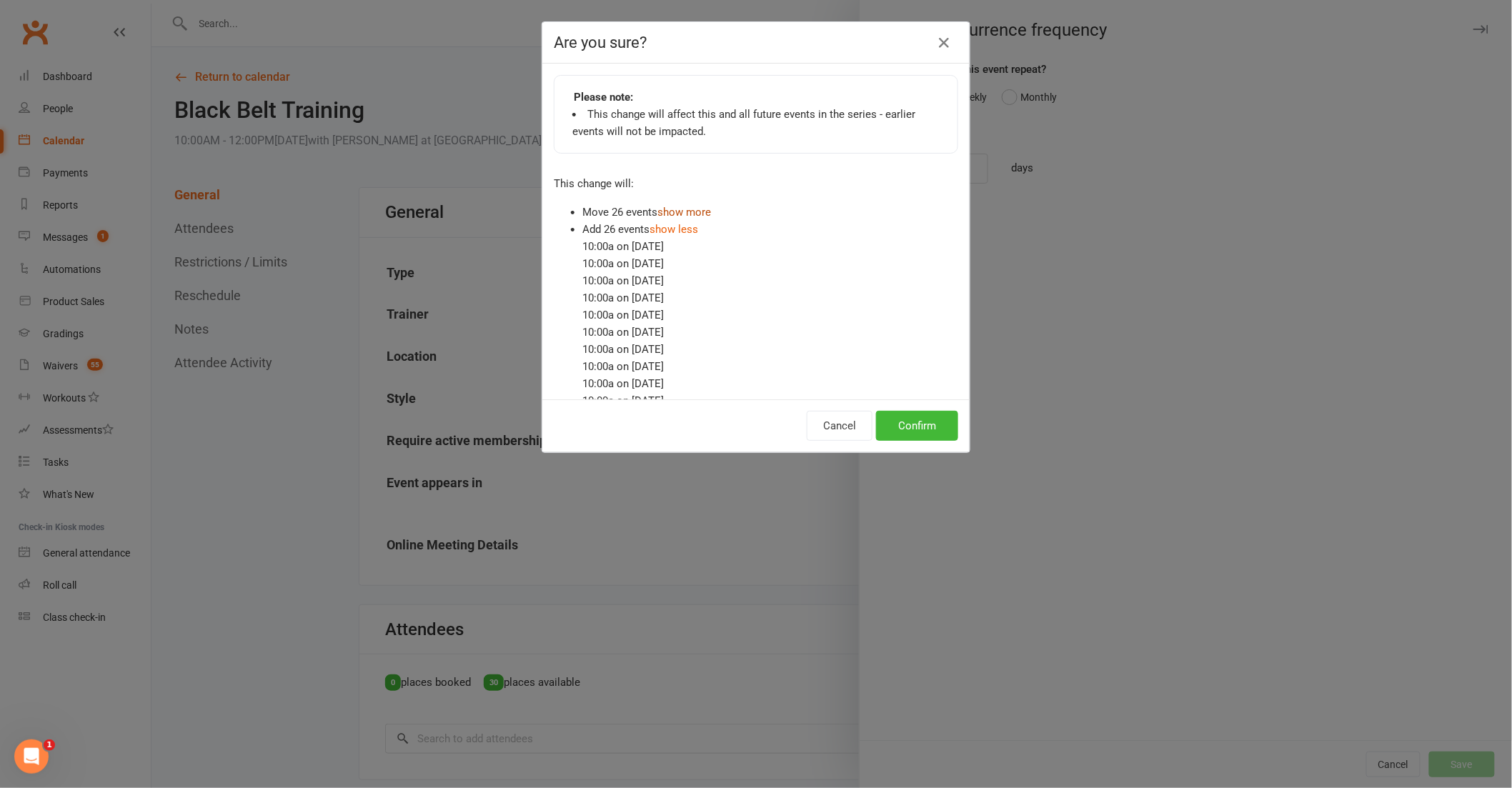
click at [685, 210] on link "show more" at bounding box center [684, 213] width 54 height 13
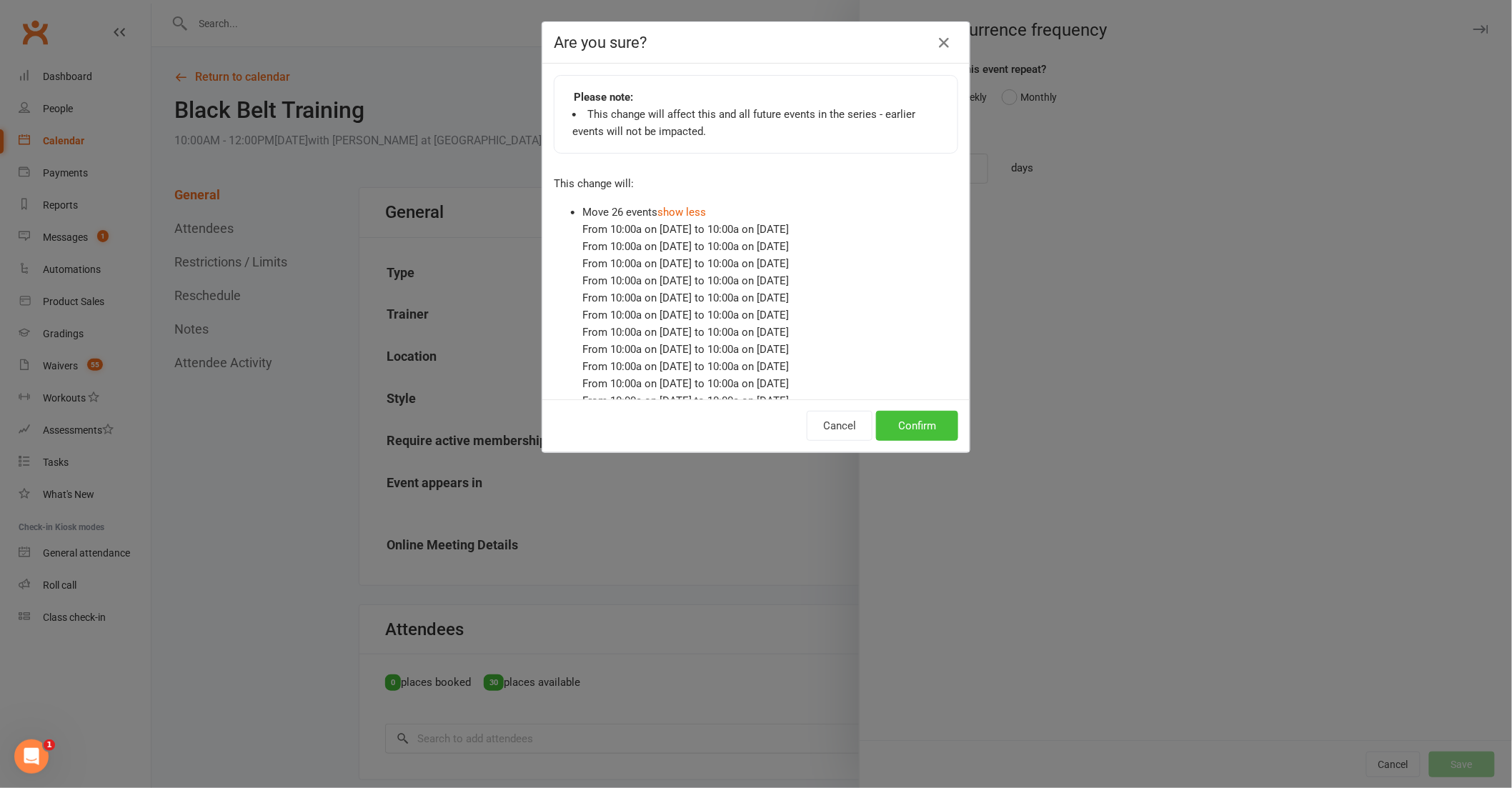
click at [896, 417] on button "Confirm" at bounding box center [917, 426] width 82 height 30
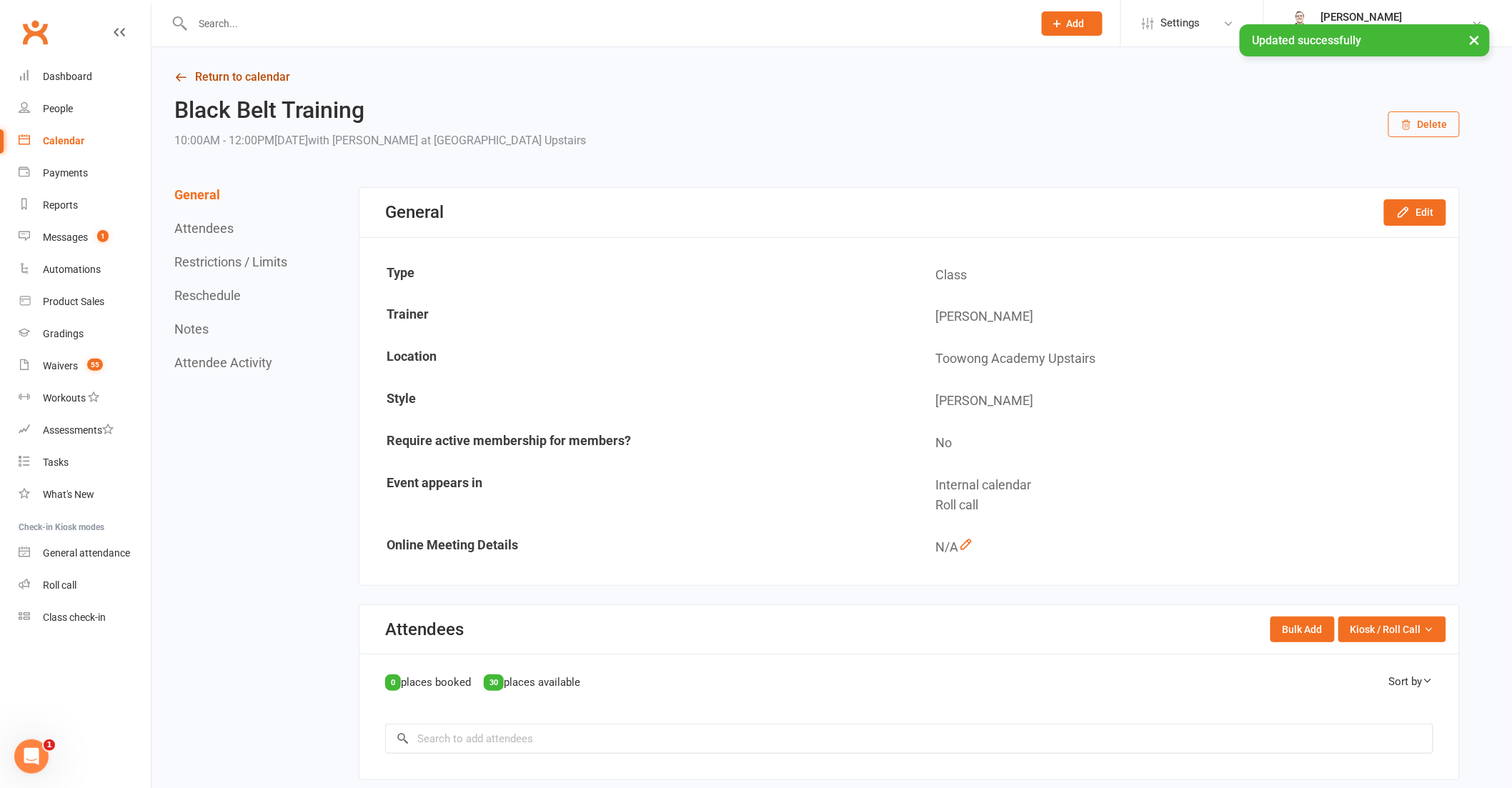
click at [223, 69] on link "Return to calendar" at bounding box center [817, 77] width 1286 height 20
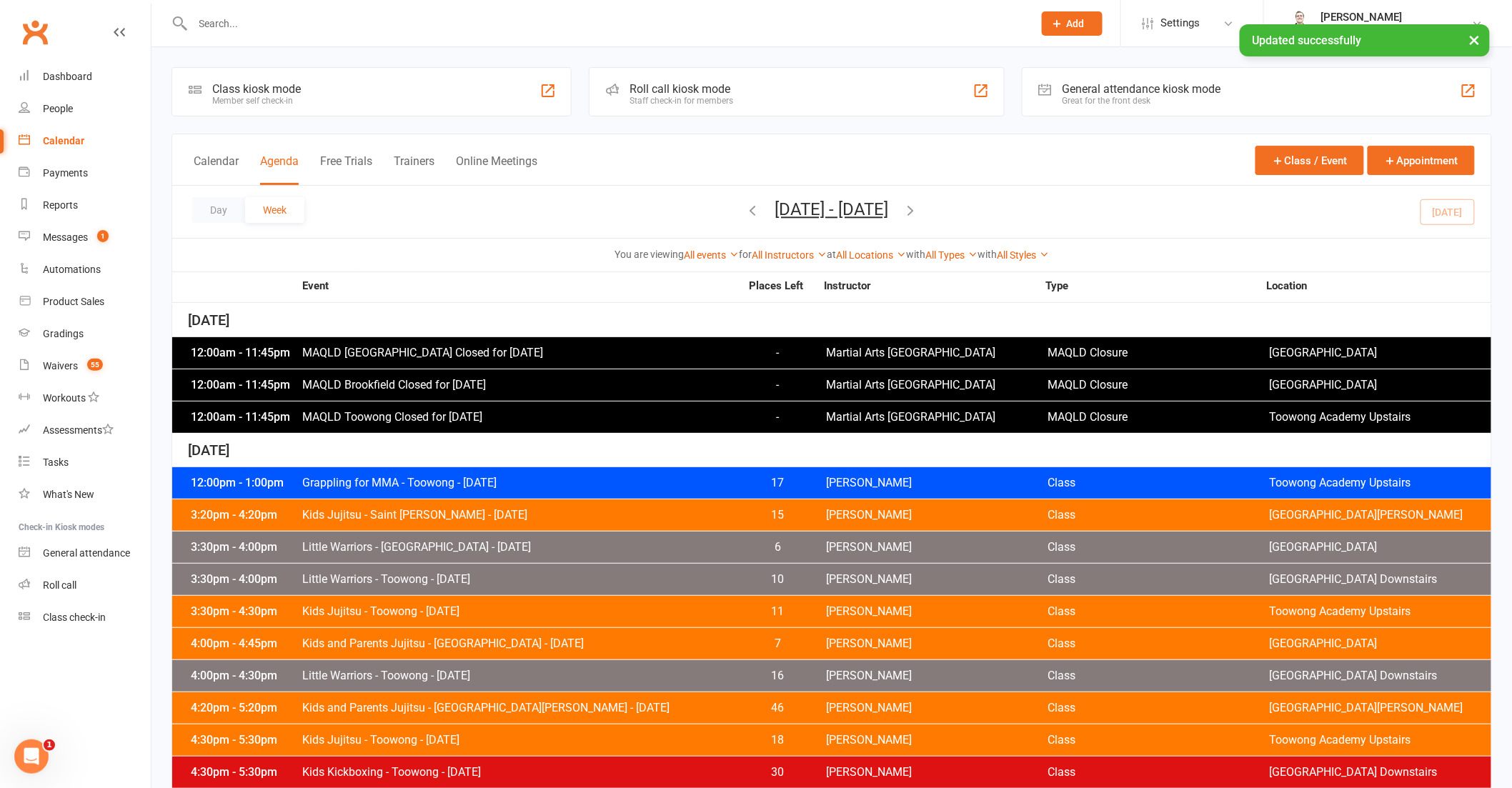
click at [919, 207] on icon "button" at bounding box center [910, 210] width 15 height 15
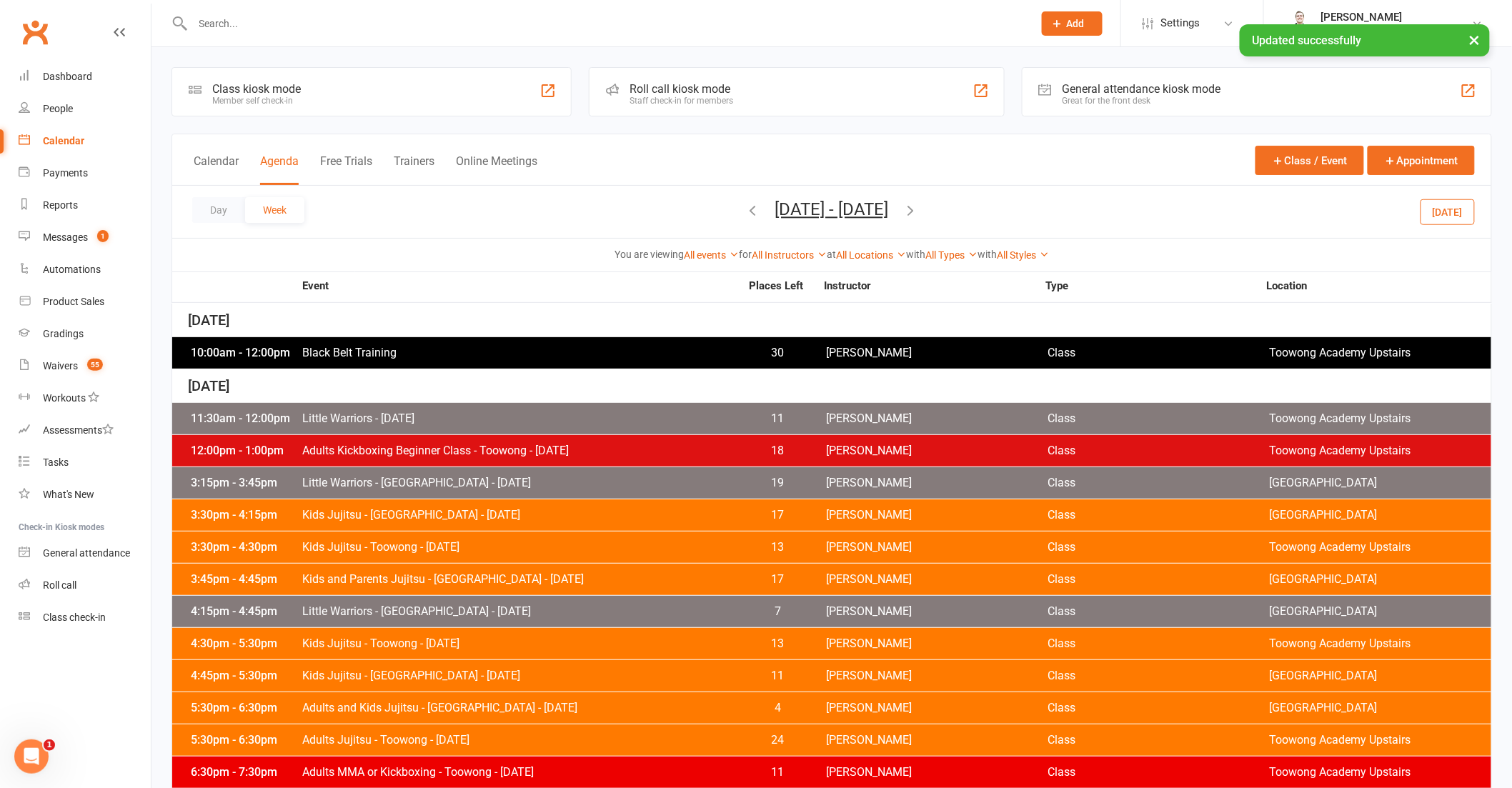
click at [919, 207] on icon "button" at bounding box center [910, 210] width 15 height 15
click at [745, 208] on icon "button" at bounding box center [753, 210] width 15 height 15
click at [492, 359] on div "10:00am - 12:00pm Black Belt Training 30 [PERSON_NAME] Class [GEOGRAPHIC_DATA] …" at bounding box center [832, 353] width 1319 height 32
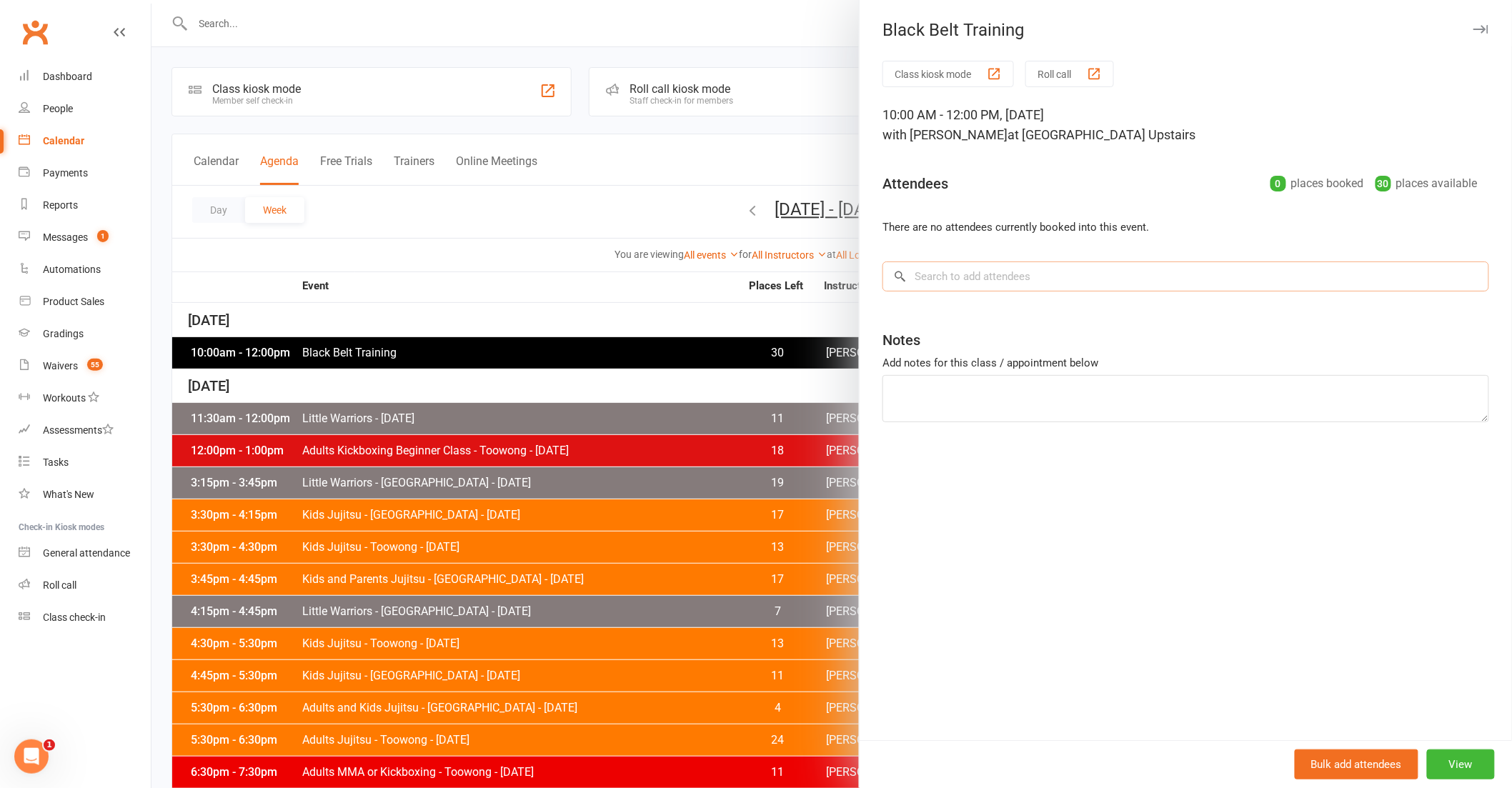
click at [1038, 276] on input "search" at bounding box center [1186, 276] width 607 height 30
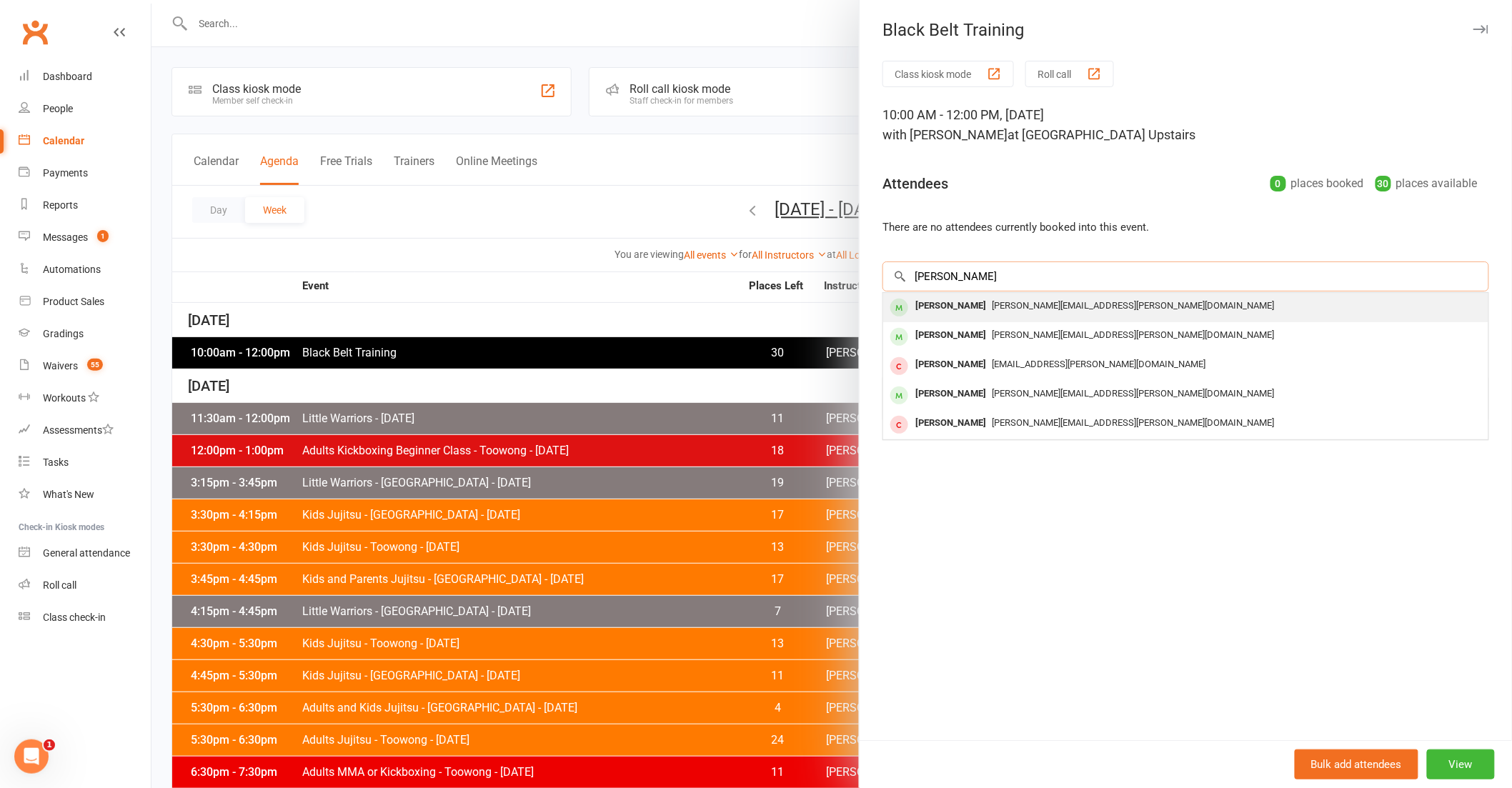
type input "[PERSON_NAME]"
click at [1012, 298] on div "[PERSON_NAME][EMAIL_ADDRESS][PERSON_NAME][DOMAIN_NAME]" at bounding box center [1186, 306] width 594 height 21
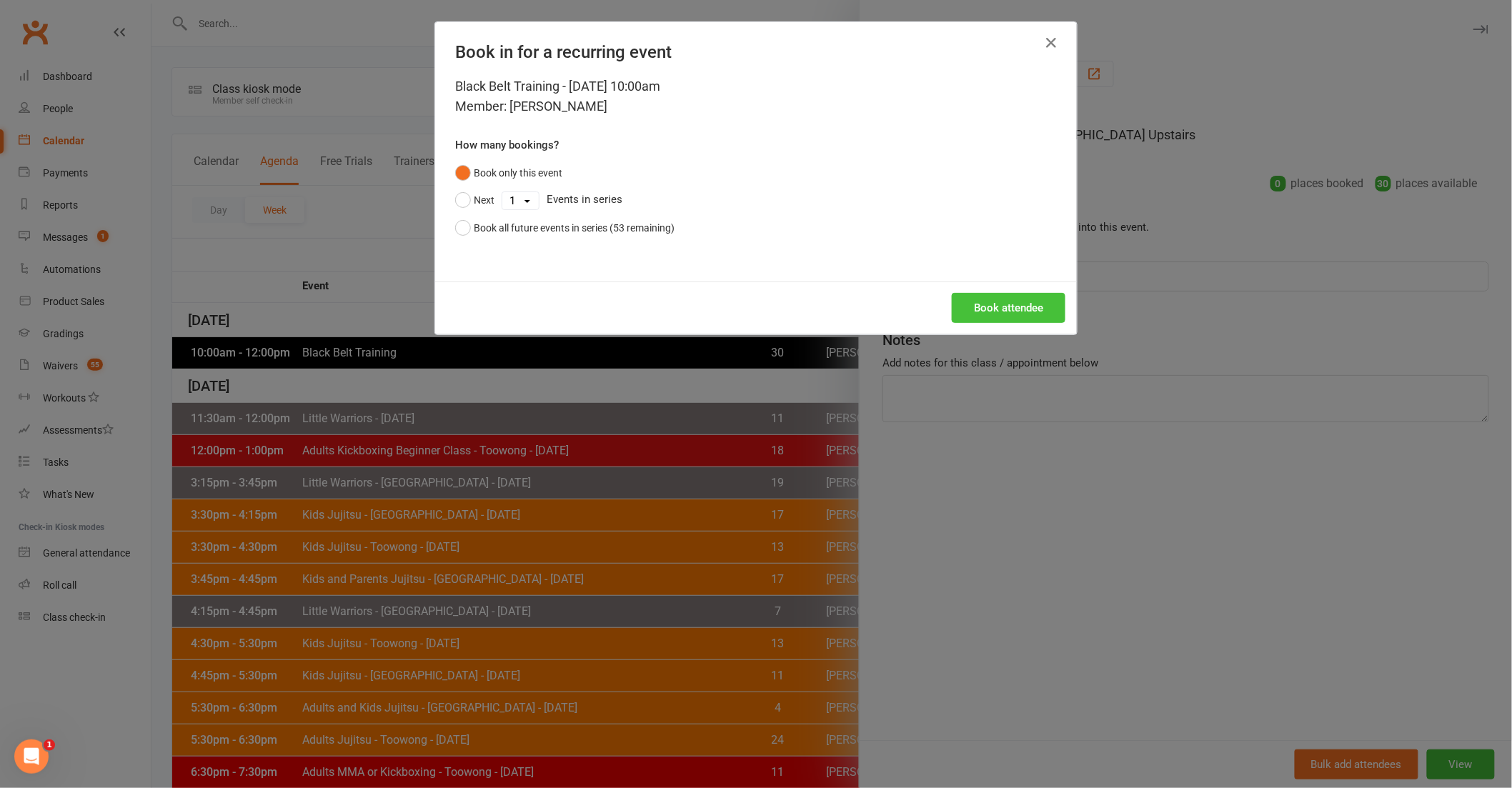
click at [1023, 303] on button "Book attendee" at bounding box center [1008, 308] width 114 height 30
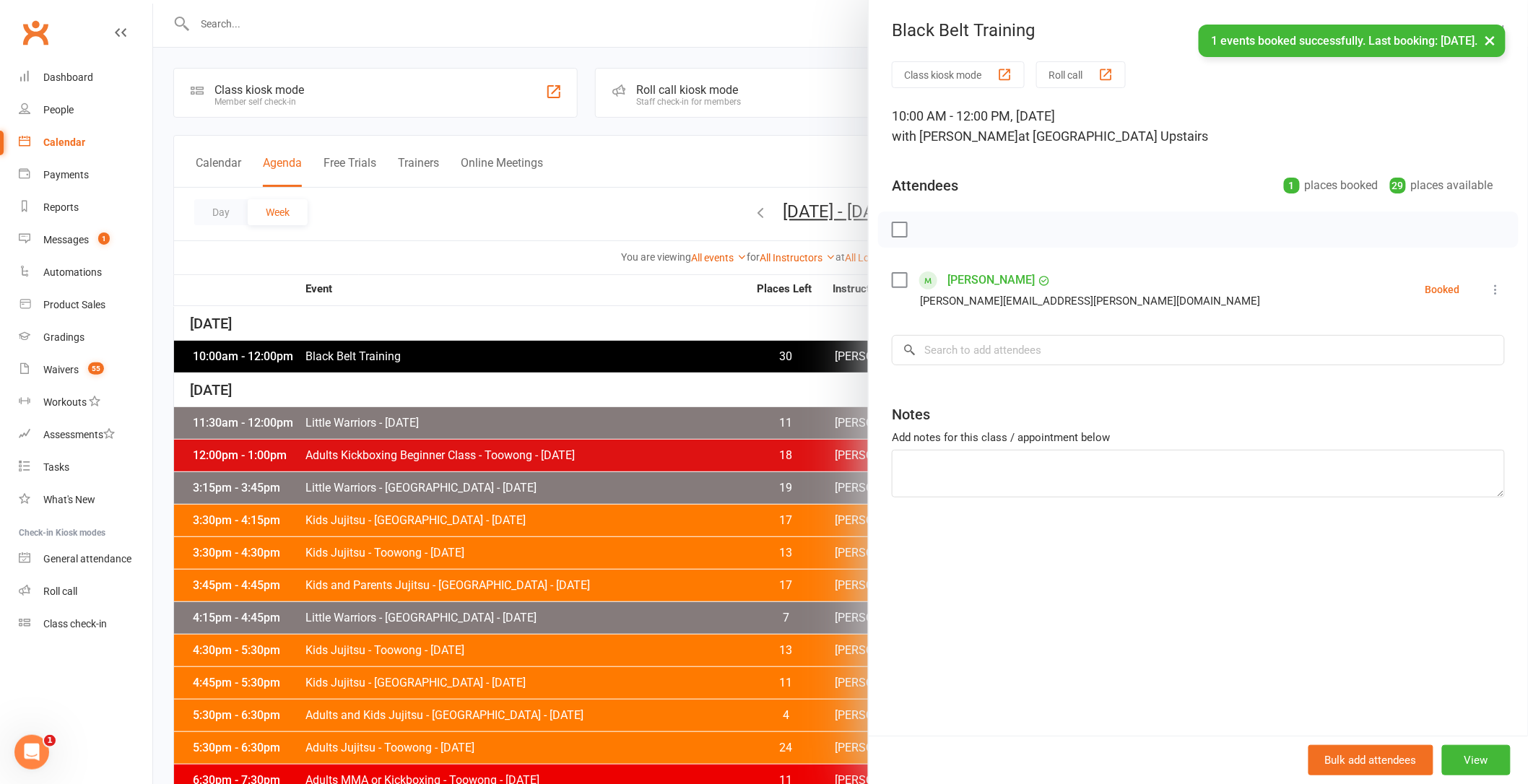
click at [1067, 289] on li "[PERSON_NAME] [PERSON_NAME][EMAIL_ADDRESS][PERSON_NAME][DOMAIN_NAME] Booked Mor…" at bounding box center [1198, 289] width 613 height 42
click at [1050, 349] on input "search" at bounding box center [1198, 349] width 613 height 30
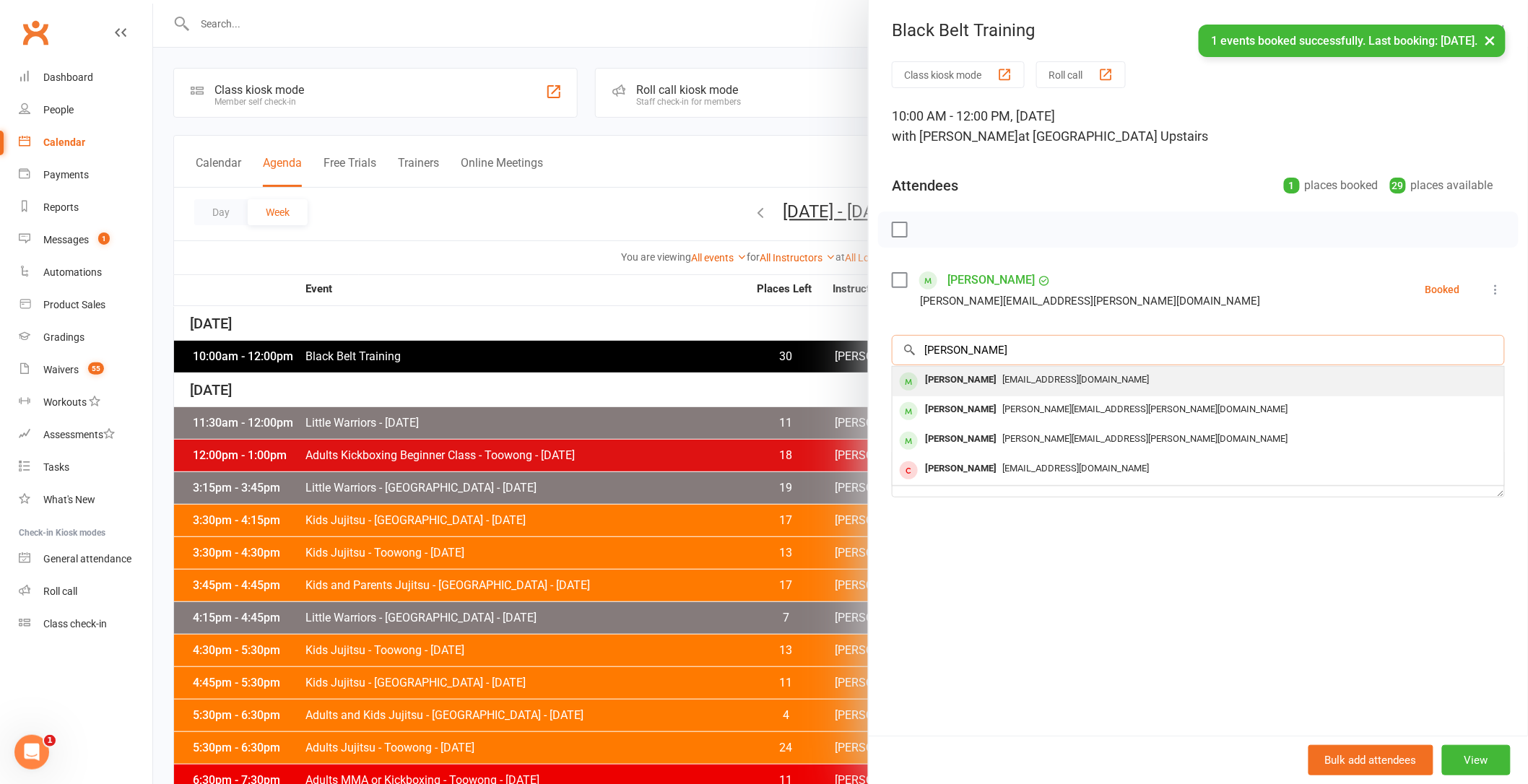
type input "[PERSON_NAME]"
click at [1017, 379] on span "[EMAIL_ADDRESS][DOMAIN_NAME]" at bounding box center [1075, 379] width 147 height 11
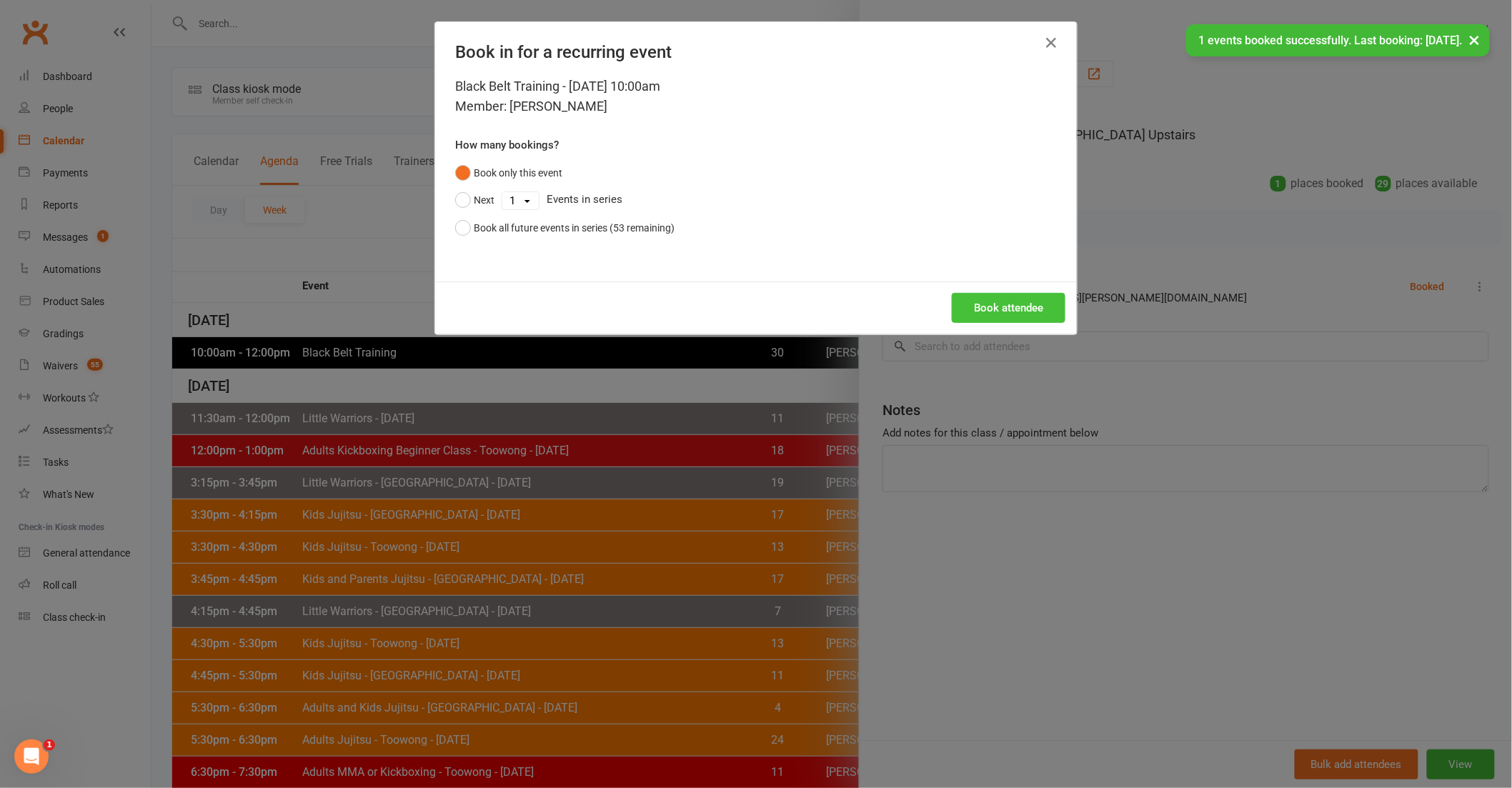
click at [1000, 305] on button "Book attendee" at bounding box center [1008, 308] width 114 height 30
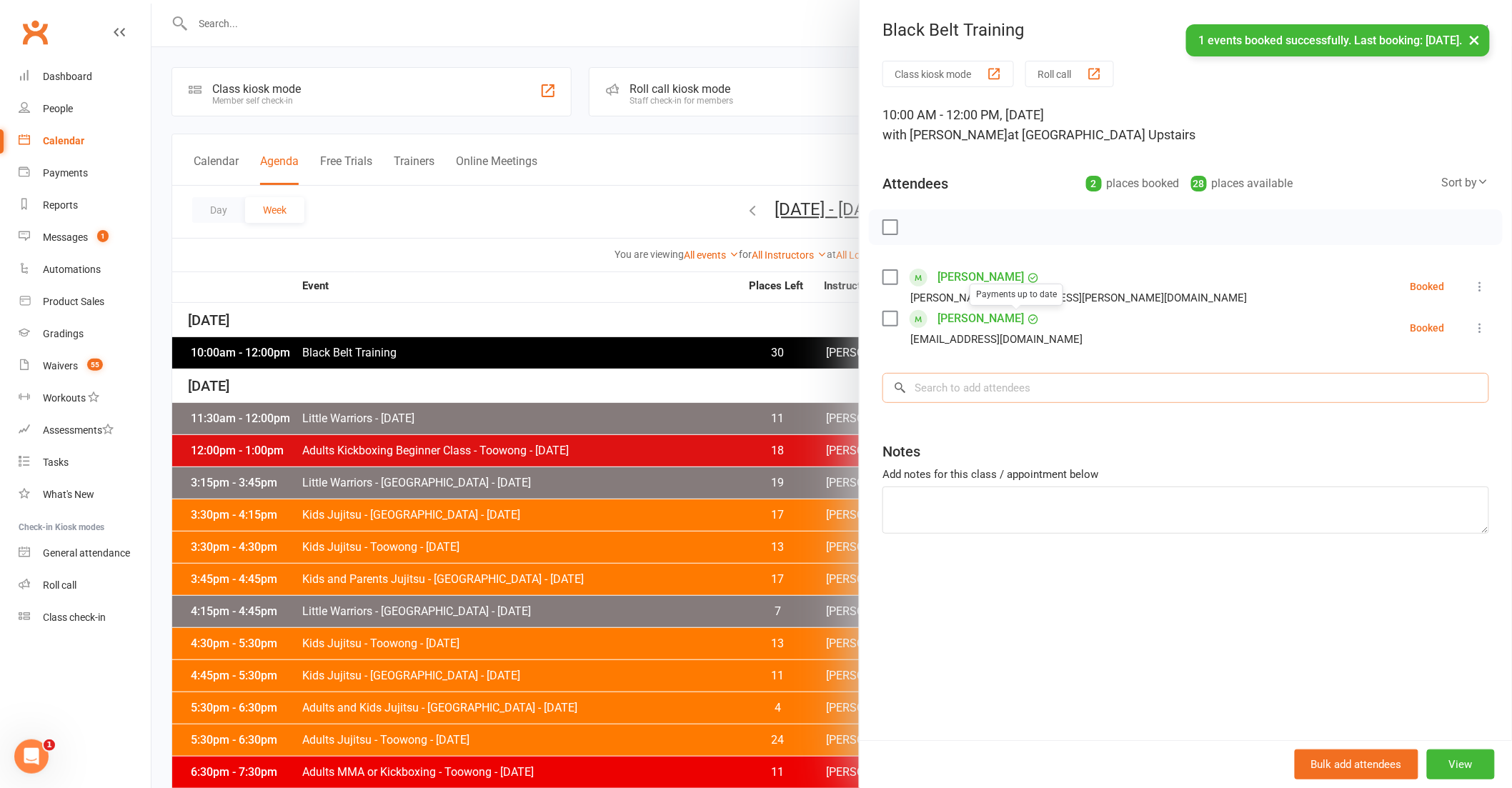
click at [1036, 377] on input "search" at bounding box center [1186, 388] width 607 height 30
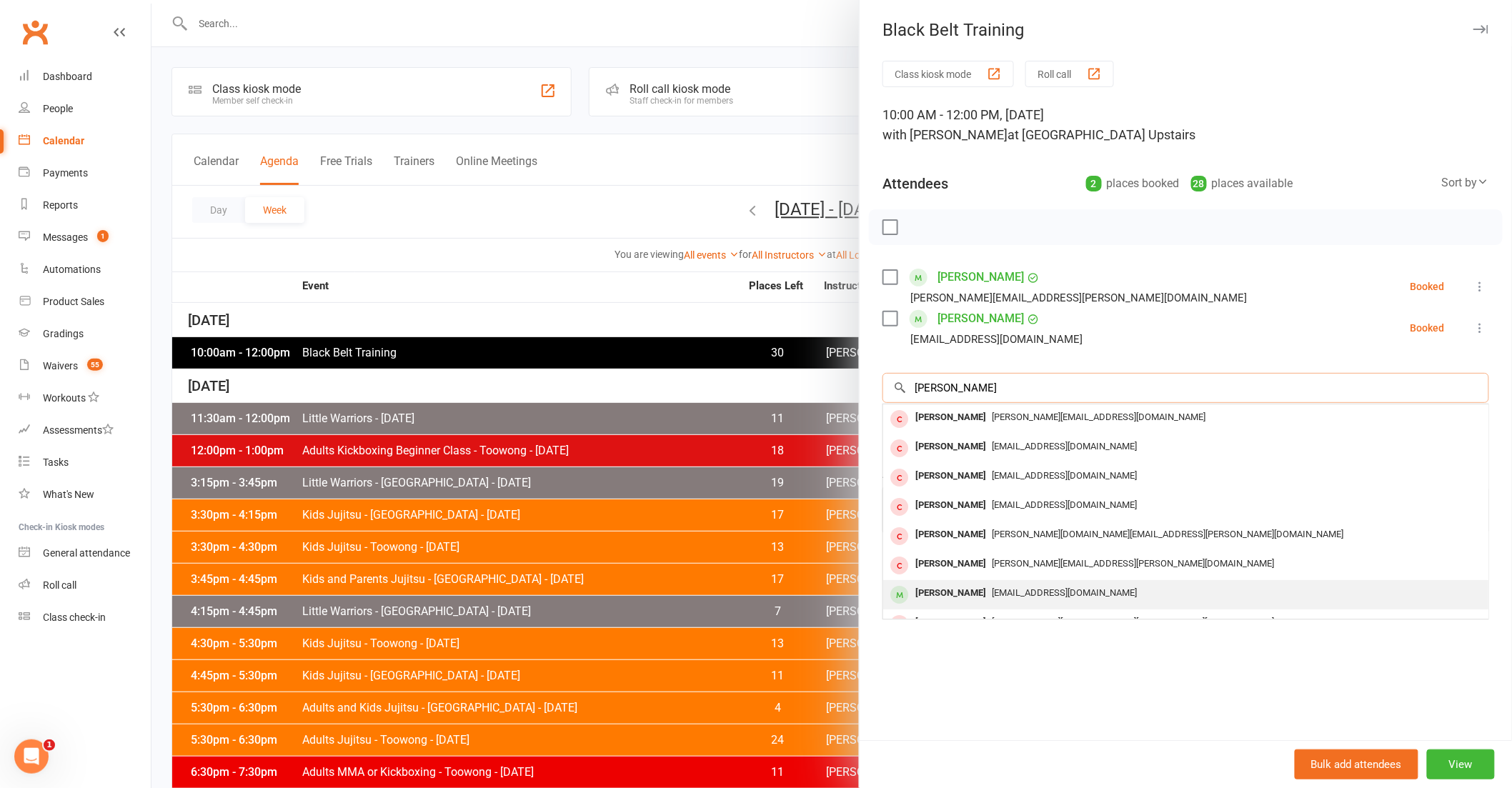
type input "[PERSON_NAME]"
click at [992, 593] on span "[EMAIL_ADDRESS][DOMAIN_NAME]" at bounding box center [1064, 592] width 145 height 11
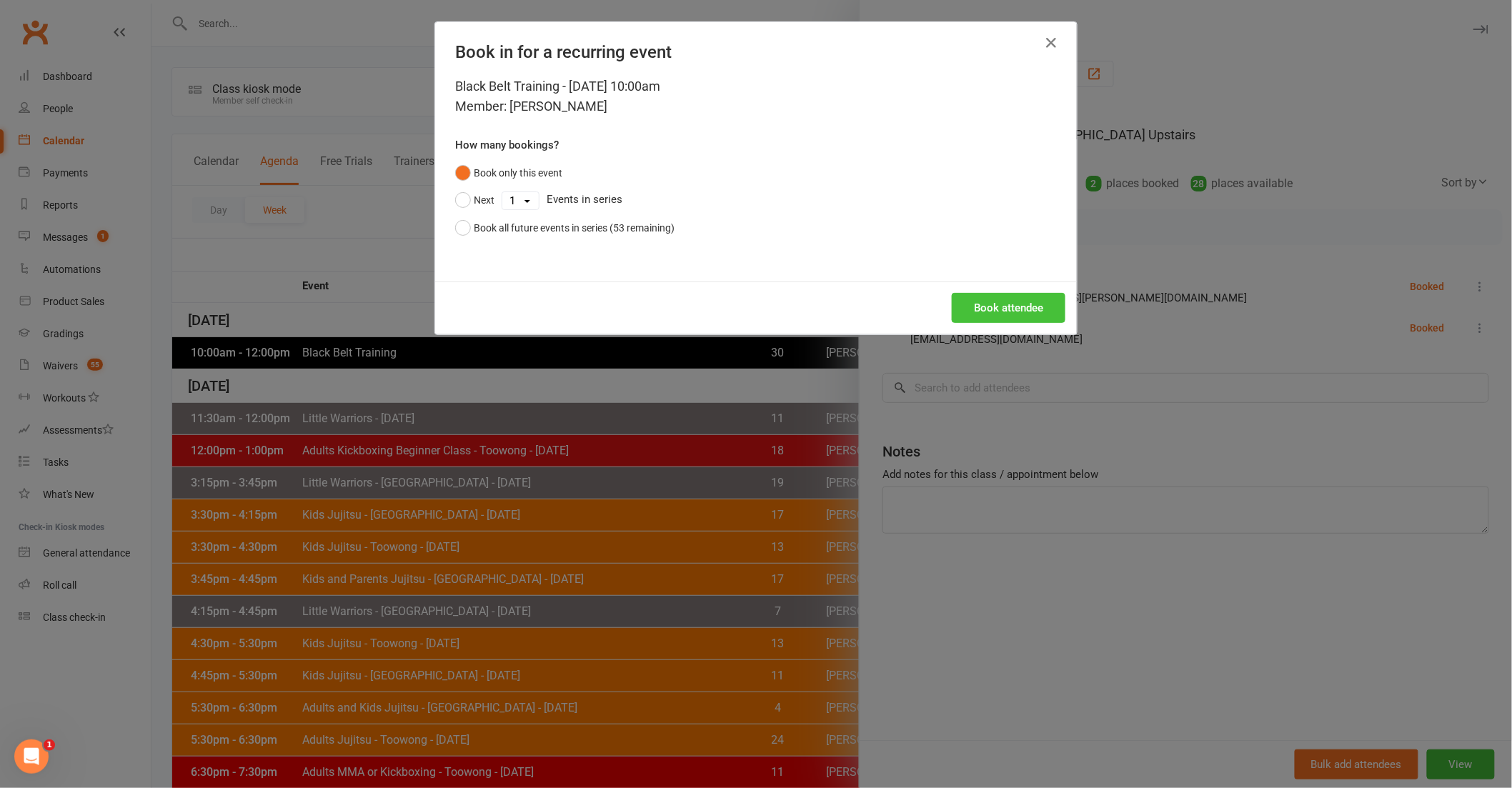
click at [1025, 312] on button "Book attendee" at bounding box center [1008, 308] width 114 height 30
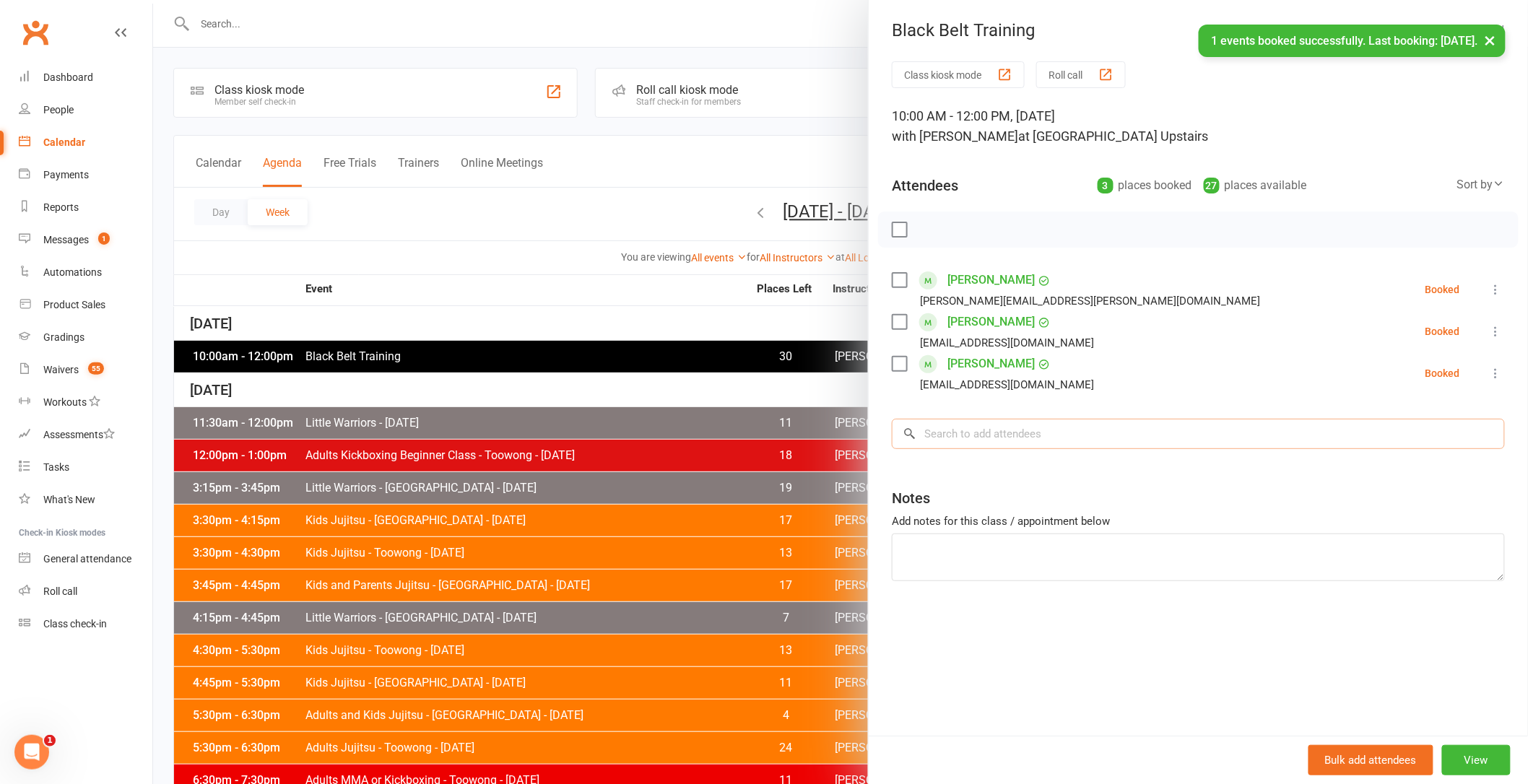
click at [979, 435] on input "search" at bounding box center [1198, 433] width 613 height 30
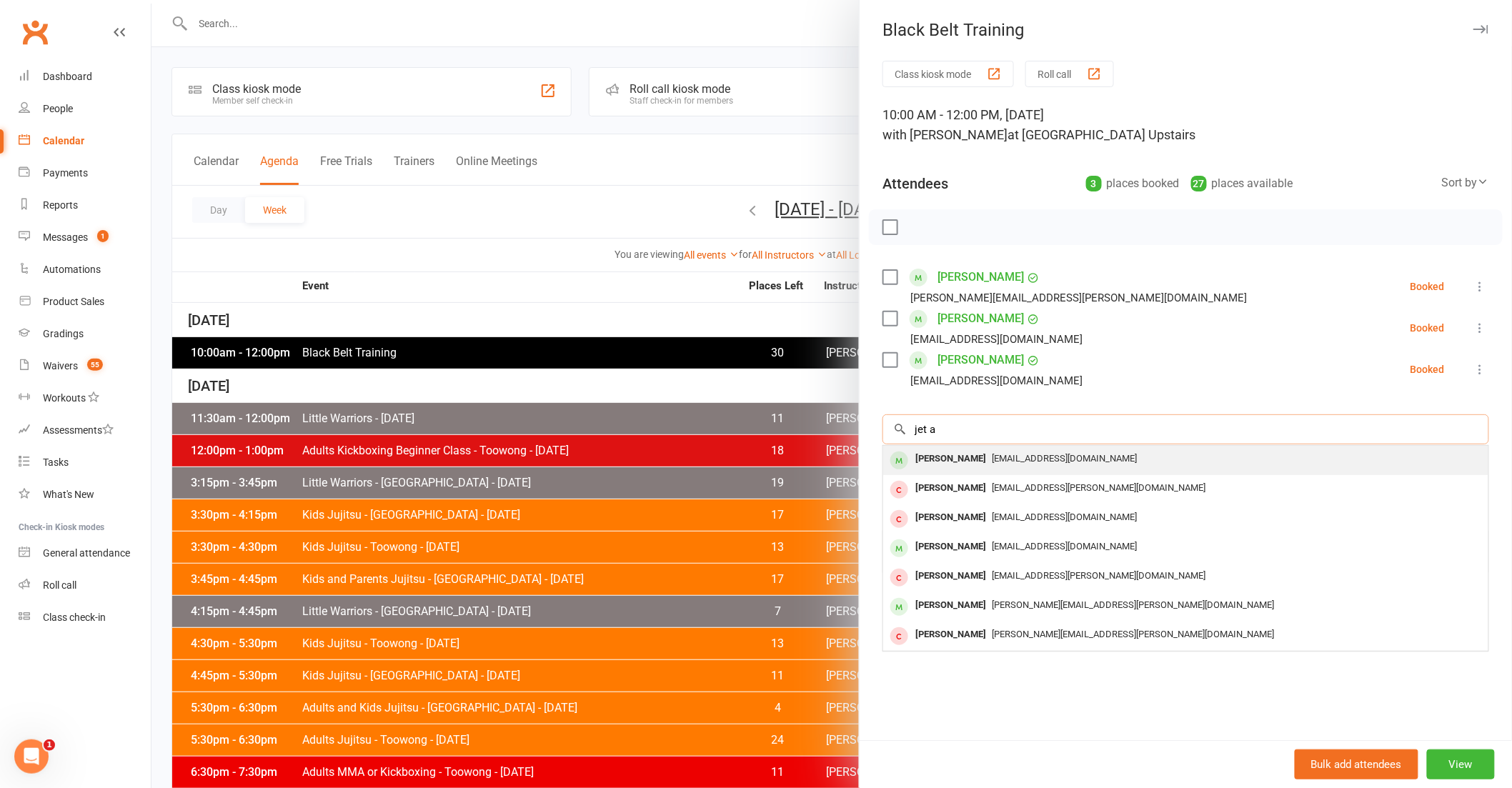
type input "jet a"
click at [992, 456] on span "[EMAIL_ADDRESS][DOMAIN_NAME]" at bounding box center [1064, 458] width 145 height 11
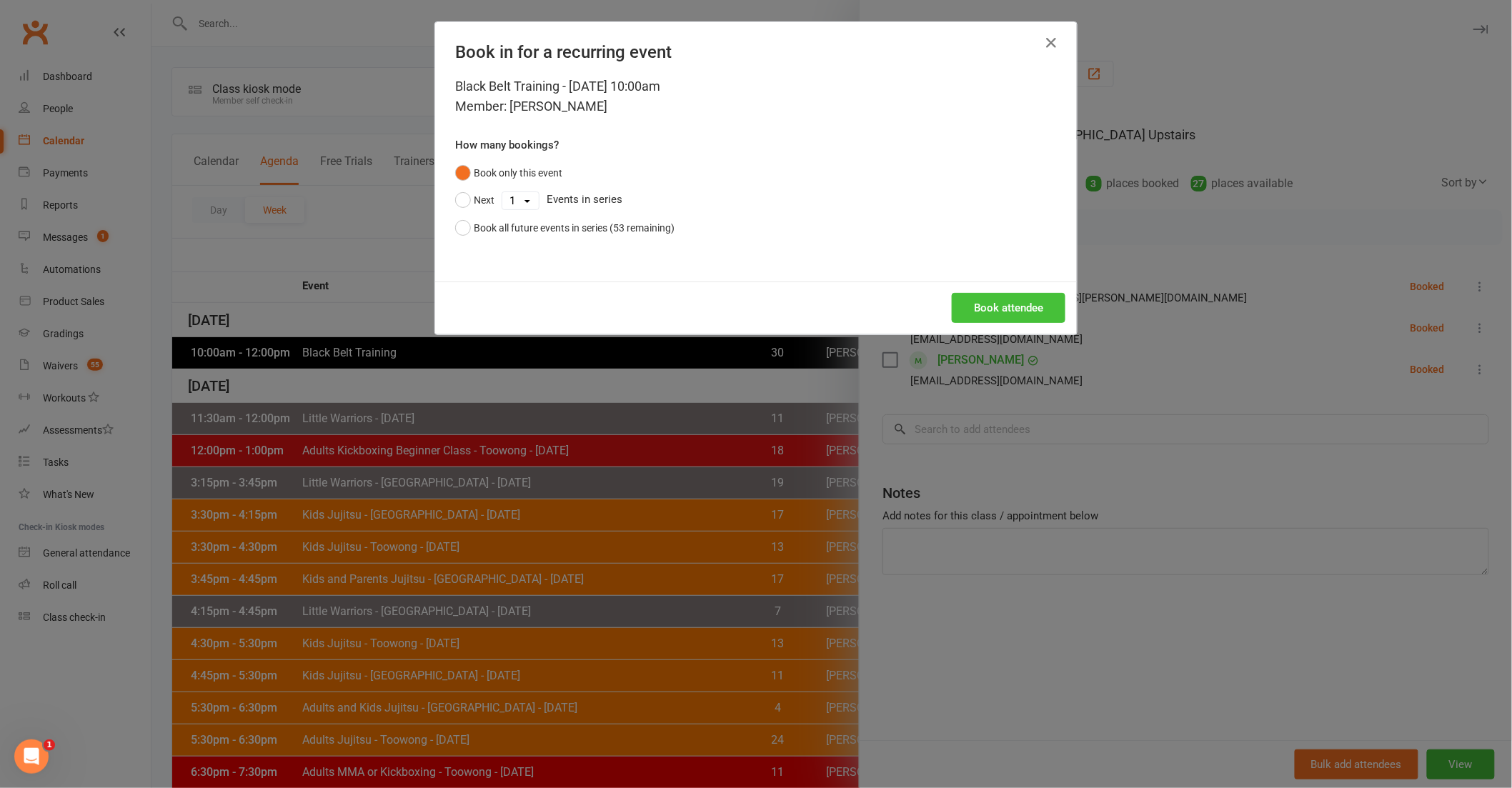
click at [1002, 309] on button "Book attendee" at bounding box center [1008, 308] width 114 height 30
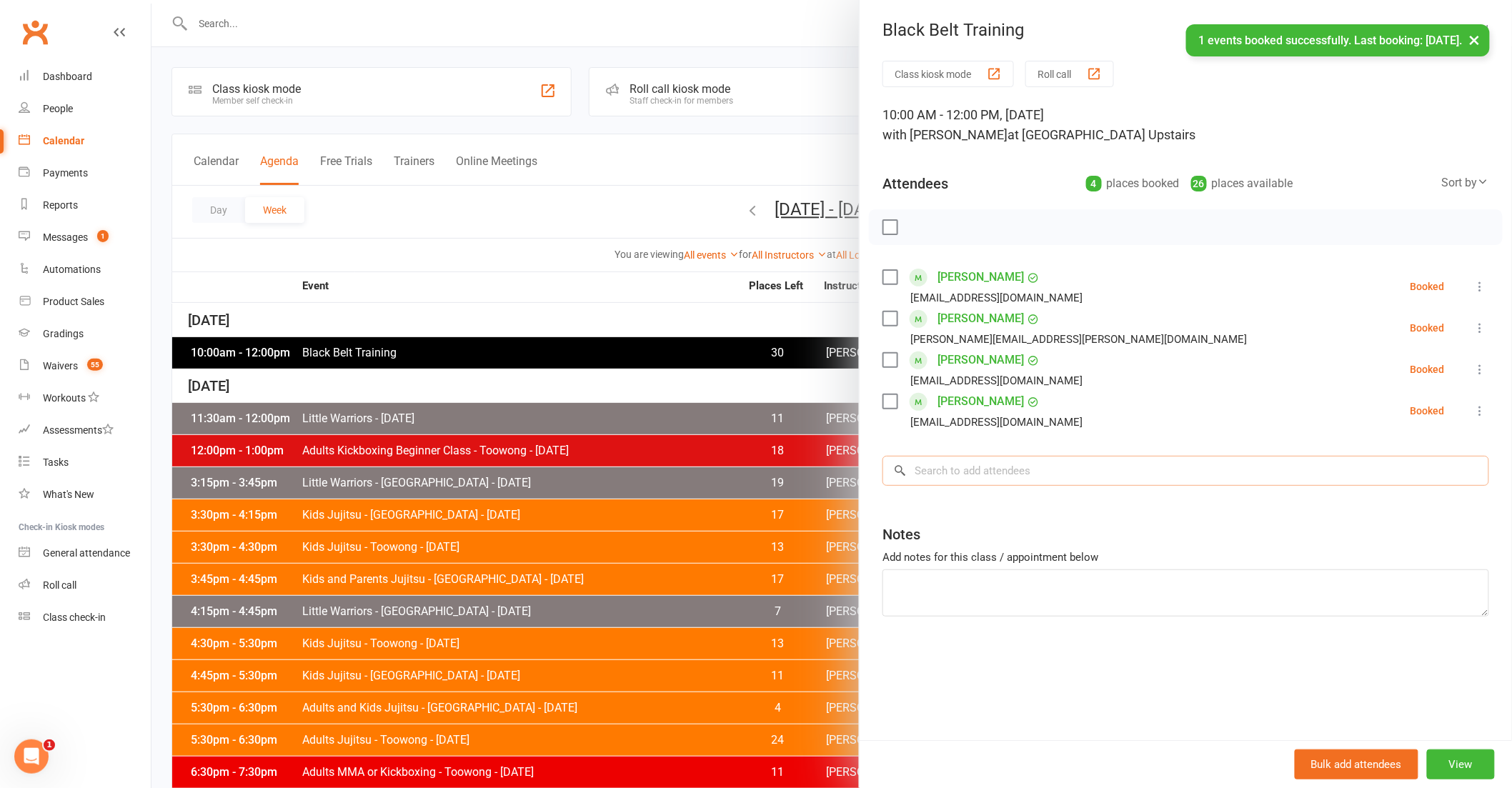
click at [990, 465] on input "search" at bounding box center [1186, 471] width 607 height 30
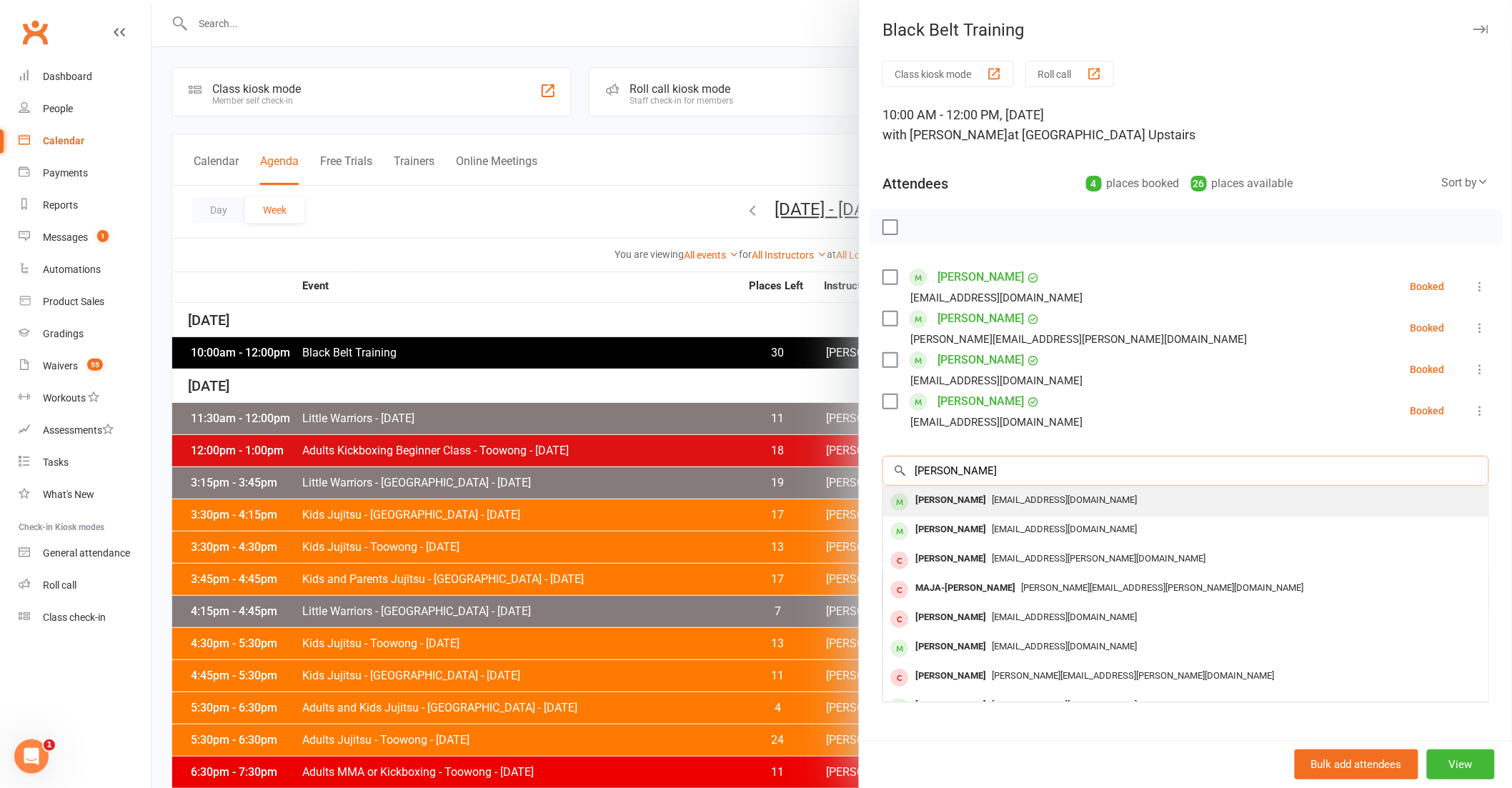
type input "[PERSON_NAME]"
click at [967, 506] on div "[PERSON_NAME]" at bounding box center [951, 501] width 82 height 21
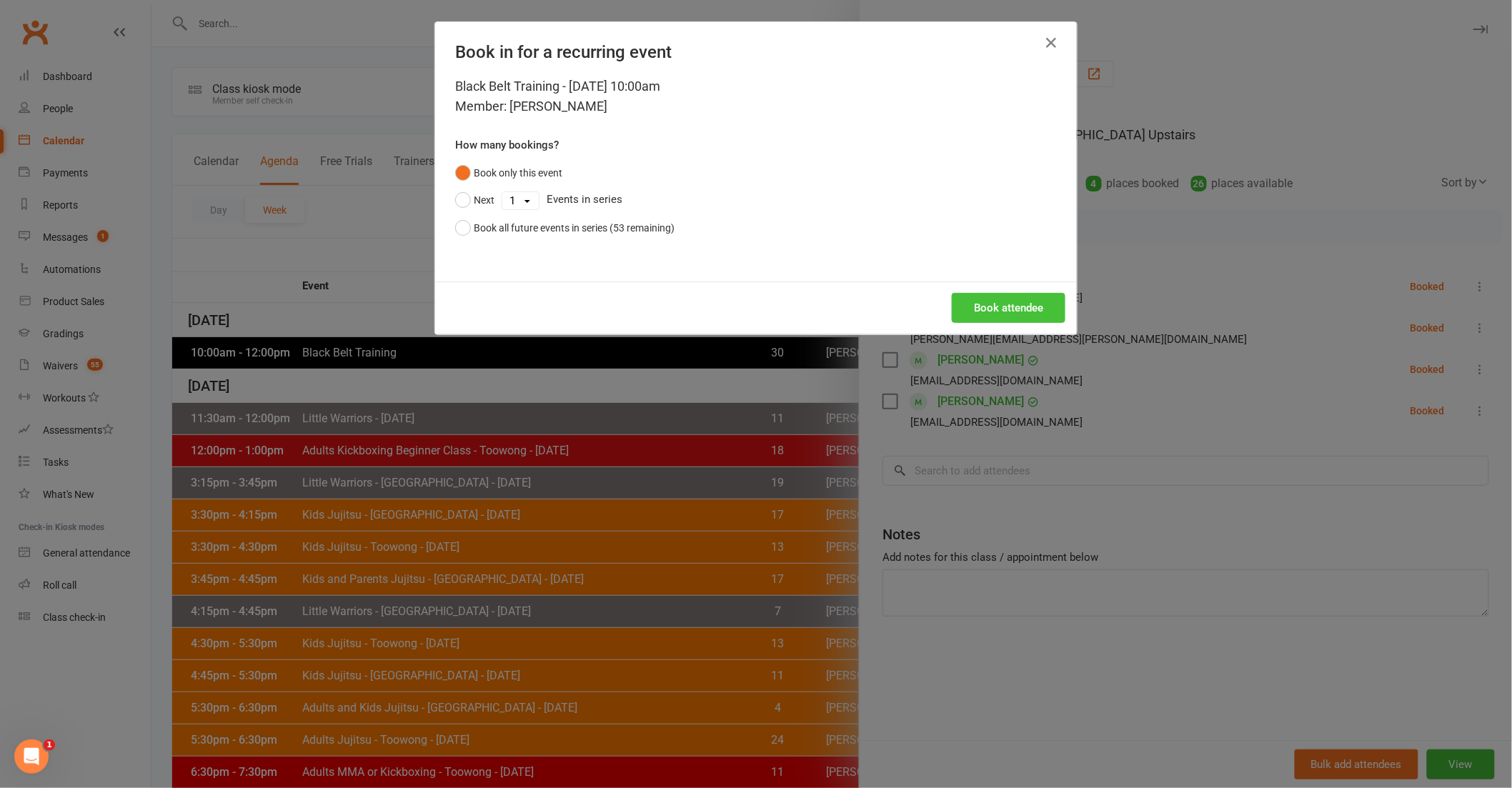
click at [1027, 305] on button "Book attendee" at bounding box center [1008, 308] width 114 height 30
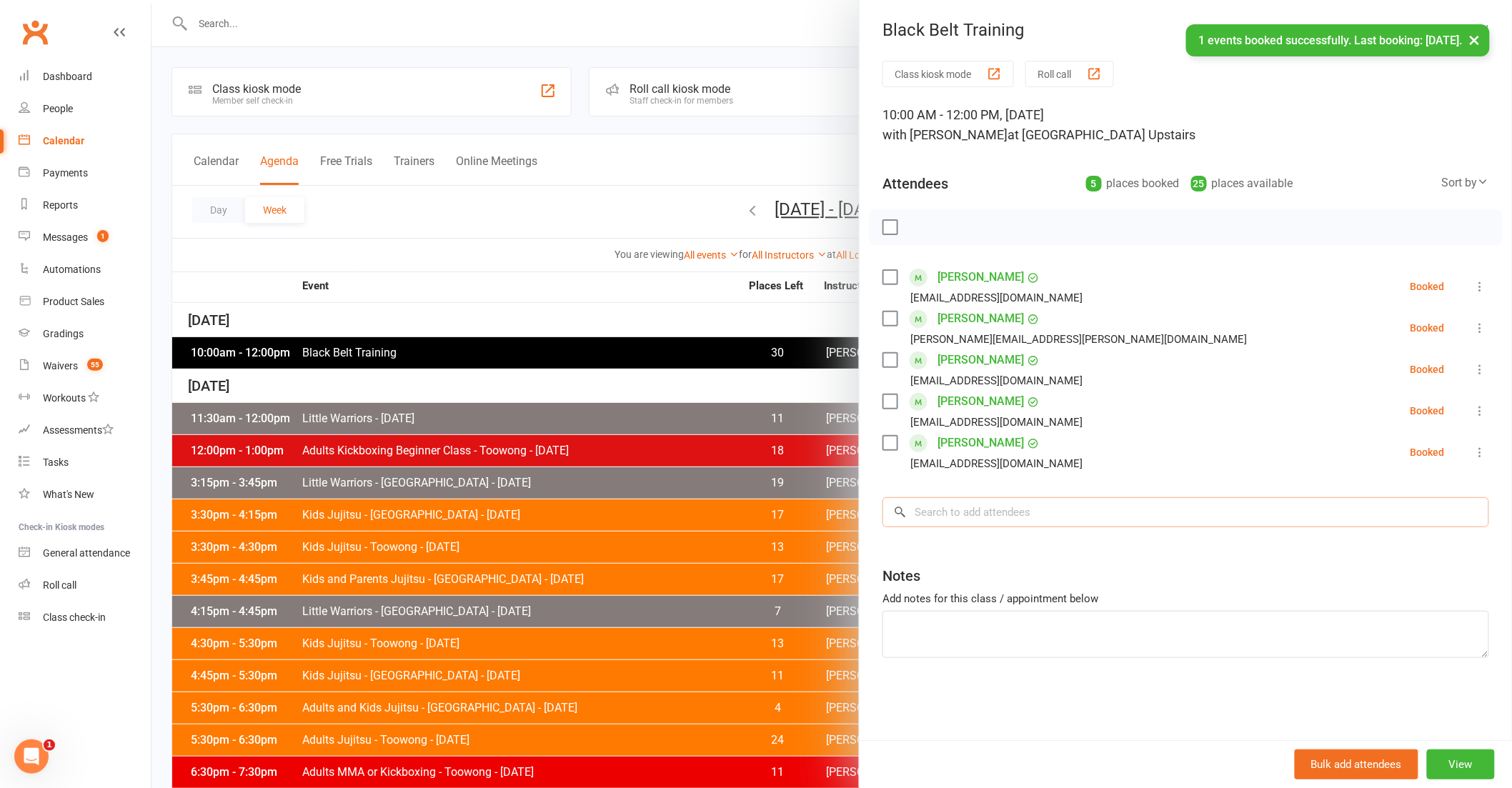
click at [982, 501] on input "search" at bounding box center [1186, 512] width 607 height 30
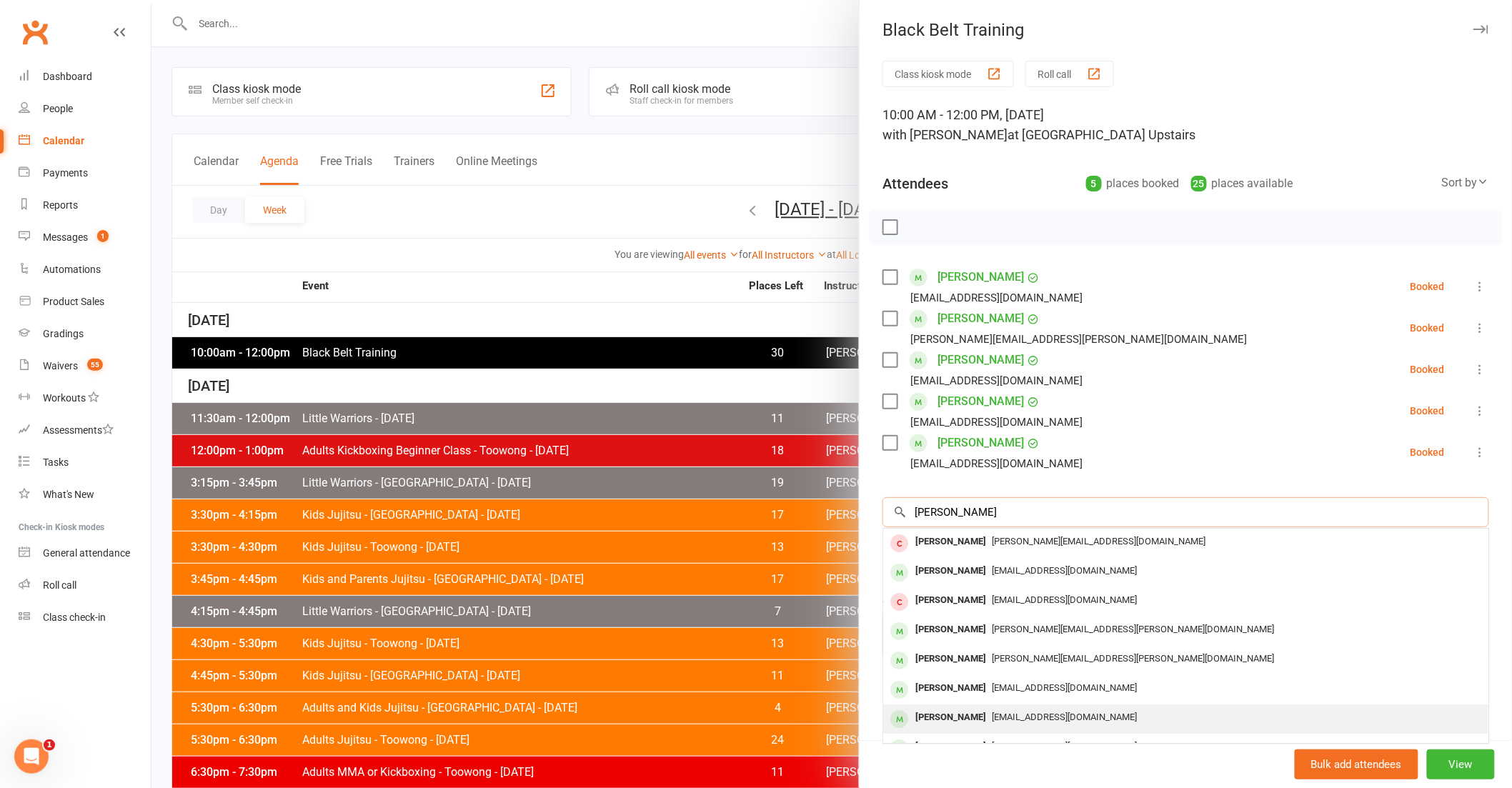
type input "[PERSON_NAME]"
click at [954, 712] on div "[PERSON_NAME]" at bounding box center [951, 718] width 82 height 21
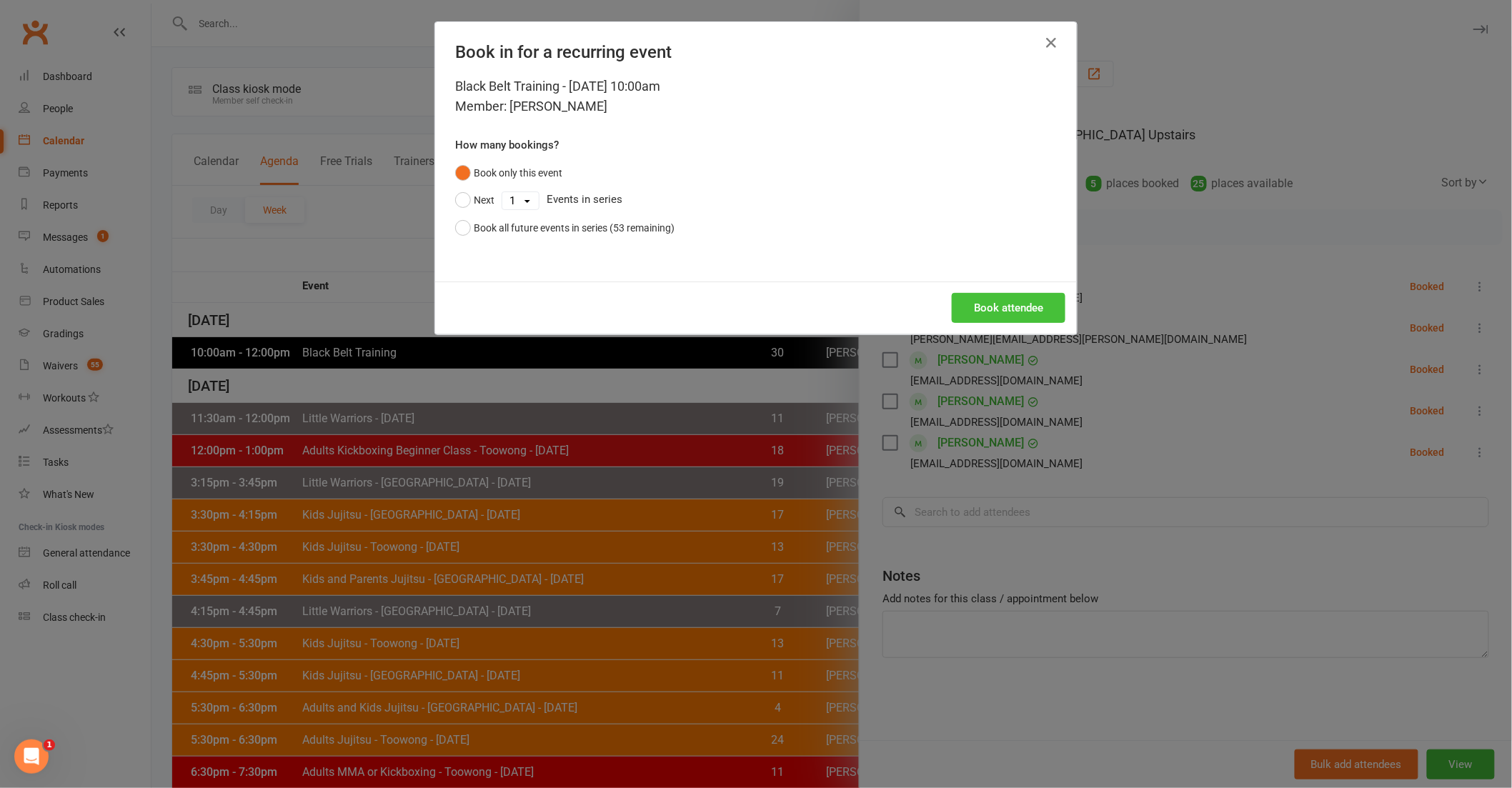
click at [996, 311] on button "Book attendee" at bounding box center [1008, 308] width 114 height 30
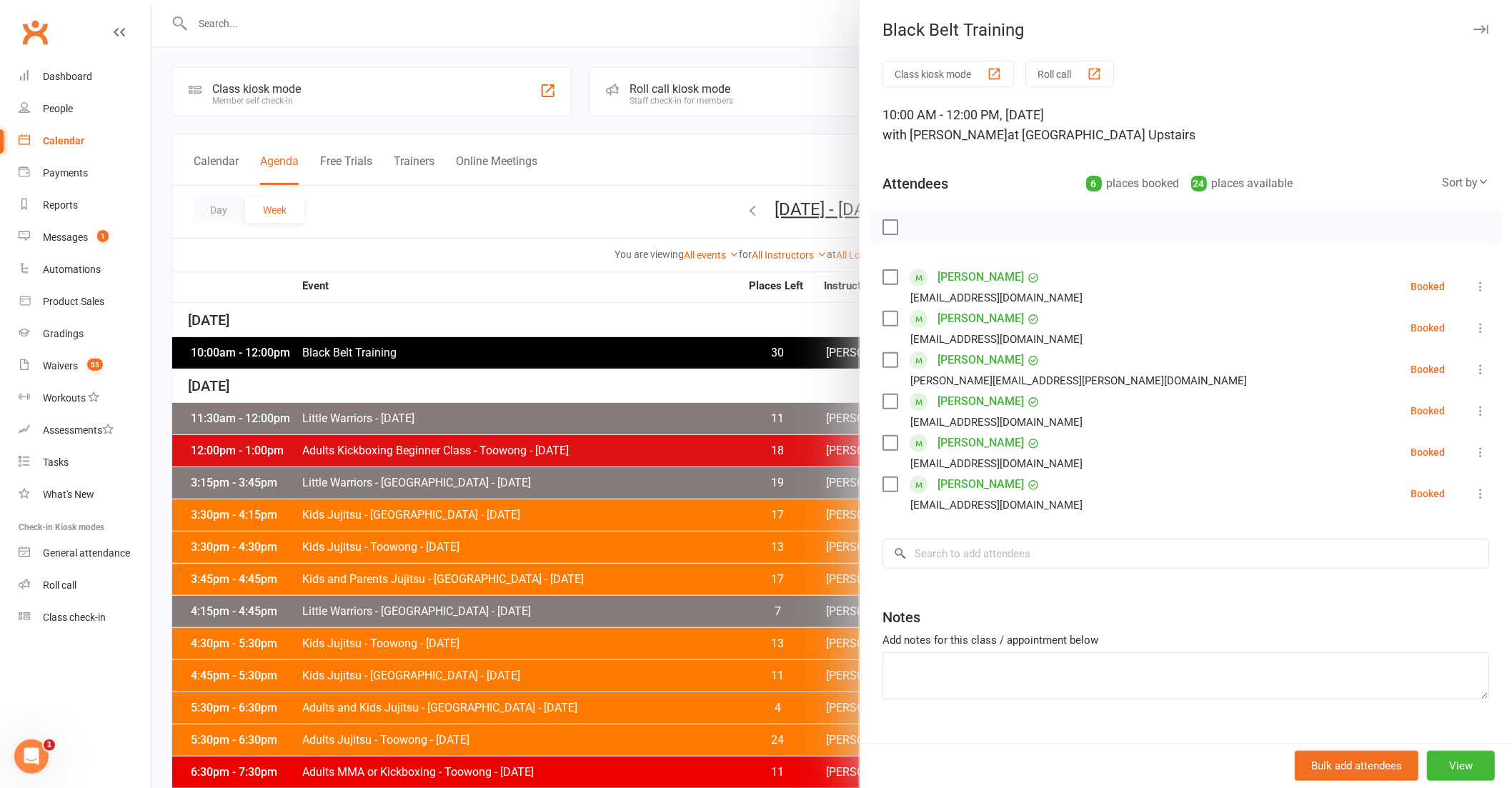
click at [507, 356] on div at bounding box center [832, 394] width 1360 height 788
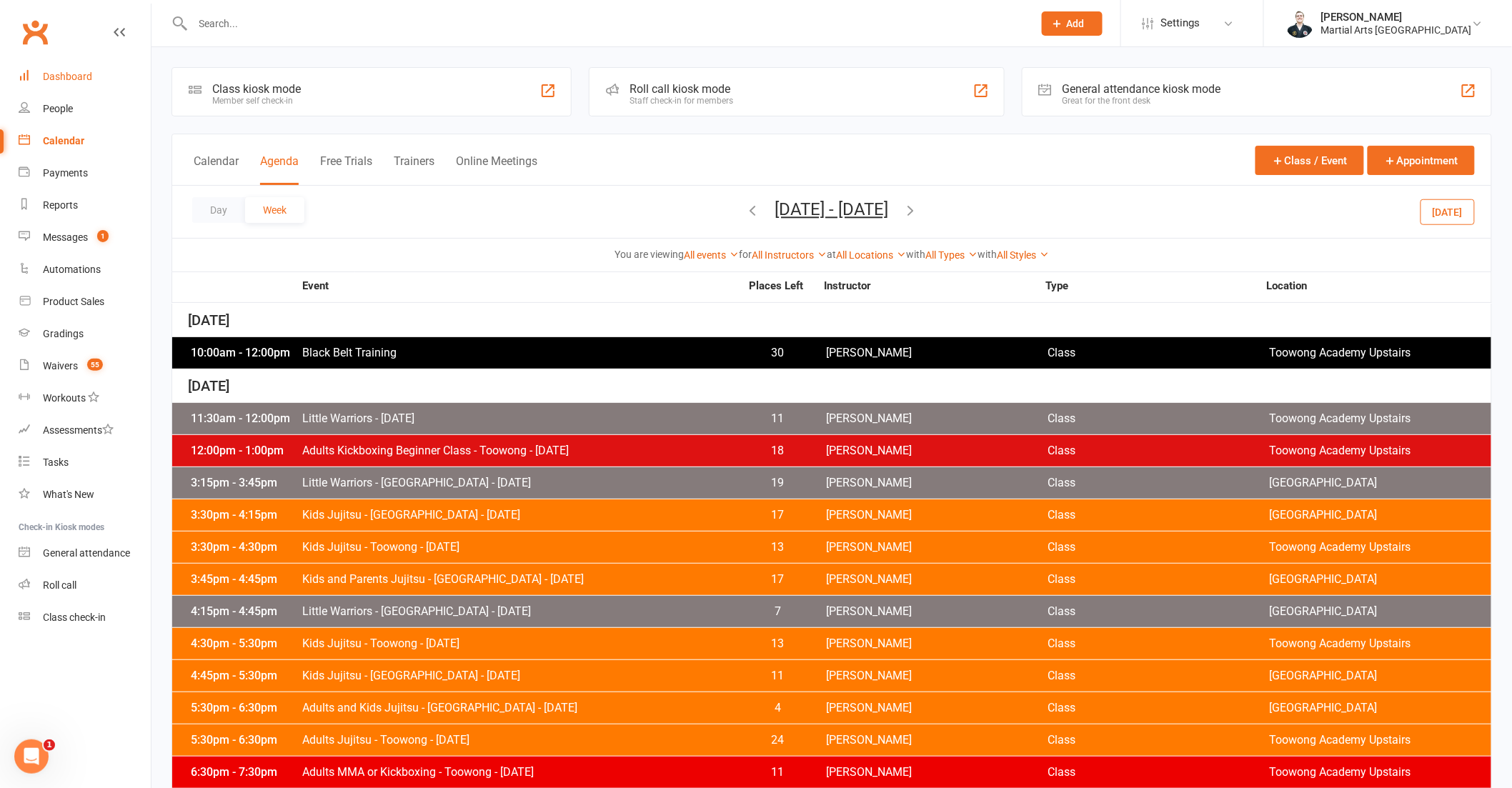
click at [76, 77] on div "Dashboard" at bounding box center [67, 77] width 49 height 12
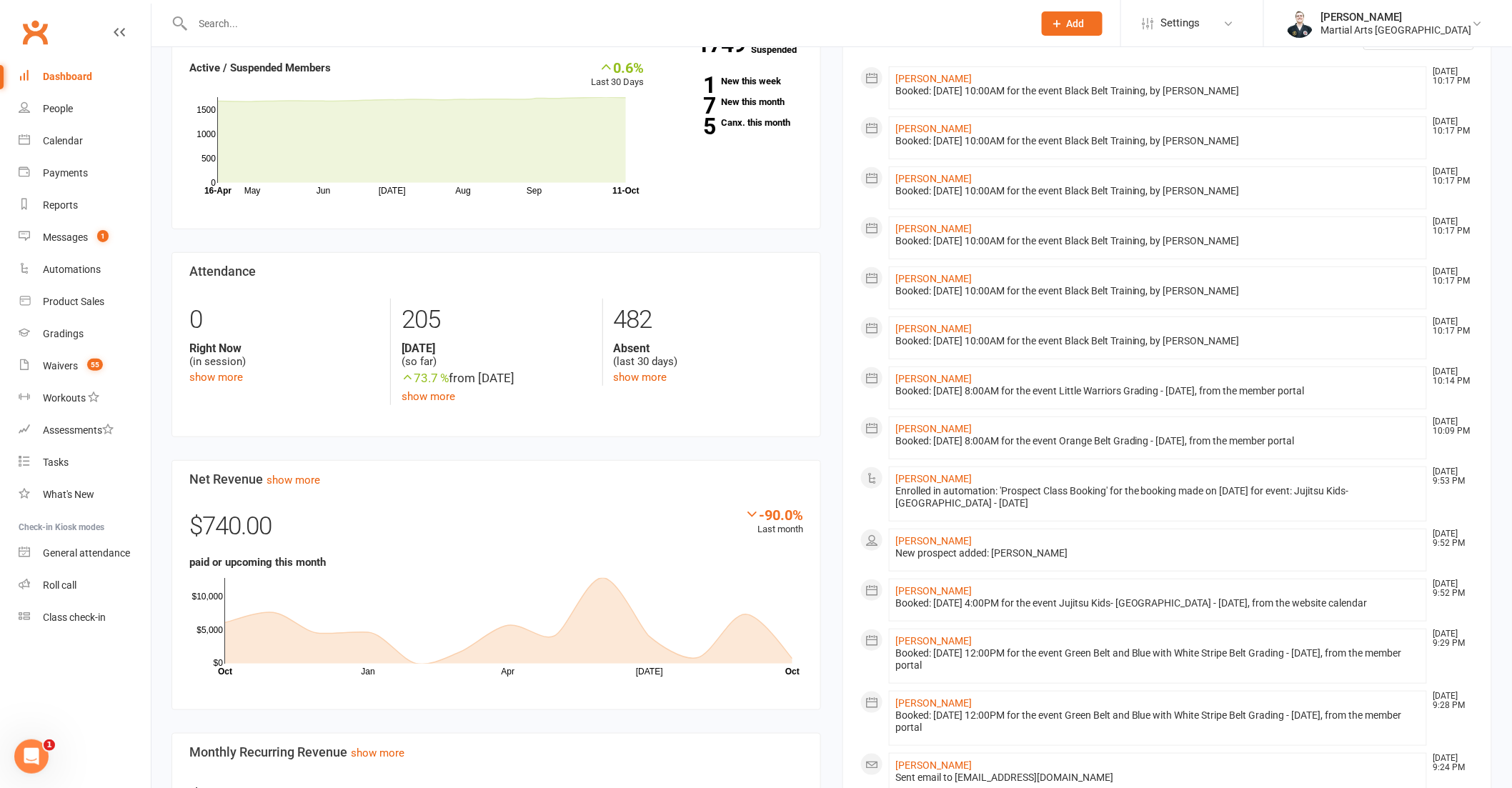
scroll to position [177, 0]
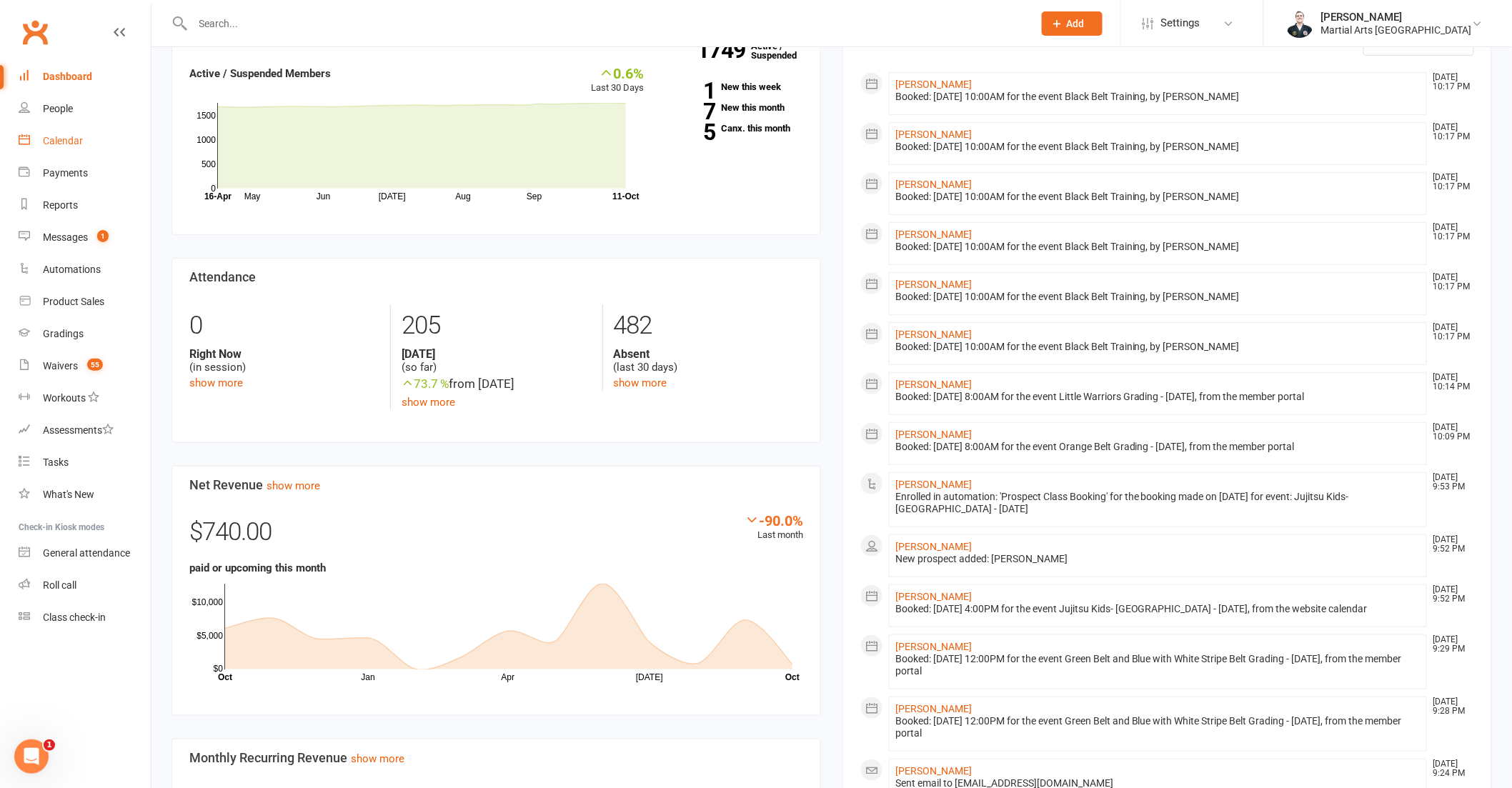
click at [57, 137] on div "Calendar" at bounding box center [62, 141] width 40 height 12
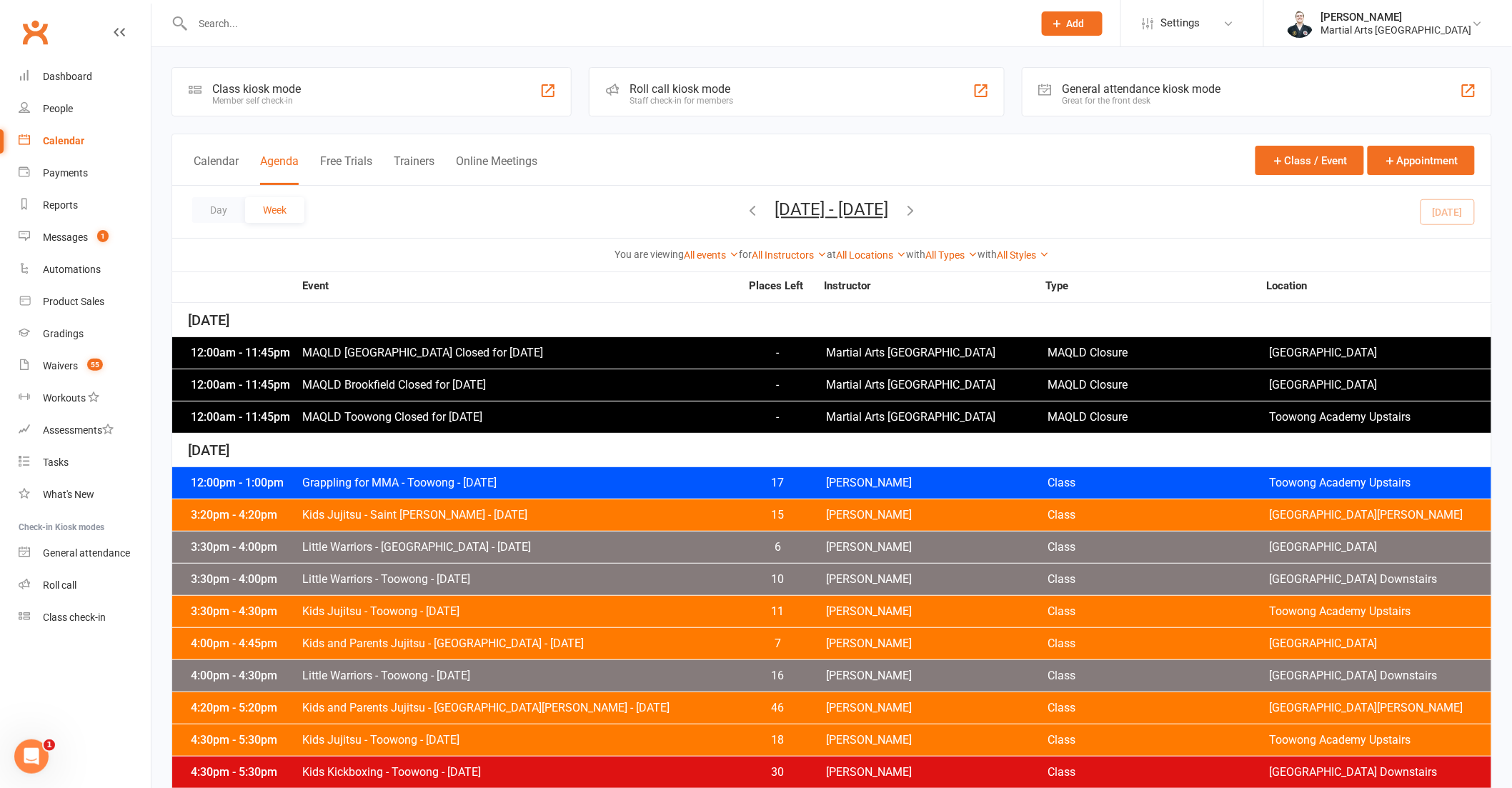
click at [848, 197] on div "Day Week [DATE] - [DATE] [DATE] Sun Mon Tue Wed Thu Fri Sat 28 29 30 01 02 03 0…" at bounding box center [832, 211] width 1319 height 52
click at [875, 217] on button "[DATE] - [DATE]" at bounding box center [832, 209] width 114 height 20
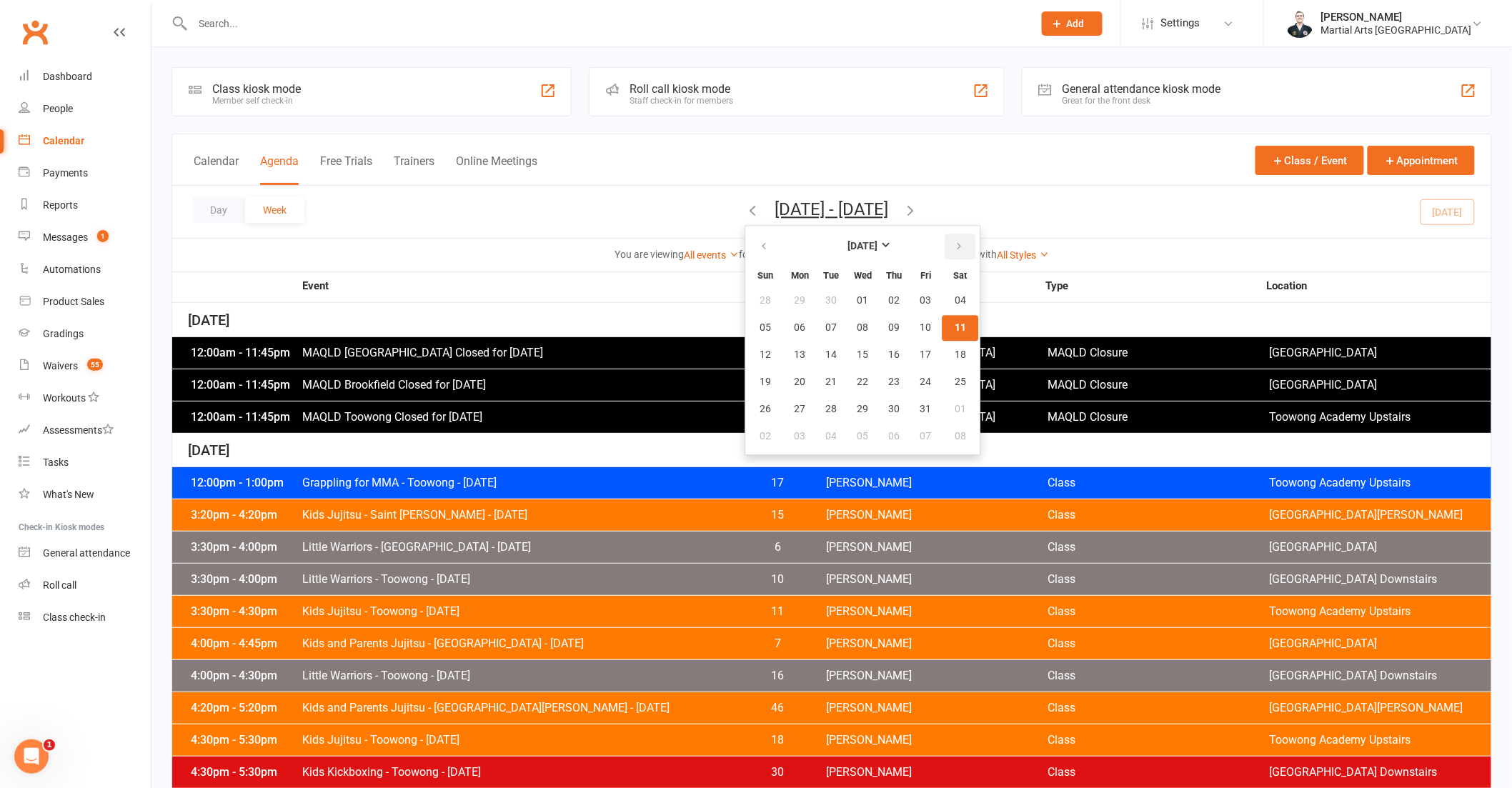
click at [945, 246] on button "button" at bounding box center [961, 246] width 31 height 26
click at [1009, 216] on div "Day Week [DATE] - [DATE] [DATE] Sun Mon Tue Wed Thu Fri Sat 26 27 28 29 30 31 0…" at bounding box center [832, 211] width 1319 height 52
click at [1045, 180] on div "Calendar Agenda Free Trials Trainers Online Meetings Class / Event Appointment" at bounding box center [832, 160] width 1319 height 51
click at [551, 257] on div "You are viewing All events All events Empty events Full events Non-empty events…" at bounding box center [832, 254] width 1303 height 16
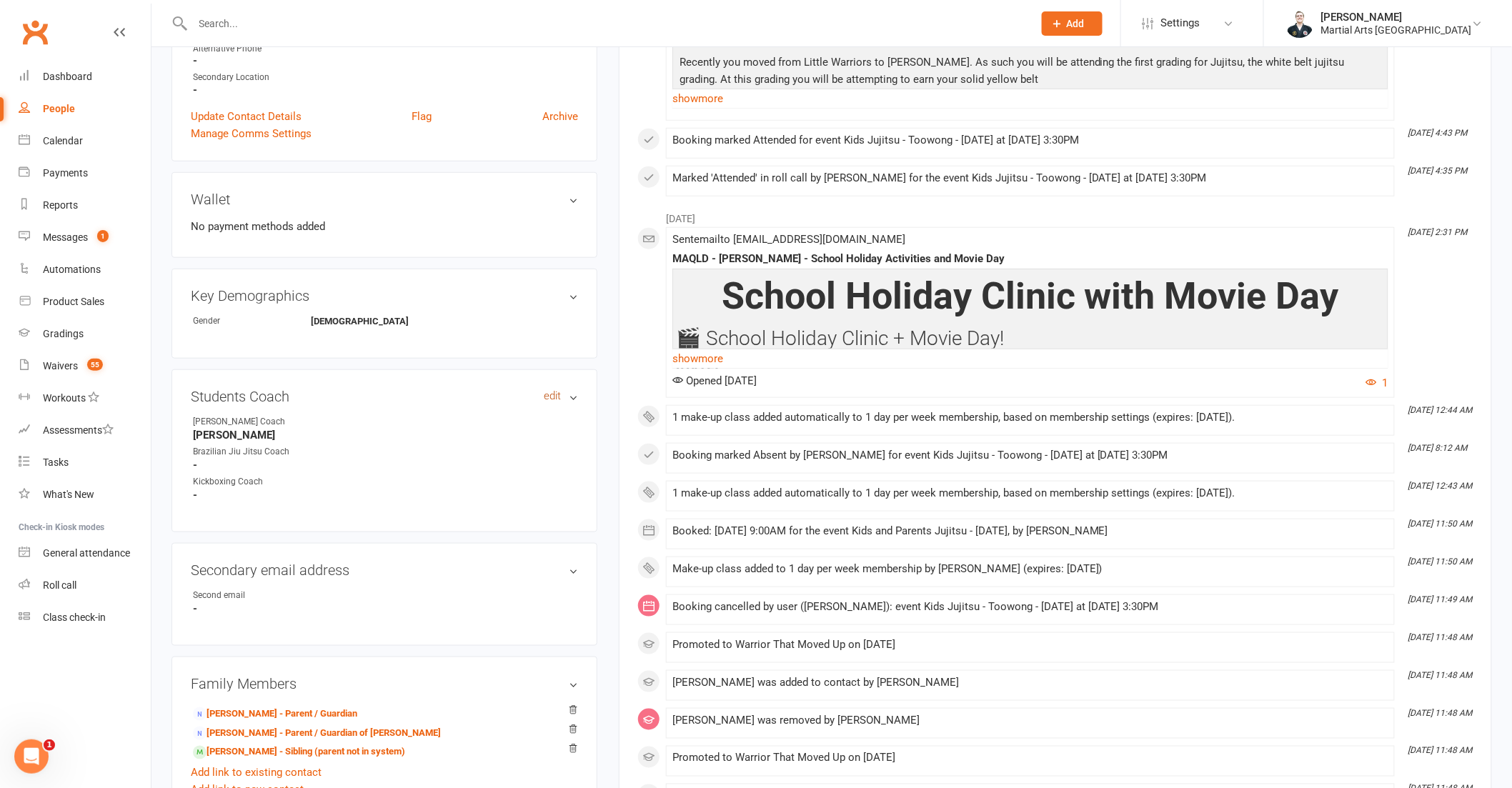
click at [552, 394] on link "edit" at bounding box center [552, 396] width 17 height 12
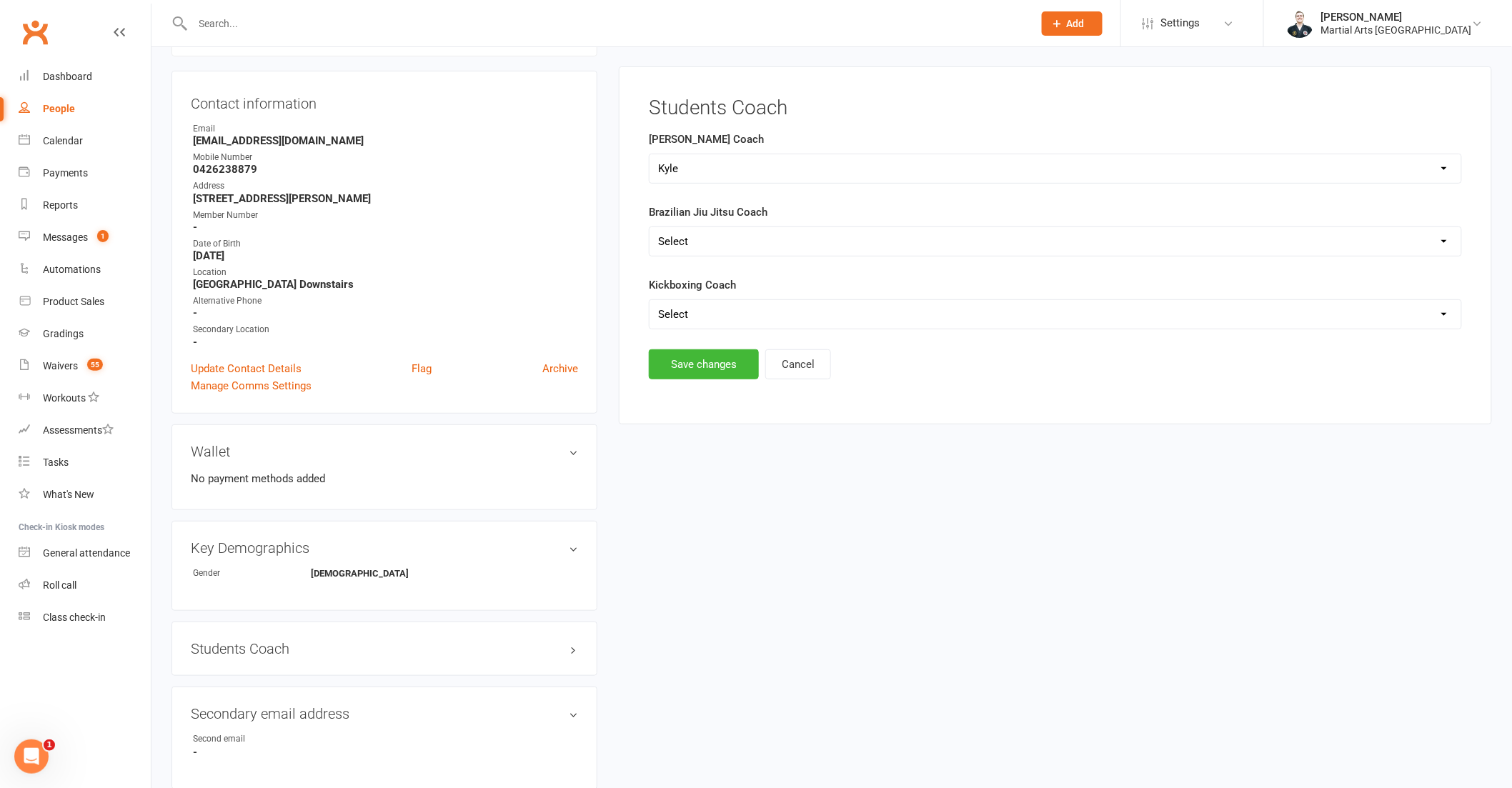
scroll to position [139, 0]
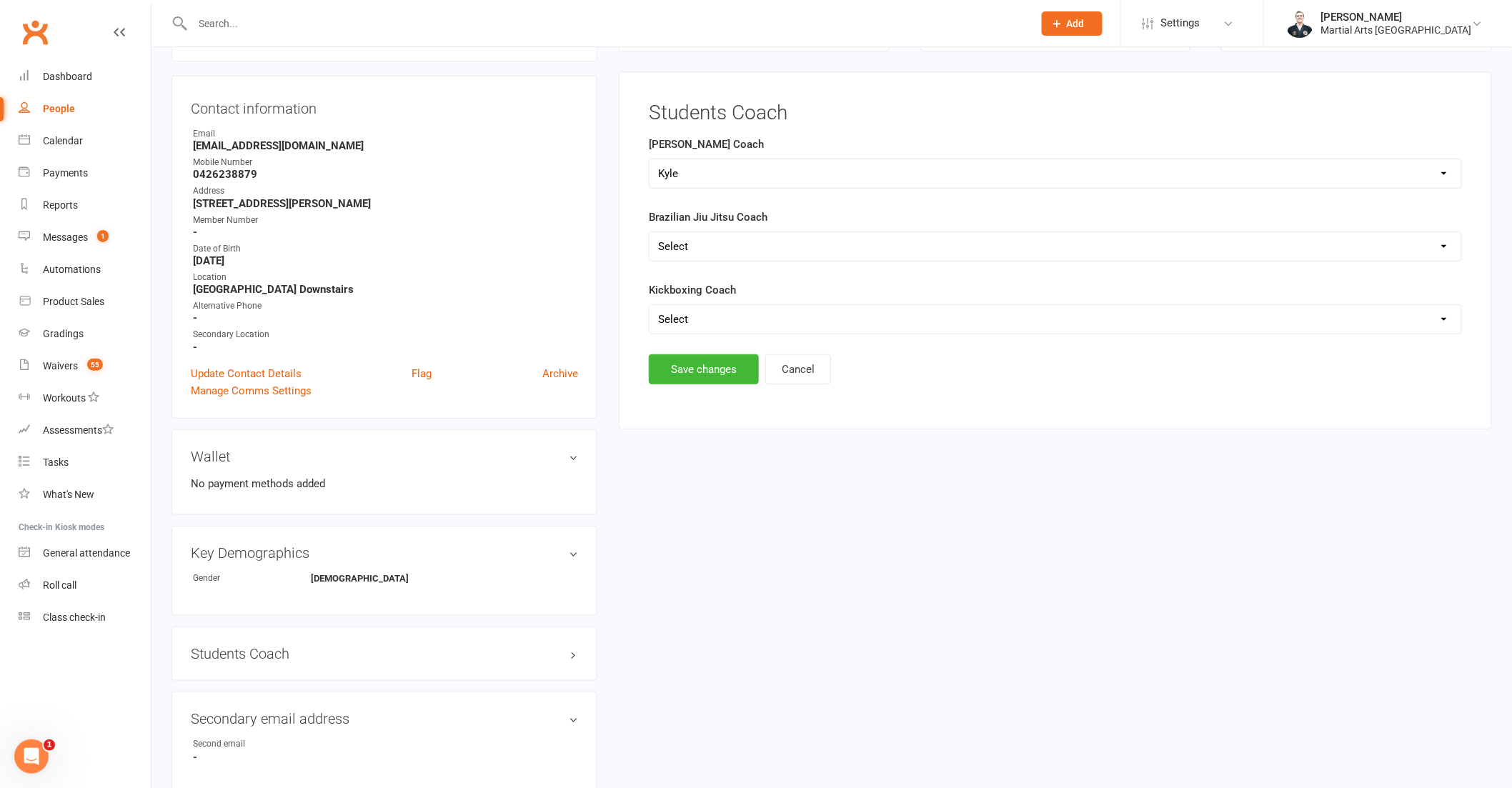
click at [763, 180] on select "Select Shane Rob Matthew Quinton Brandon Richard Andrew Dan Kyle" at bounding box center [1055, 173] width 811 height 29
select select "[PERSON_NAME]"
click at [649, 159] on select "Select Shane Rob Matthew Quinton Brandon Richard Andrew Dan Kyle" at bounding box center [1055, 173] width 811 height 29
click at [712, 375] on button "Save changes" at bounding box center [704, 369] width 110 height 30
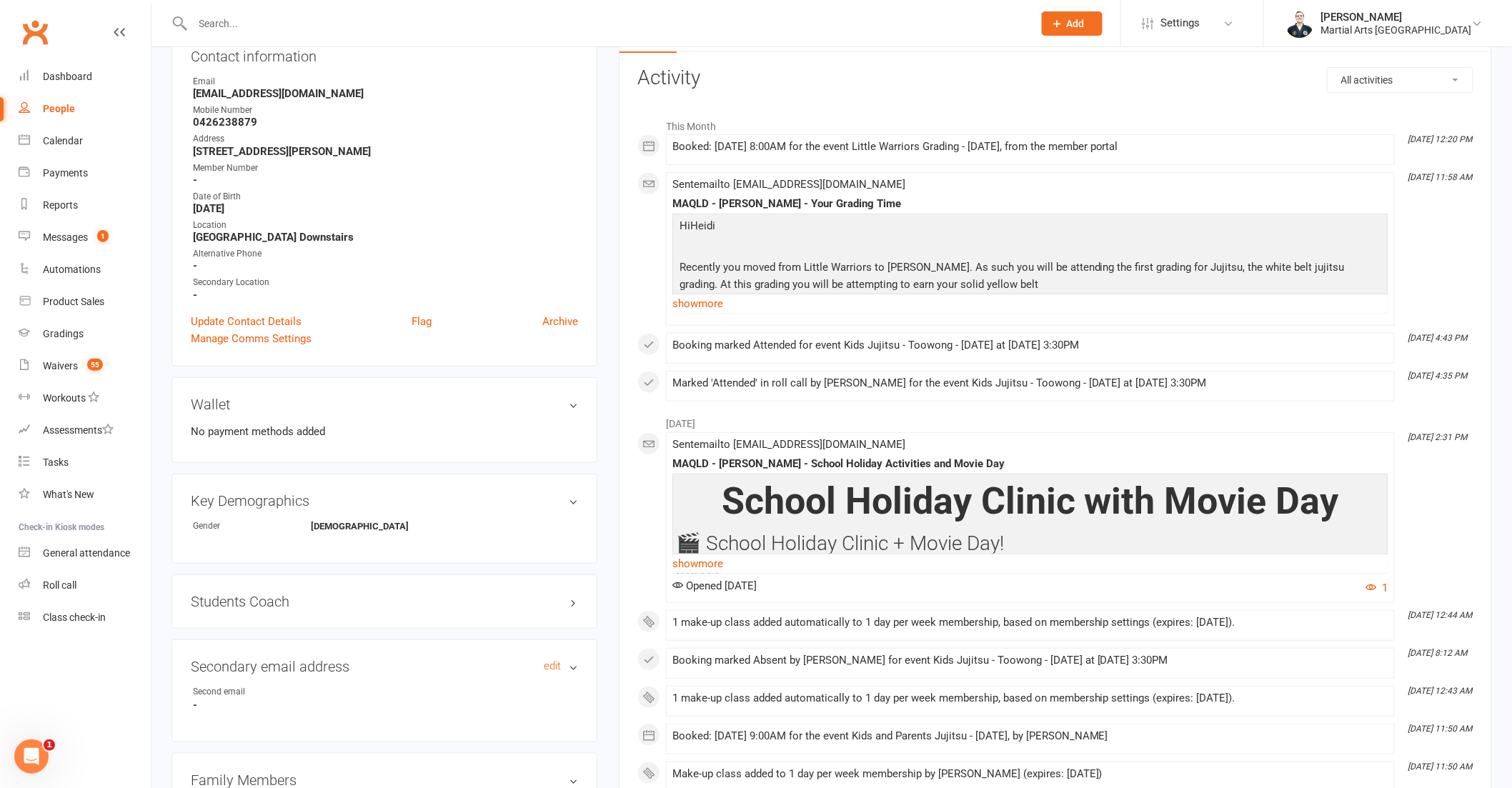
scroll to position [555, 0]
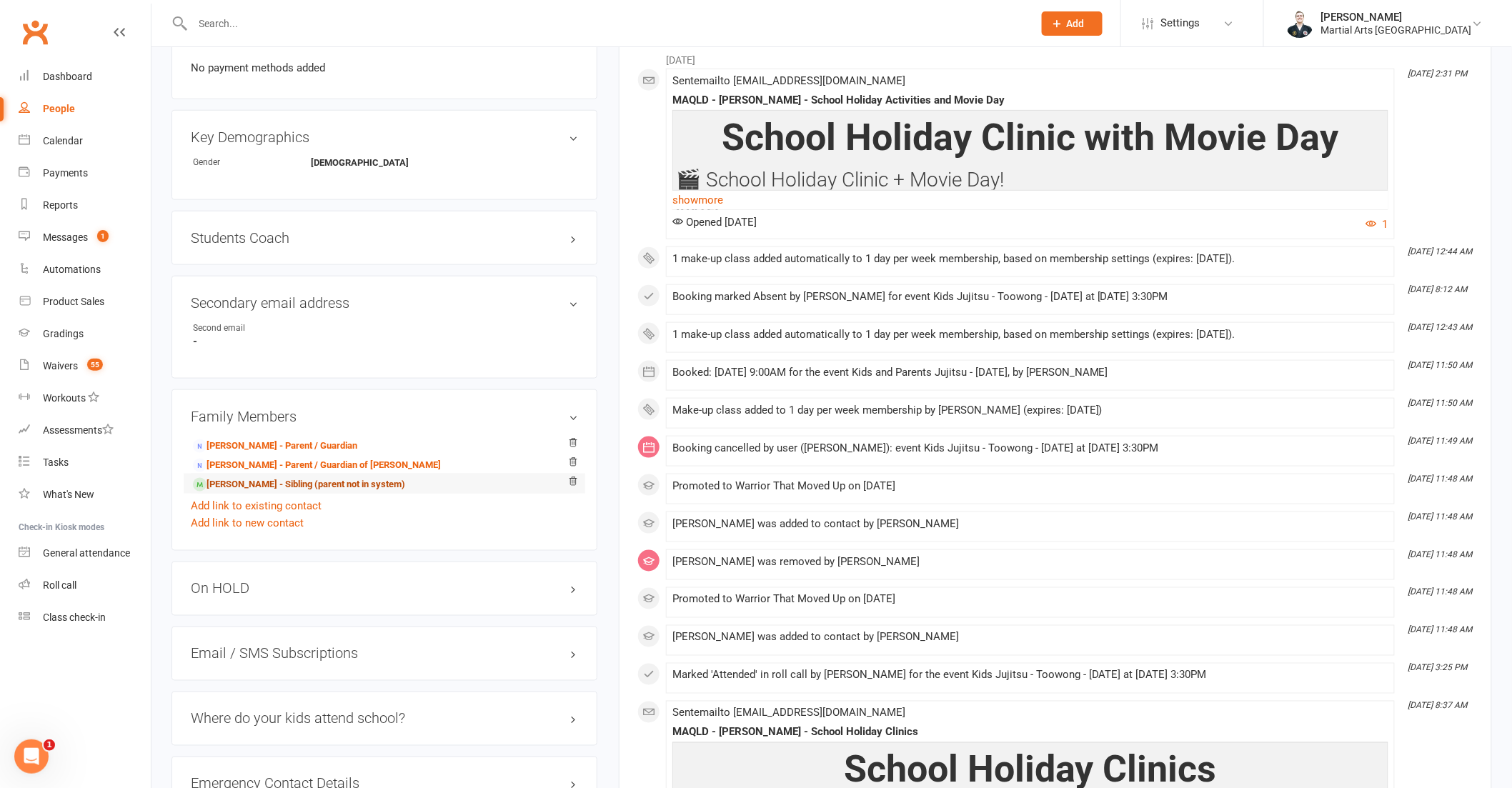
click at [280, 482] on link "Elliot Lim - Sibling (parent not in system)" at bounding box center [299, 485] width 213 height 15
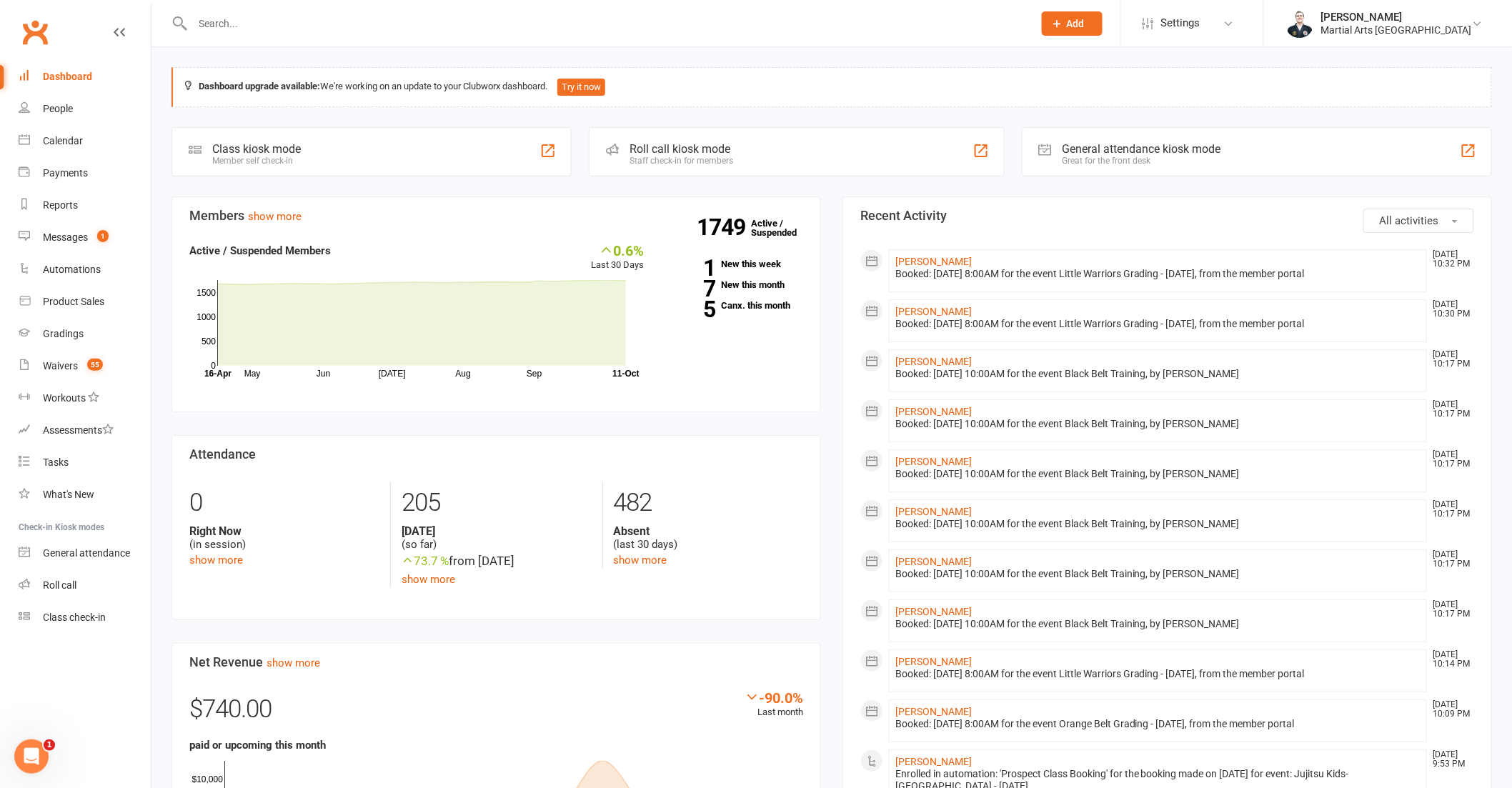
scroll to position [397, 0]
